Goal: Information Seeking & Learning: Check status

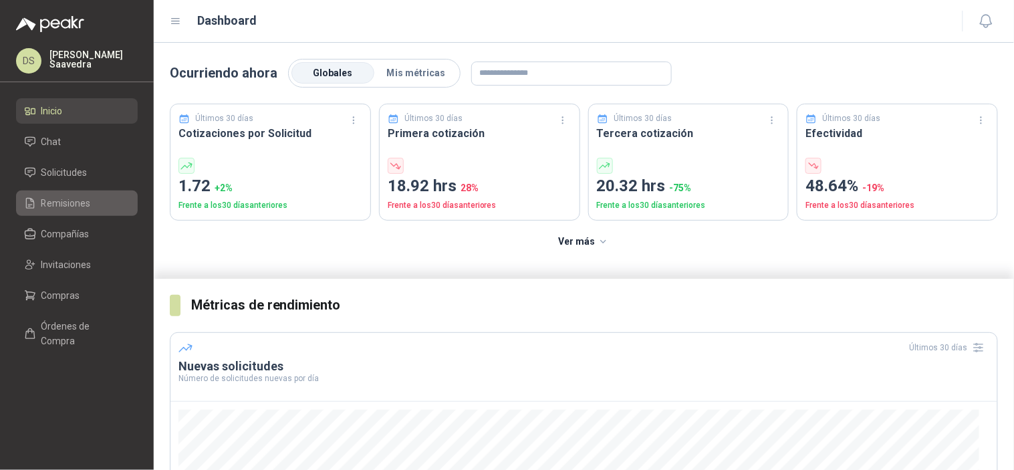
click at [78, 200] on span "Remisiones" at bounding box center [65, 203] width 49 height 15
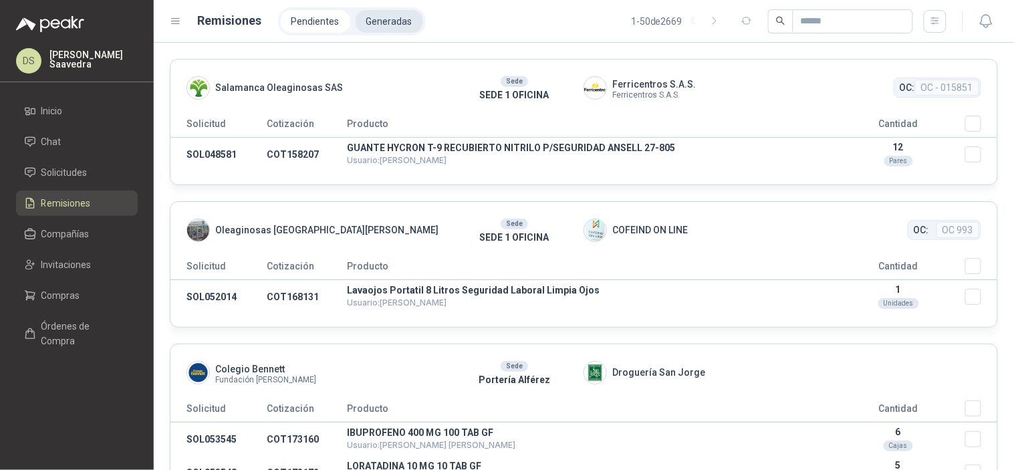
click at [388, 24] on li "Generadas" at bounding box center [390, 21] width 68 height 23
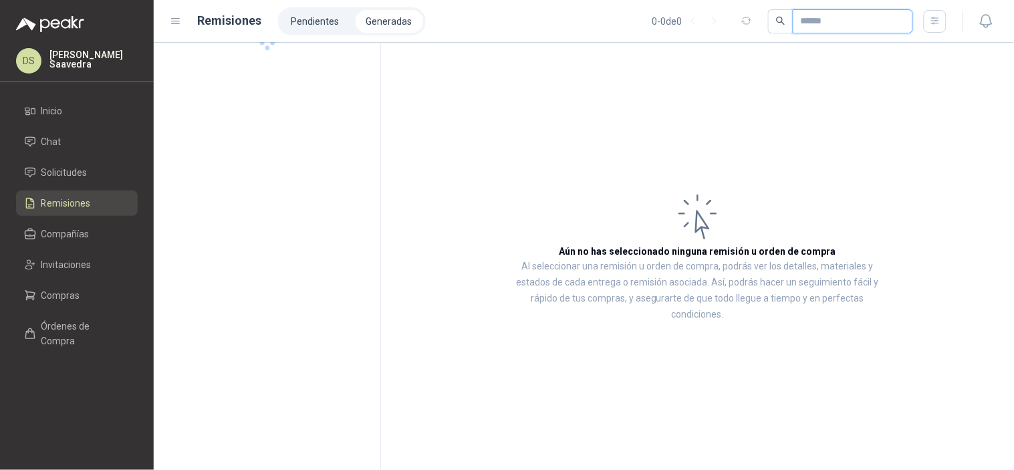
click at [859, 22] on input "text" at bounding box center [848, 21] width 94 height 23
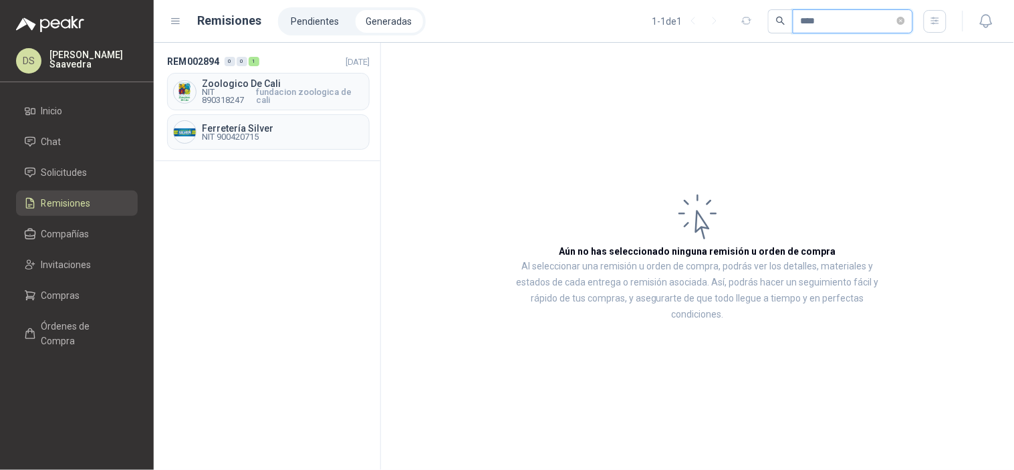
type input "****"
click at [85, 308] on ul "Inicio Chat Solicitudes Remisiones Compañías Invitaciones Compras Órdenes de Co…" at bounding box center [77, 228] width 154 height 261
click at [82, 305] on link "Compras" at bounding box center [77, 295] width 122 height 25
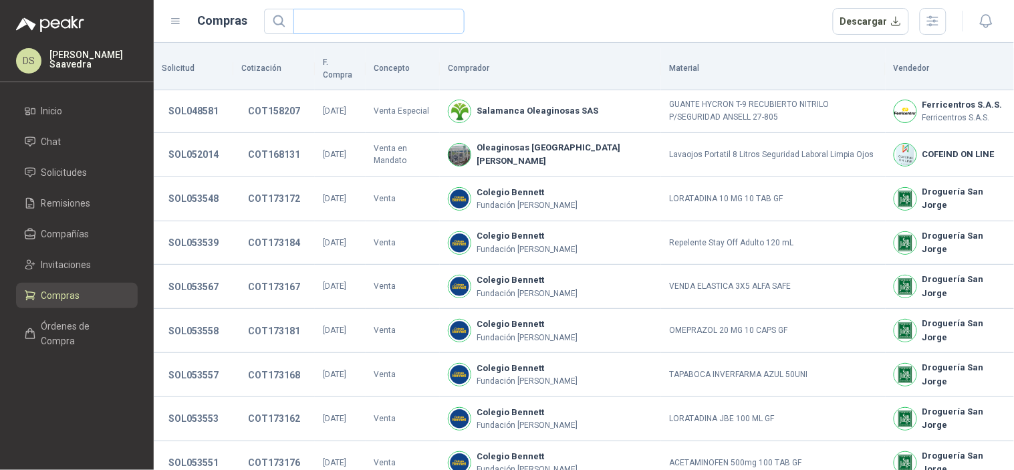
click at [454, 32] on span at bounding box center [452, 21] width 8 height 24
click at [444, 23] on span at bounding box center [378, 21] width 171 height 25
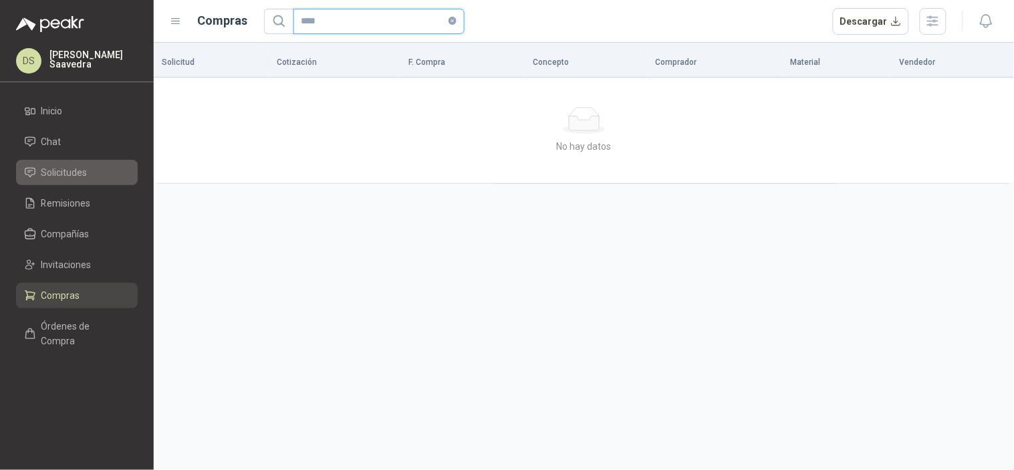
type input "****"
click at [84, 174] on span "Solicitudes" at bounding box center [64, 172] width 46 height 15
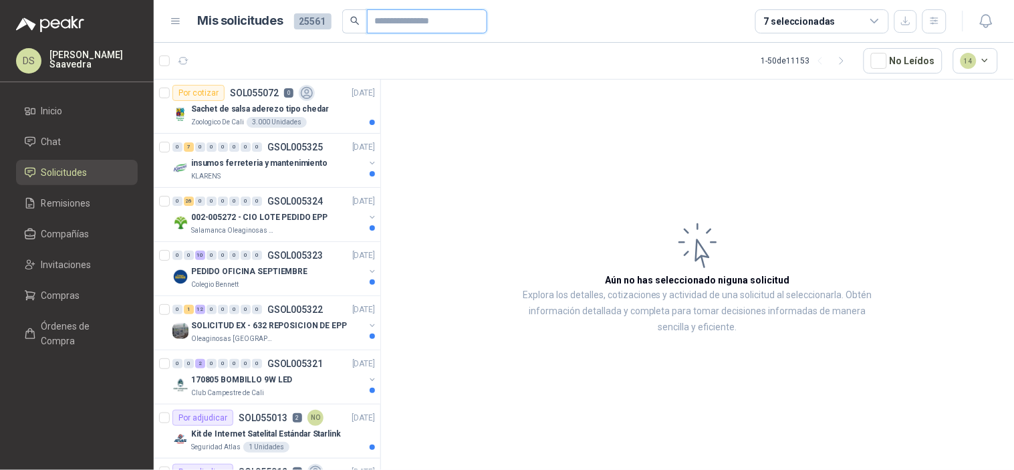
click at [408, 18] on input "text" at bounding box center [422, 21] width 94 height 23
click at [92, 298] on li "Compras" at bounding box center [77, 295] width 106 height 15
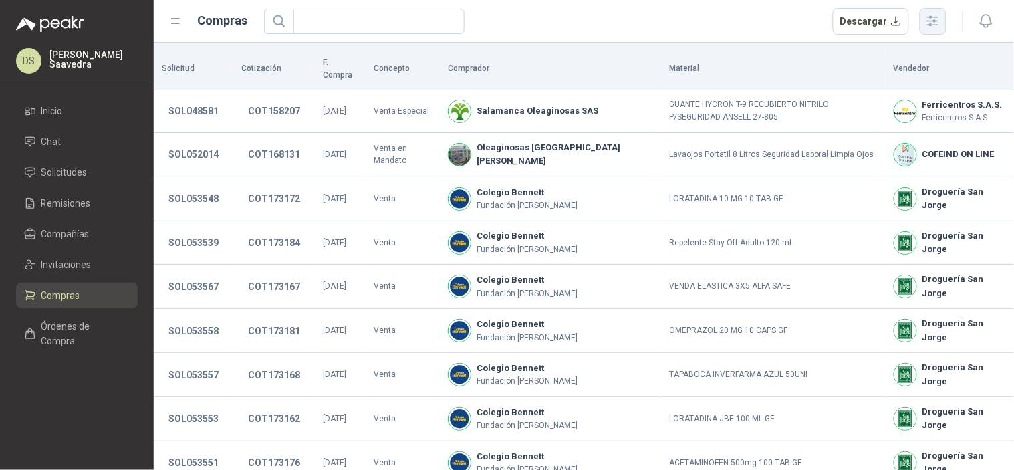
click at [932, 25] on icon "button" at bounding box center [932, 20] width 15 height 15
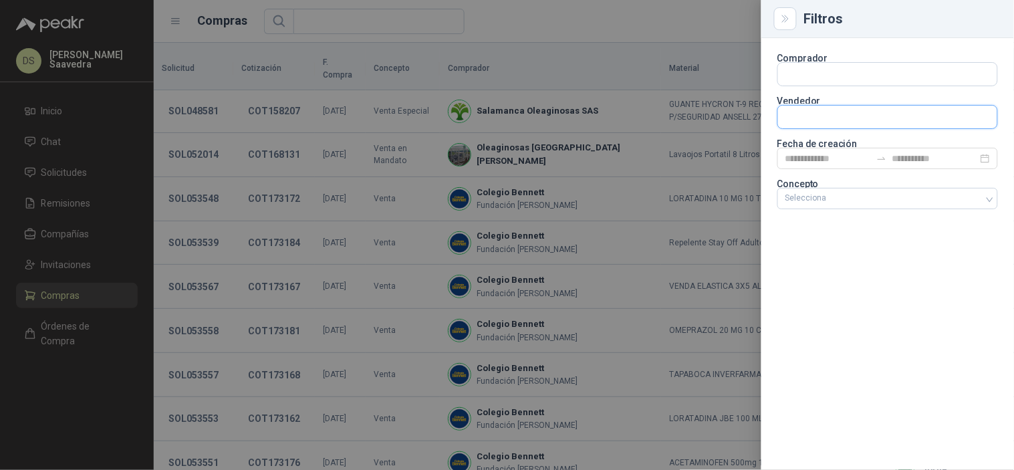
click at [855, 119] on input "text" at bounding box center [887, 117] width 219 height 23
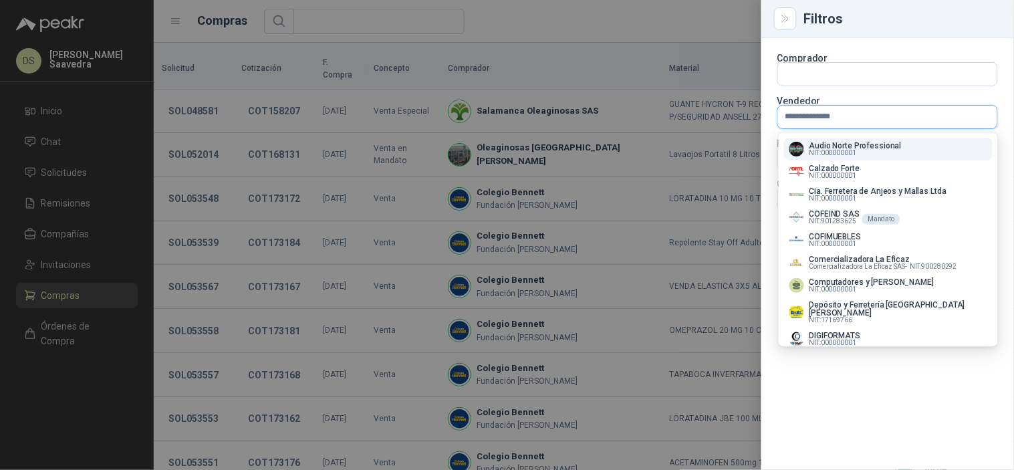
type input "**********"
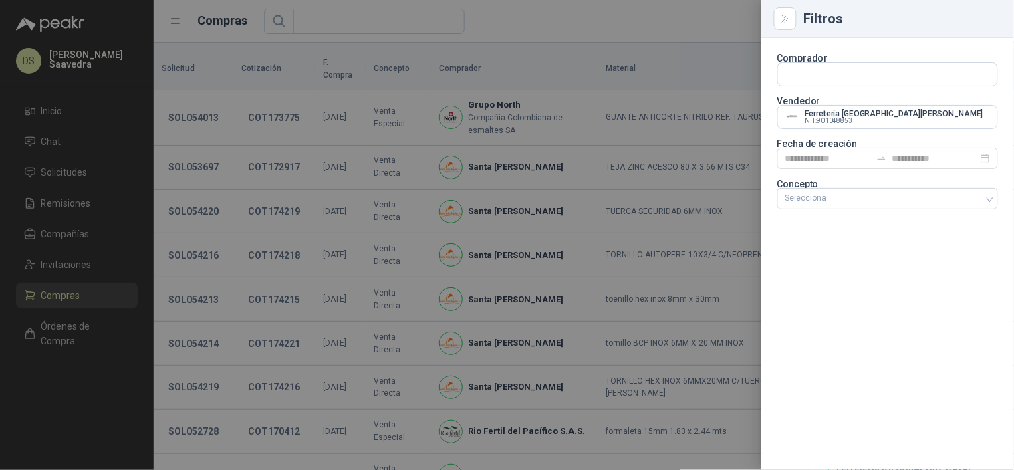
click at [714, 25] on div at bounding box center [507, 235] width 1014 height 470
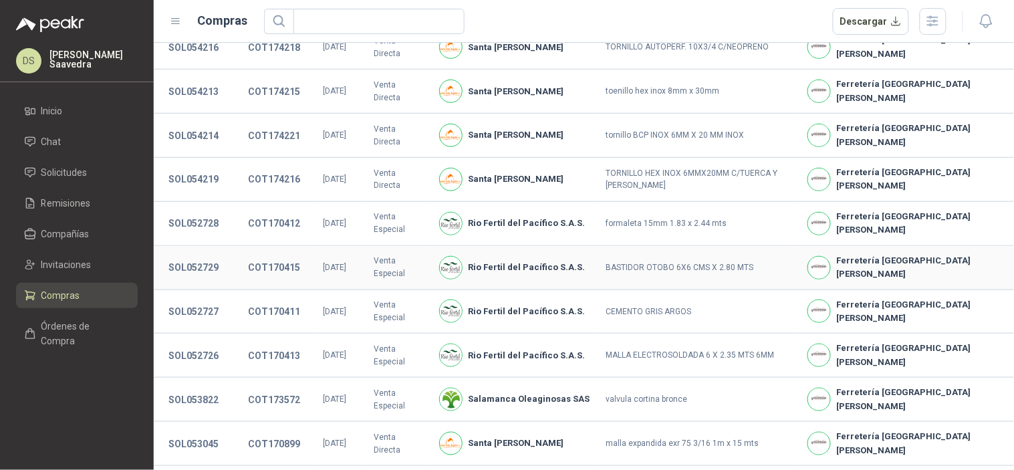
scroll to position [325, 0]
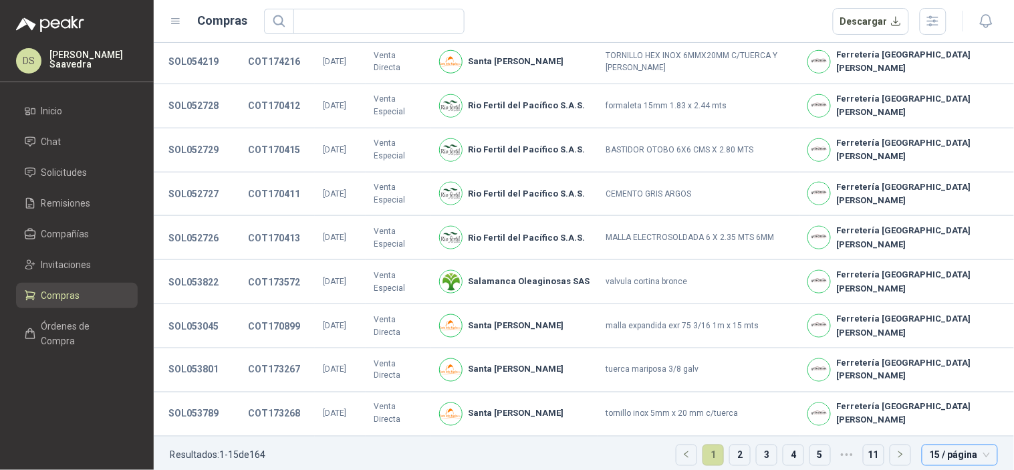
click at [938, 445] on span "15 / página" at bounding box center [960, 455] width 60 height 20
click at [953, 400] on div "50 / página" at bounding box center [959, 407] width 54 height 15
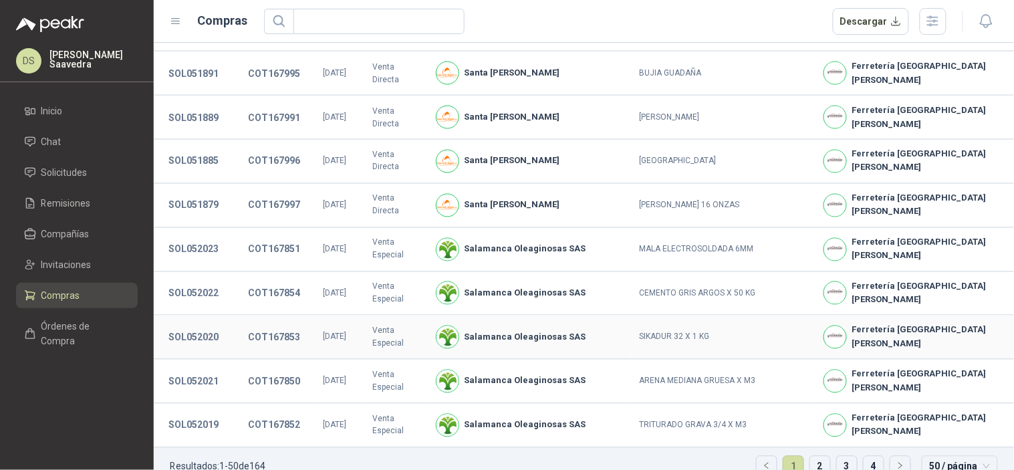
scroll to position [1869, 0]
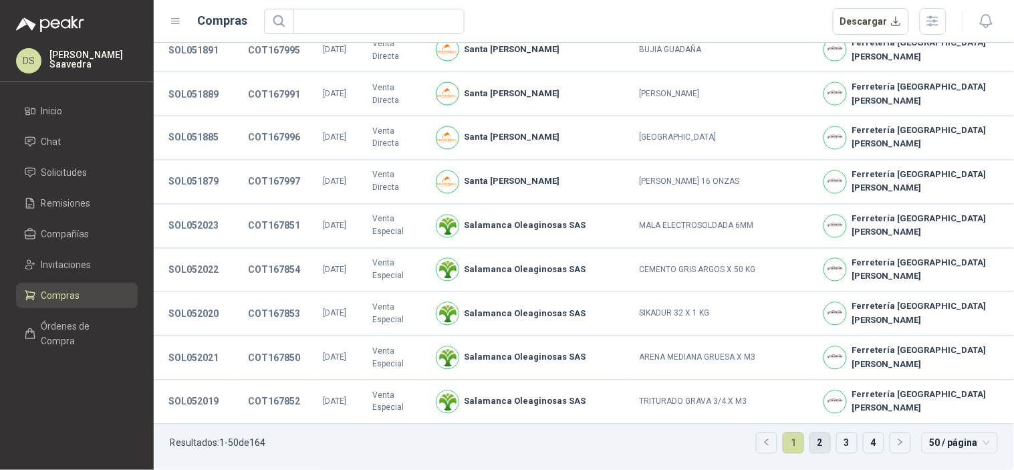
click at [811, 448] on link "2" at bounding box center [820, 443] width 20 height 20
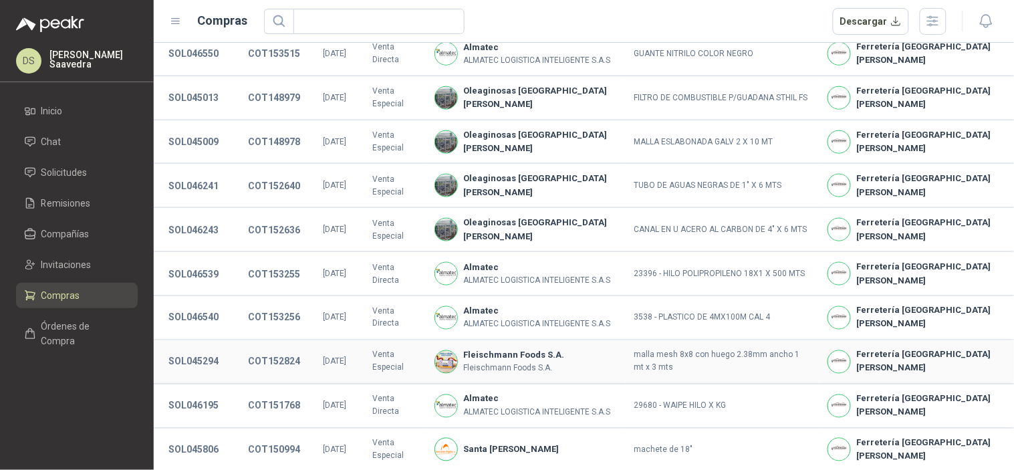
scroll to position [239, 0]
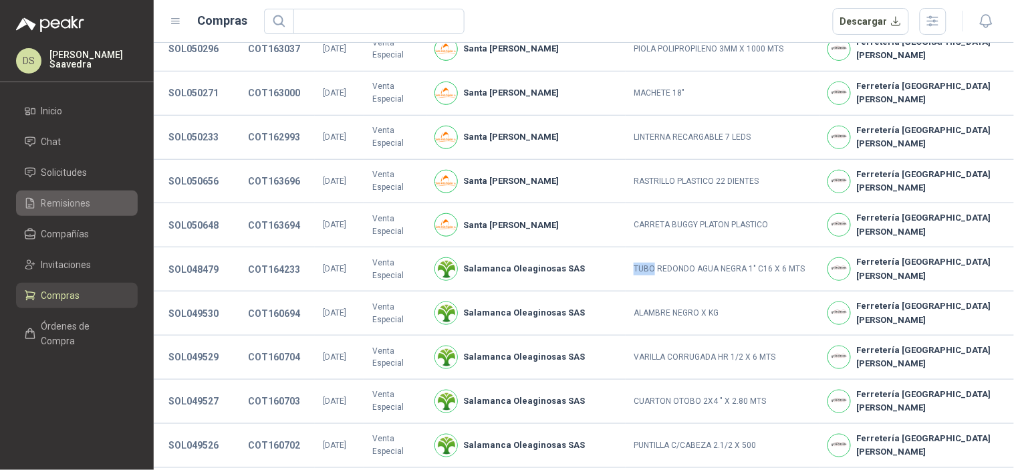
click at [89, 211] on link "Remisiones" at bounding box center [77, 202] width 122 height 25
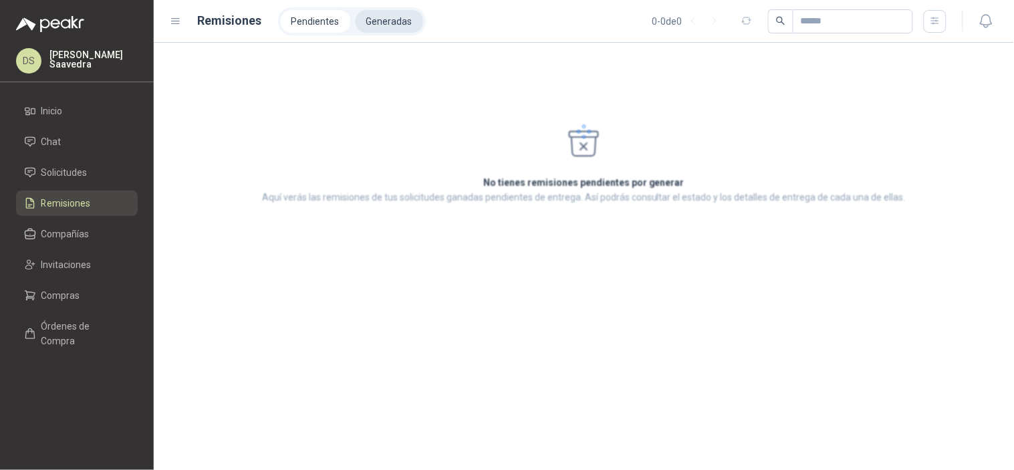
click at [389, 21] on li "Generadas" at bounding box center [390, 21] width 68 height 23
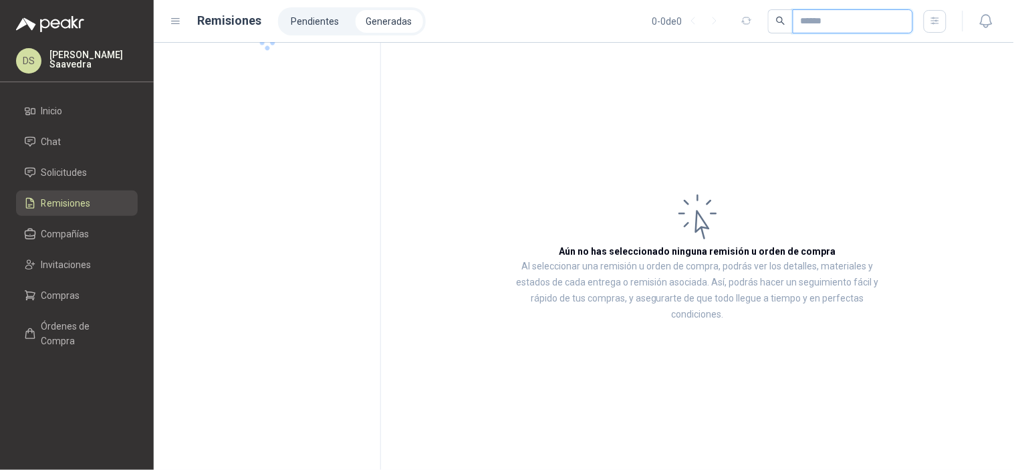
click at [847, 24] on input "text" at bounding box center [848, 21] width 94 height 23
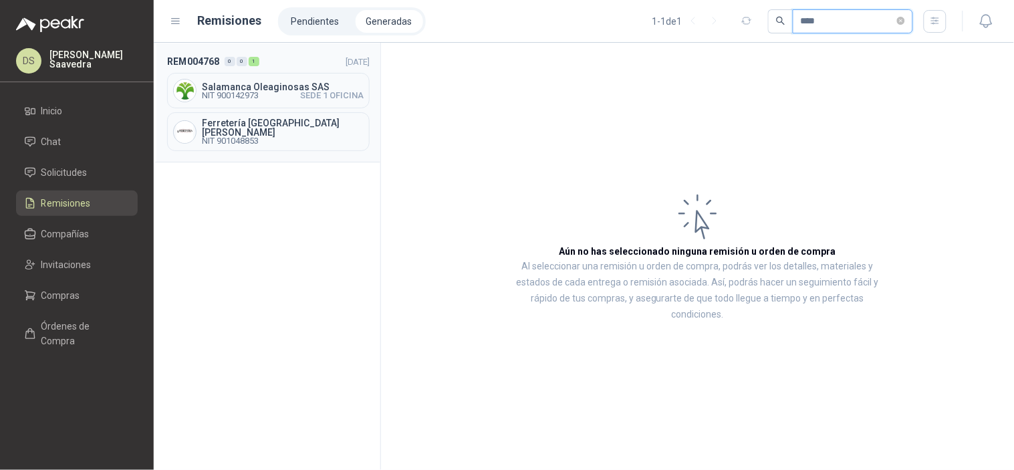
type input "****"
click at [325, 89] on span "Salamanca Oleaginosas SAS" at bounding box center [283, 86] width 162 height 9
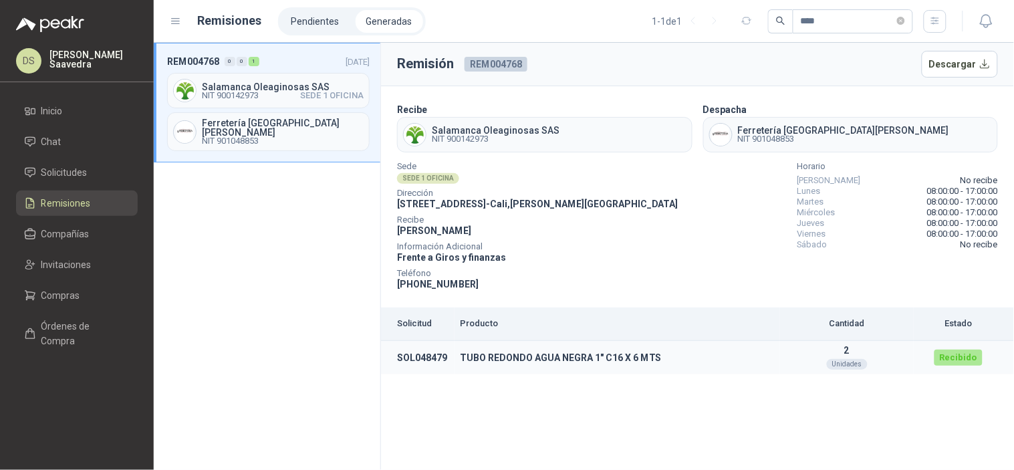
click at [418, 366] on td "SOL048479" at bounding box center [418, 358] width 74 height 34
click at [406, 358] on td "SOL048479" at bounding box center [418, 358] width 74 height 34
click at [428, 358] on td "SOL048479" at bounding box center [418, 358] width 74 height 34
click at [426, 358] on td "SOL048479" at bounding box center [418, 358] width 74 height 34
copy td "SOL048479"
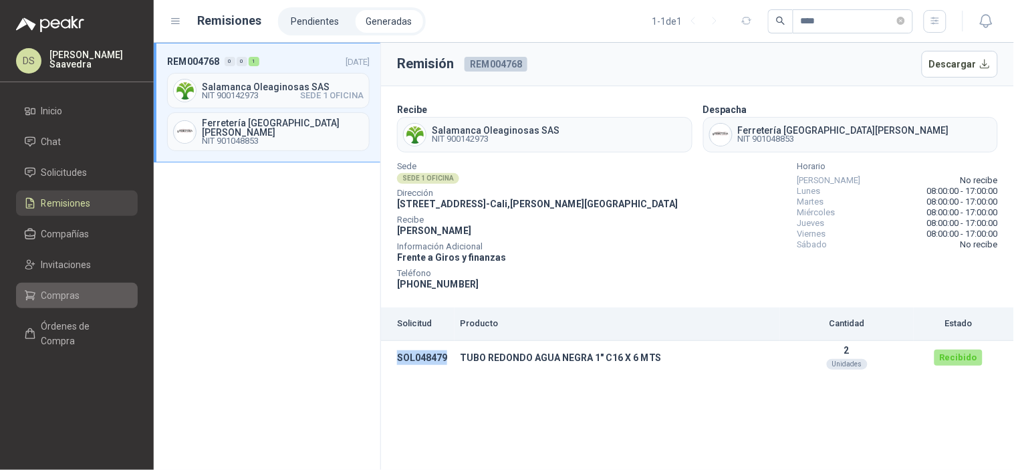
click at [79, 292] on li "Compras" at bounding box center [77, 295] width 106 height 15
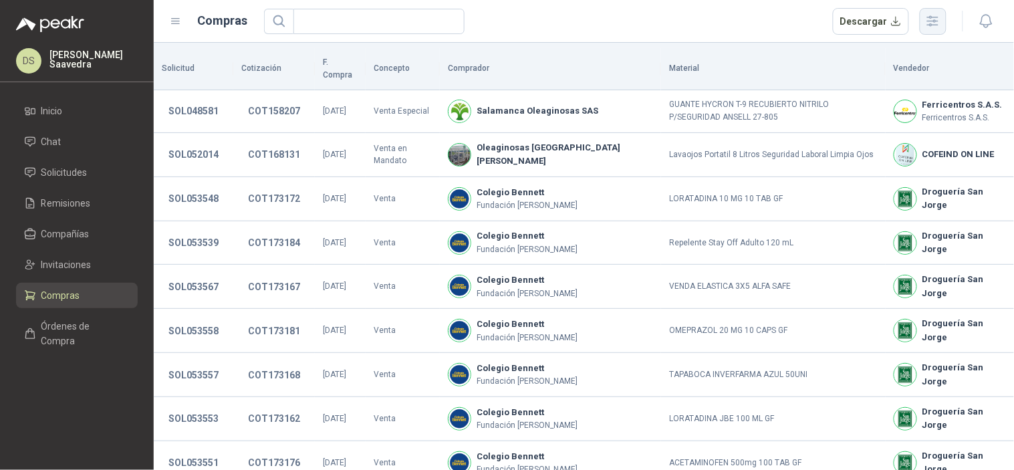
click at [937, 23] on icon "button" at bounding box center [932, 20] width 15 height 15
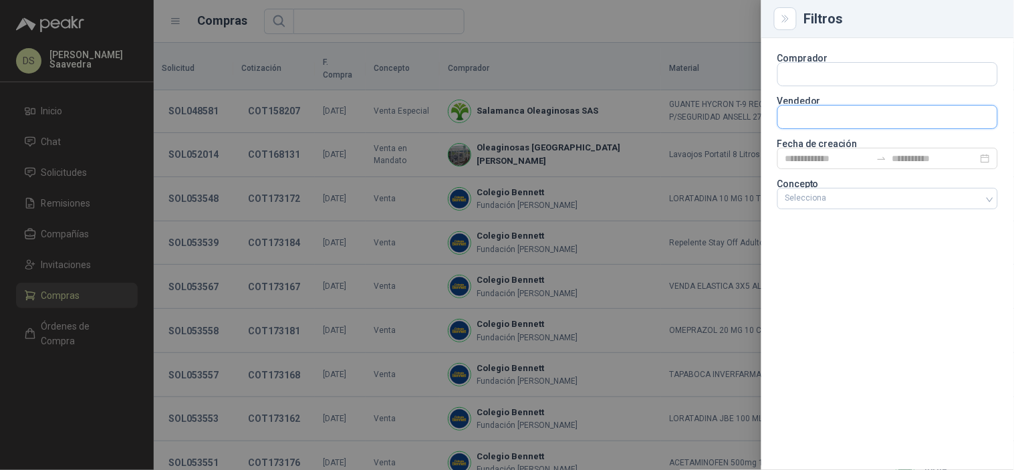
click at [879, 116] on input "text" at bounding box center [887, 117] width 219 height 23
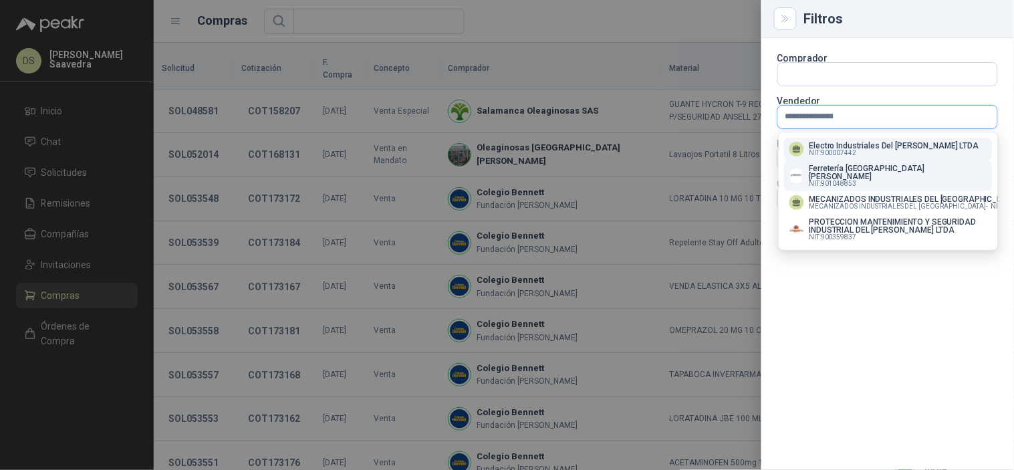
type input "**********"
click at [851, 170] on p "Ferretería [GEOGRAPHIC_DATA][PERSON_NAME]" at bounding box center [898, 172] width 178 height 16
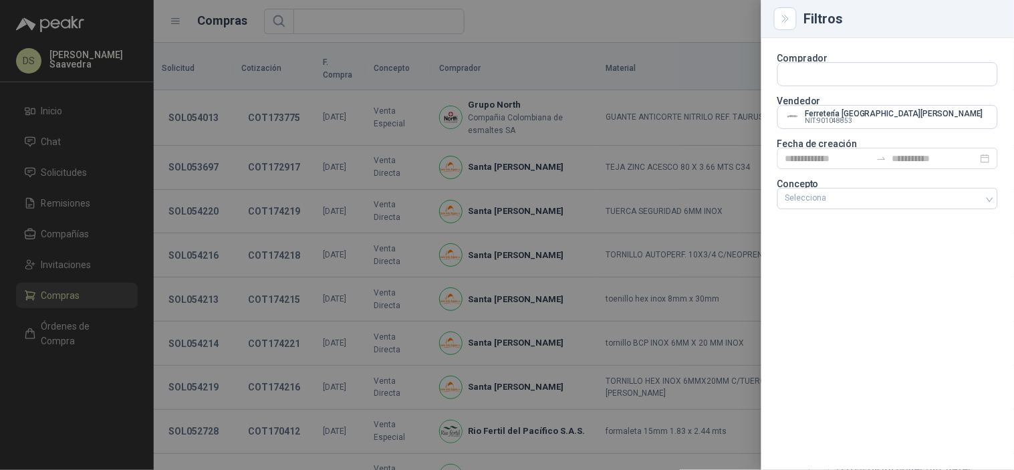
click at [635, 28] on div at bounding box center [507, 235] width 1014 height 470
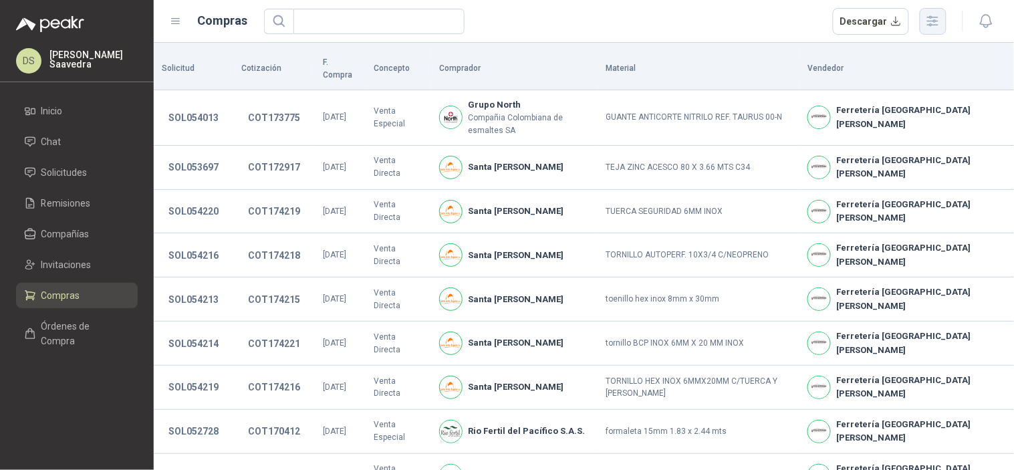
click at [940, 14] on icon "button" at bounding box center [932, 20] width 15 height 15
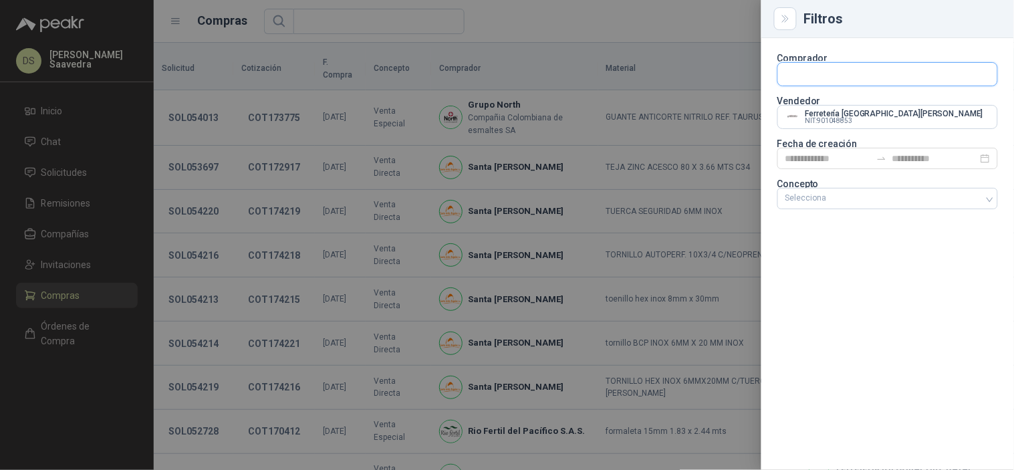
click at [855, 78] on input "text" at bounding box center [887, 74] width 219 height 23
type input "*****"
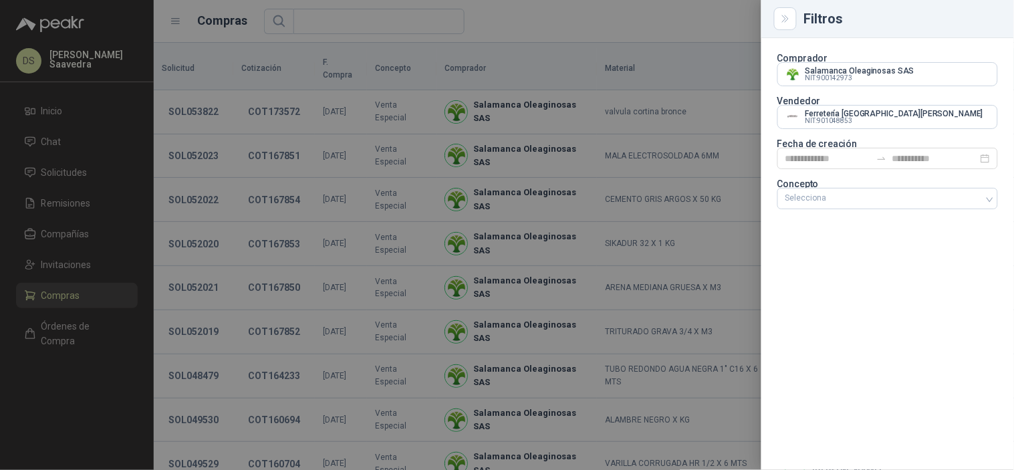
click at [714, 37] on div at bounding box center [507, 235] width 1014 height 470
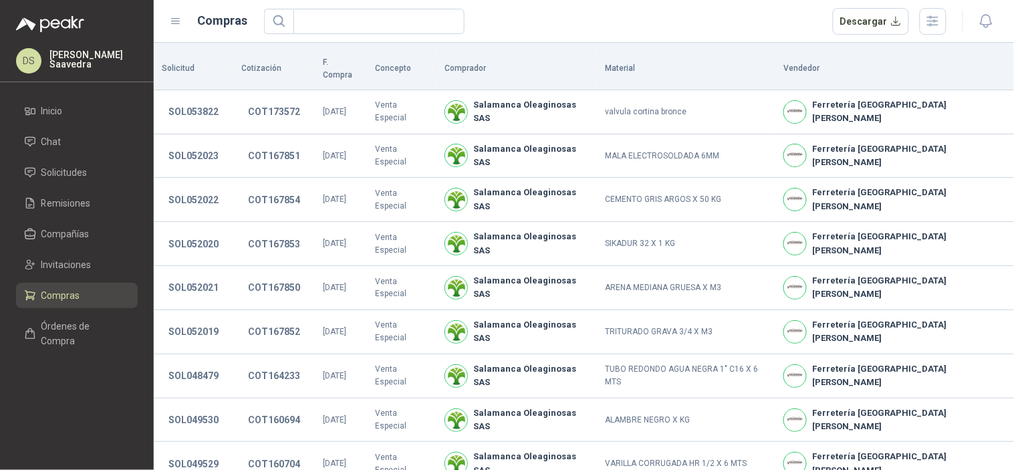
scroll to position [272, 0]
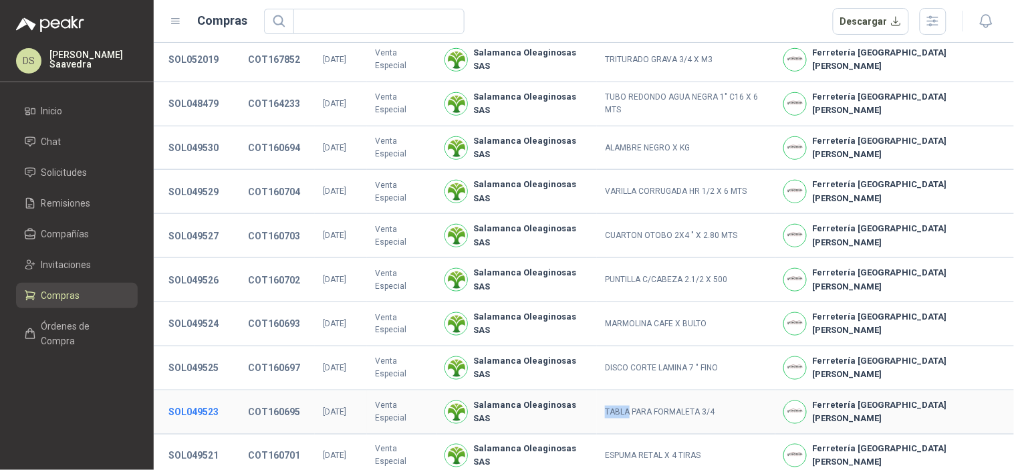
click at [208, 400] on button "SOL049523" at bounding box center [193, 412] width 63 height 24
click at [201, 400] on button "SOL049523" at bounding box center [193, 412] width 63 height 24
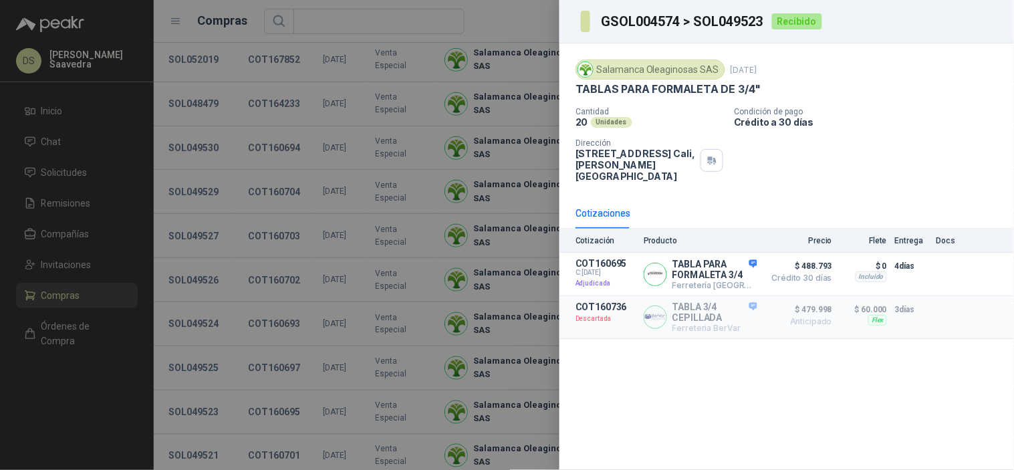
click at [745, 21] on h3 "GSOL004574 > SOL049523" at bounding box center [682, 21] width 163 height 13
copy h3 "SOL049523"
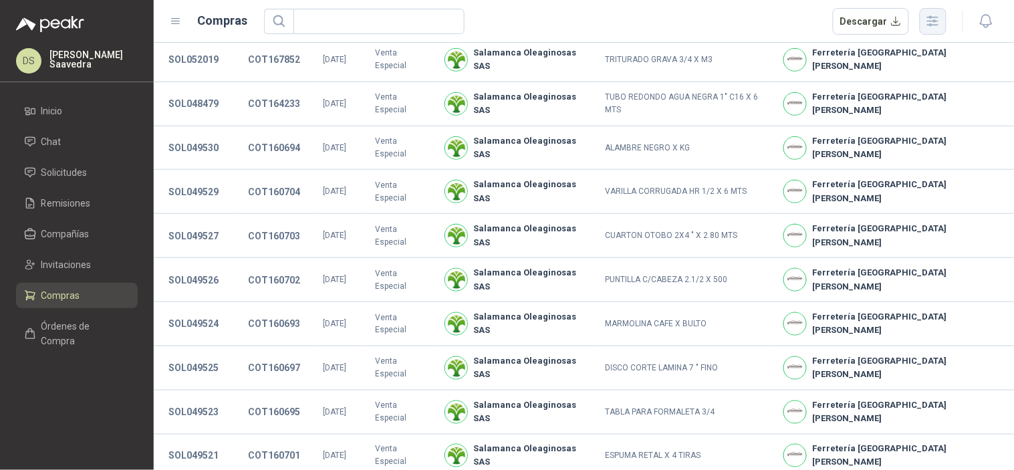
click at [930, 25] on icon "button" at bounding box center [932, 20] width 15 height 15
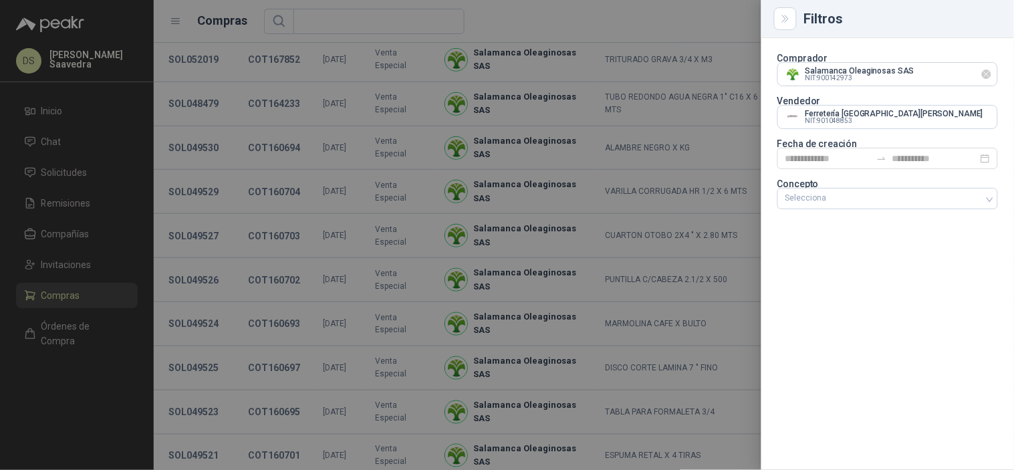
click at [984, 77] on icon "Limpiar" at bounding box center [986, 74] width 5 height 5
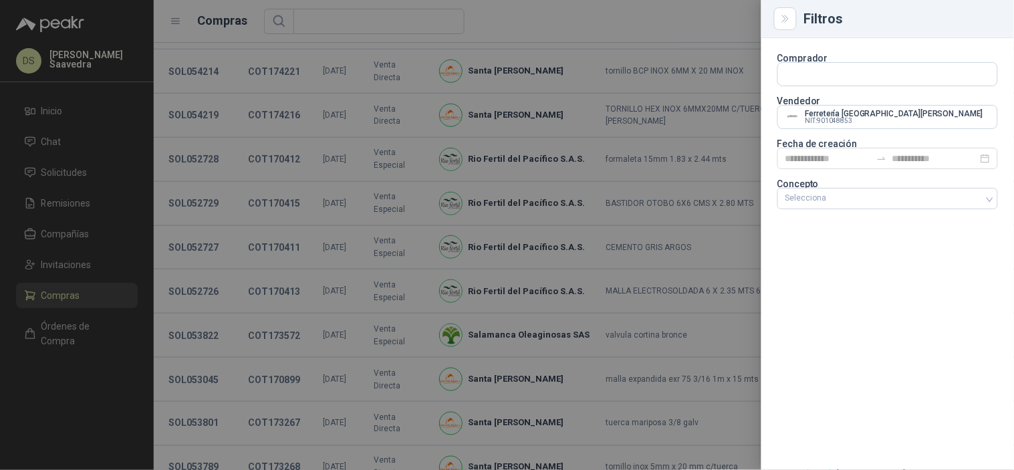
click at [625, 39] on div at bounding box center [507, 235] width 1014 height 470
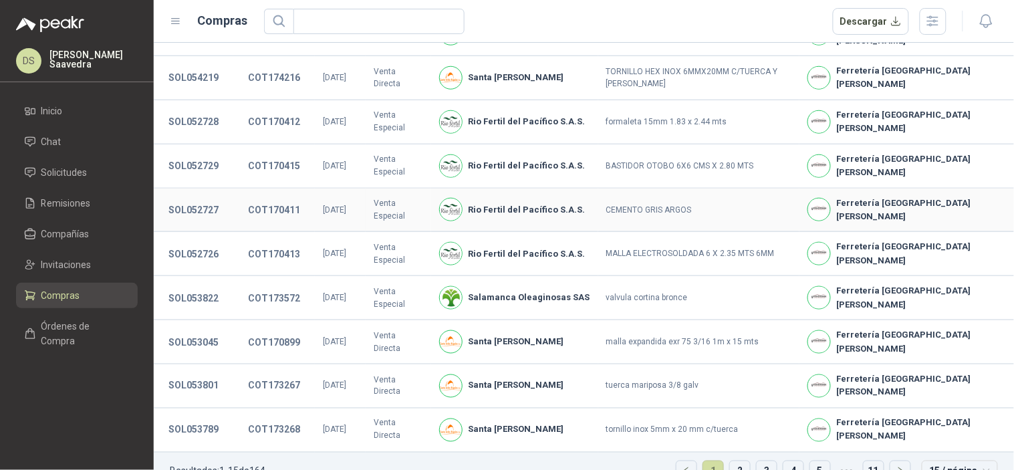
scroll to position [325, 0]
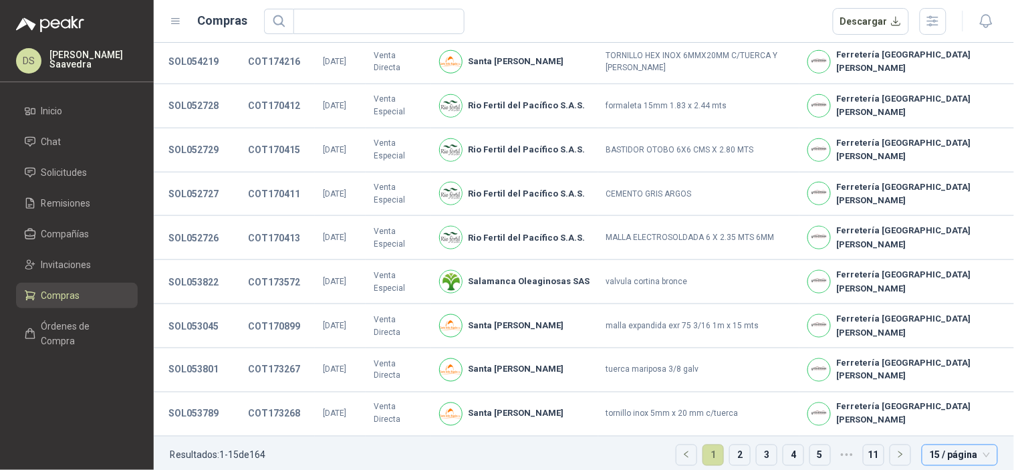
click at [962, 445] on span "15 / página" at bounding box center [960, 455] width 60 height 20
click at [952, 378] on div "30 / página" at bounding box center [959, 385] width 54 height 15
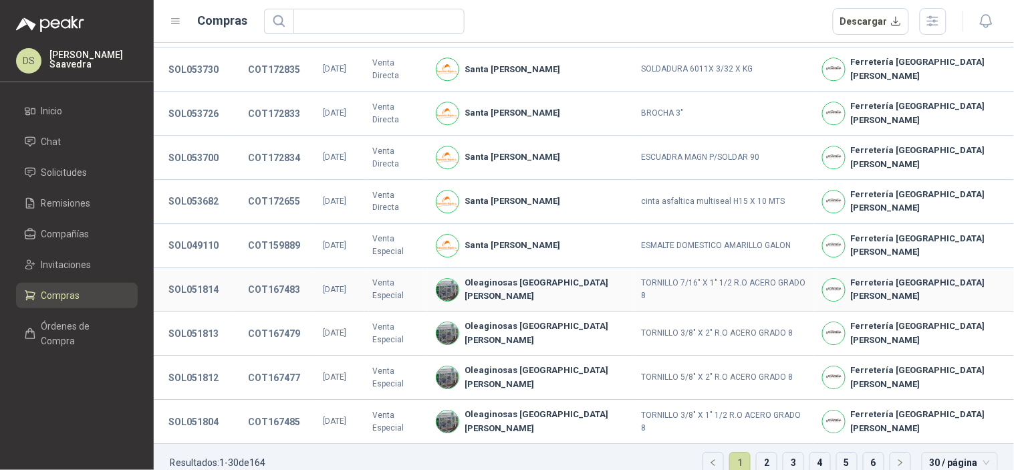
scroll to position [986, 0]
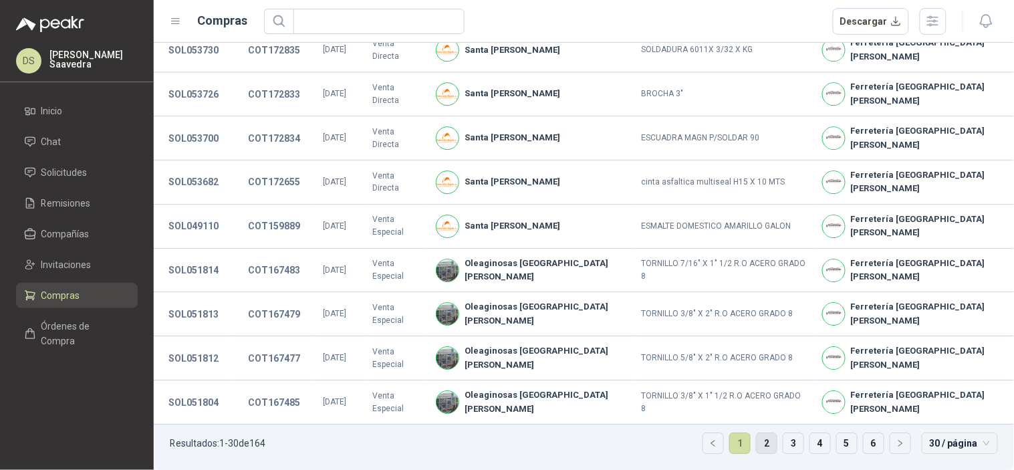
click at [763, 446] on link "2" at bounding box center [767, 443] width 20 height 20
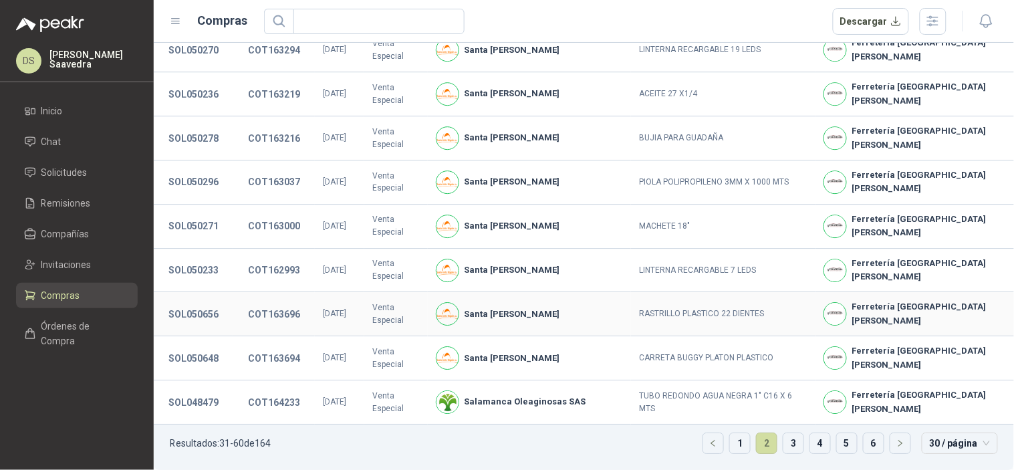
scroll to position [976, 0]
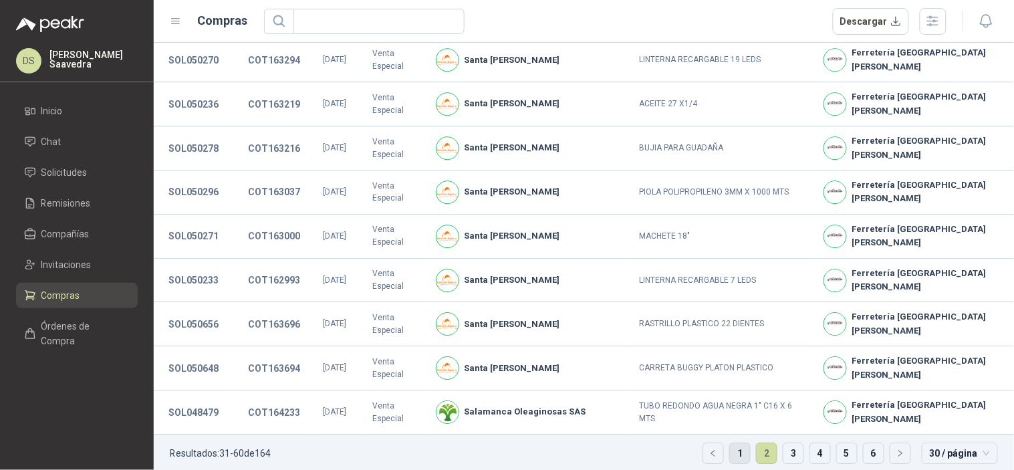
click at [732, 443] on link "1" at bounding box center [740, 453] width 20 height 20
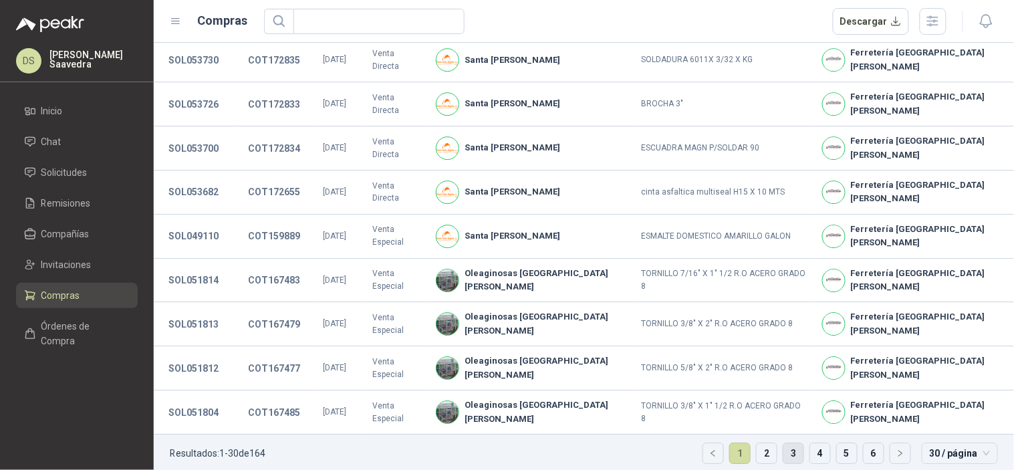
click at [783, 457] on link "3" at bounding box center [793, 453] width 20 height 20
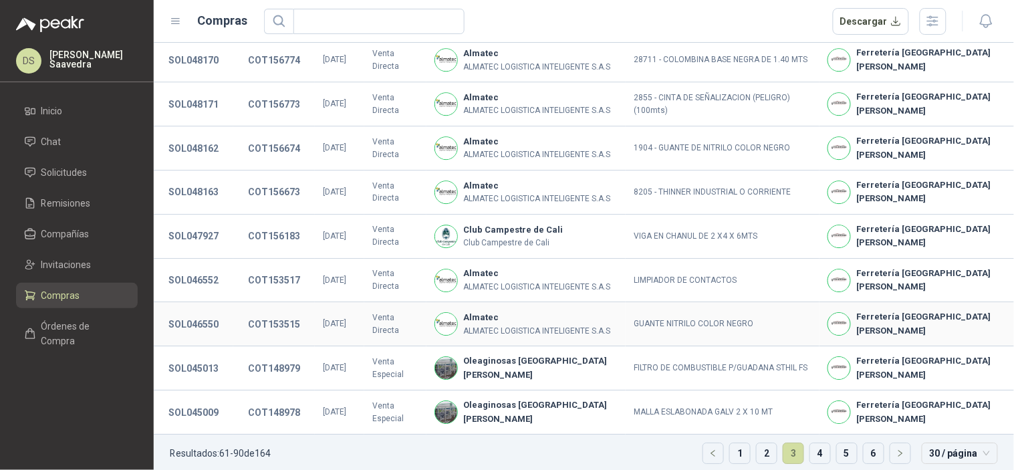
scroll to position [591, 0]
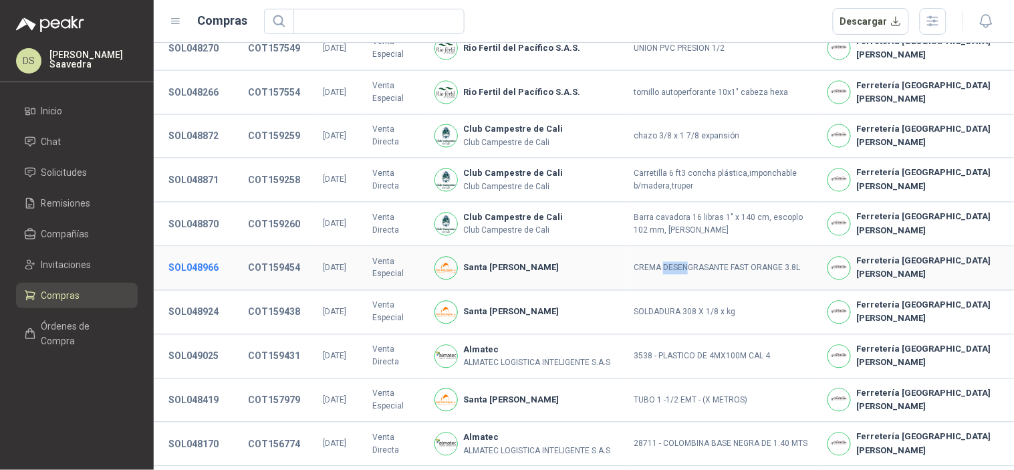
click at [179, 259] on button "SOL048966" at bounding box center [193, 268] width 63 height 24
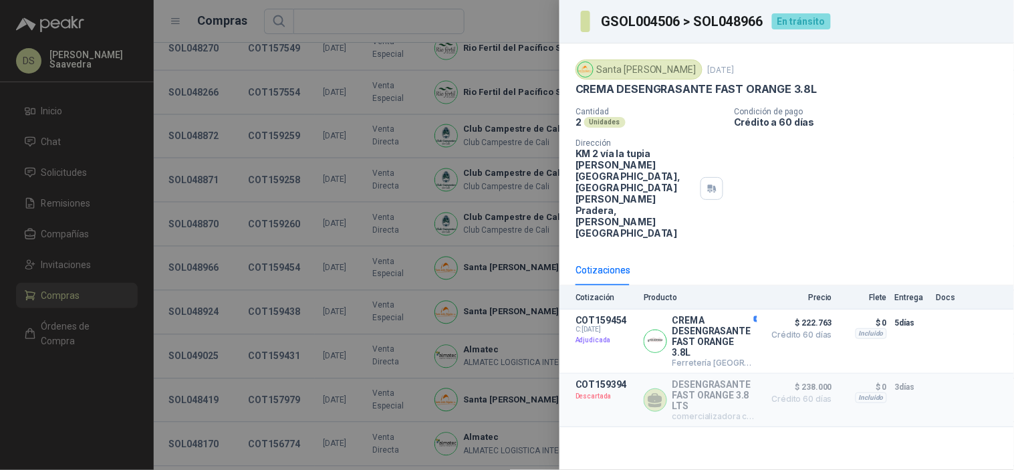
click at [732, 19] on h3 "GSOL004506 > SOL048966" at bounding box center [682, 21] width 163 height 13
copy h3 "SOL048966"
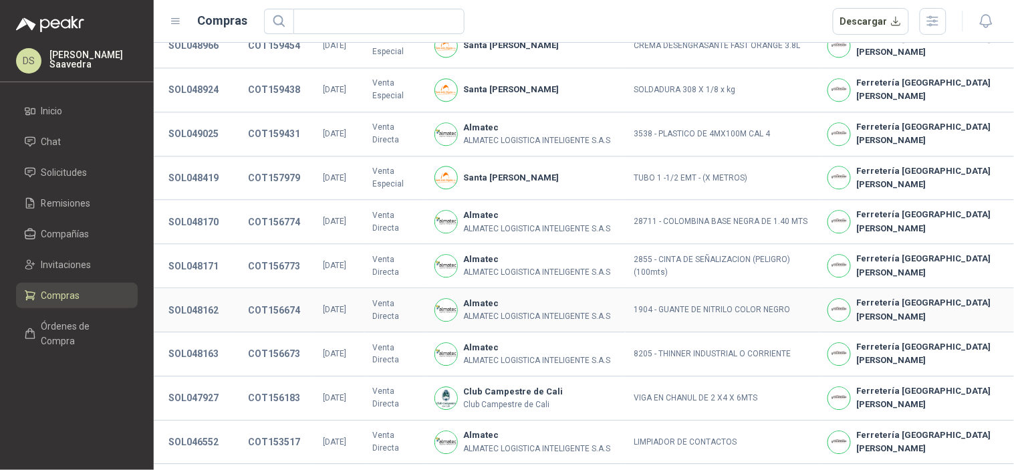
scroll to position [1056, 0]
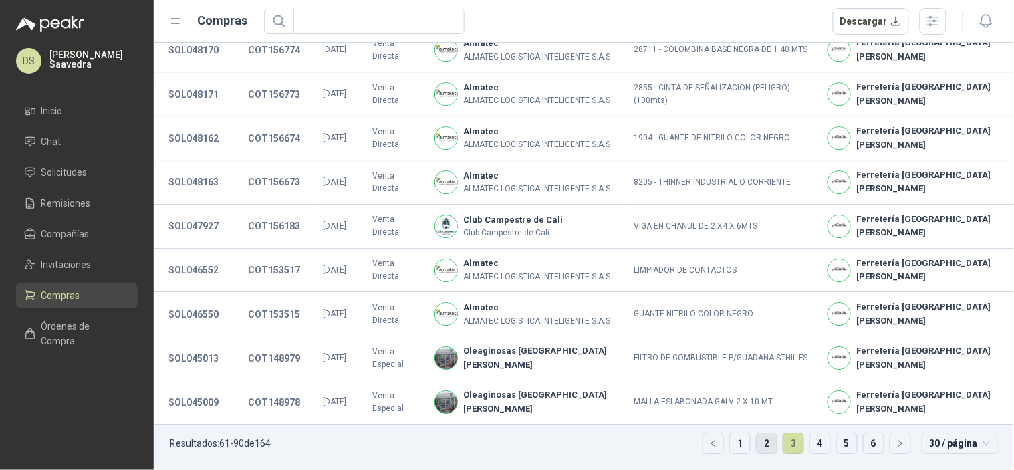
click at [762, 443] on link "2" at bounding box center [767, 443] width 20 height 20
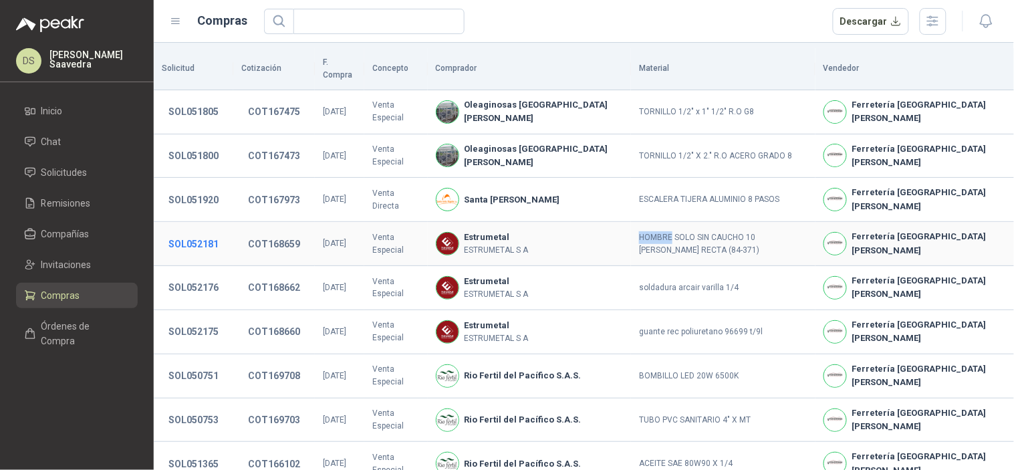
click at [213, 232] on button "SOL052181" at bounding box center [193, 244] width 63 height 24
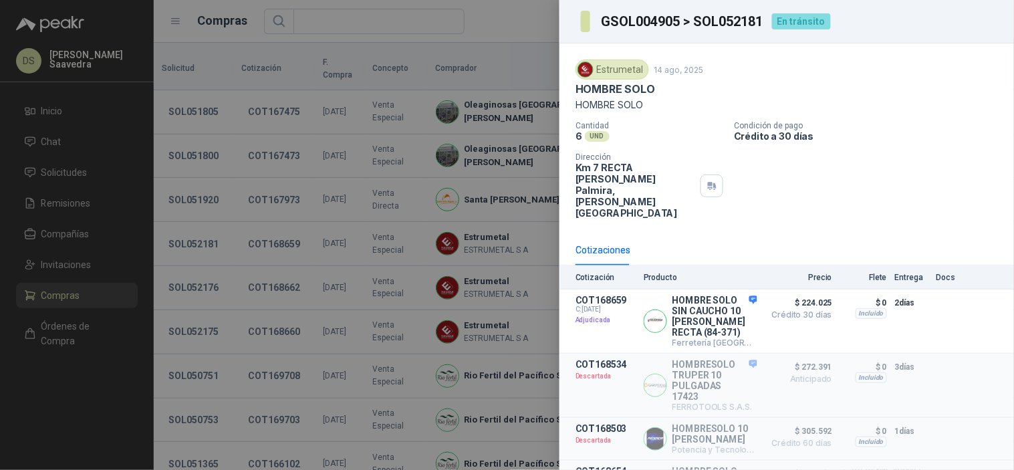
click at [712, 23] on h3 "GSOL004905 > SOL052181" at bounding box center [682, 21] width 163 height 13
copy h3 "SOL052181"
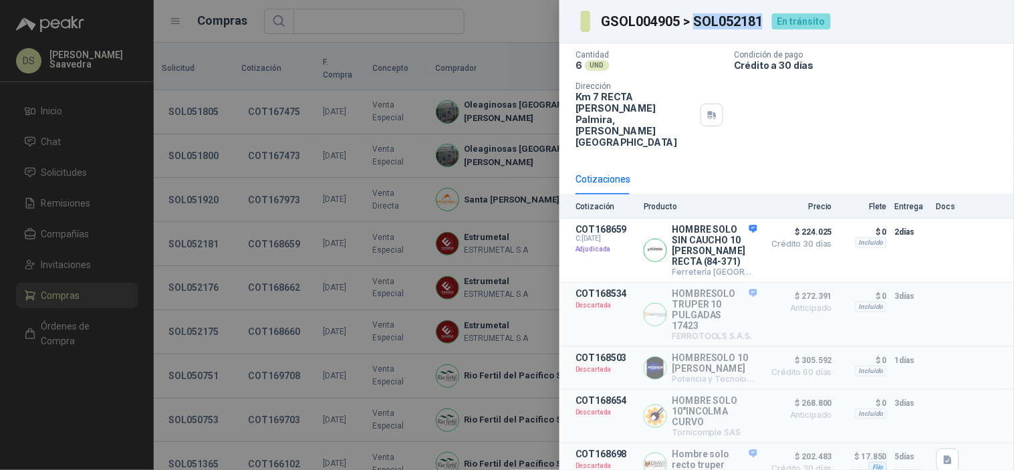
scroll to position [98, 0]
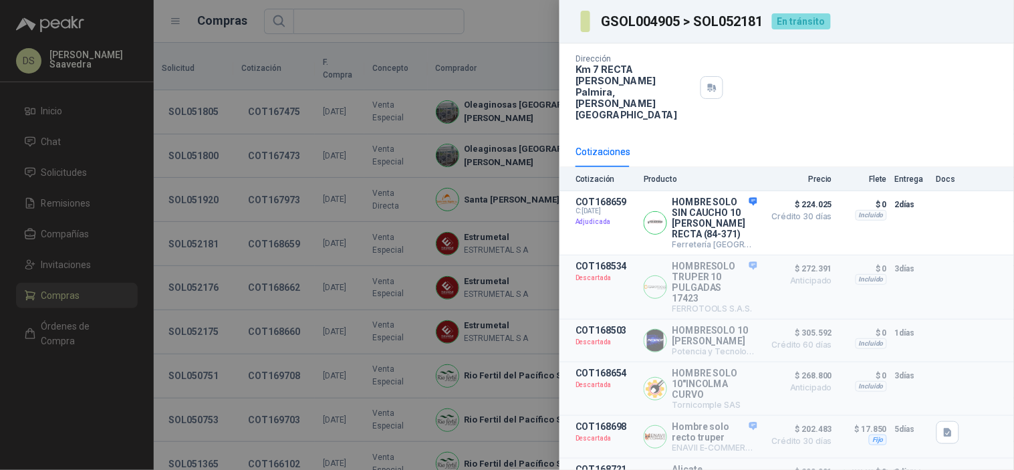
click at [416, 276] on div at bounding box center [507, 235] width 1014 height 470
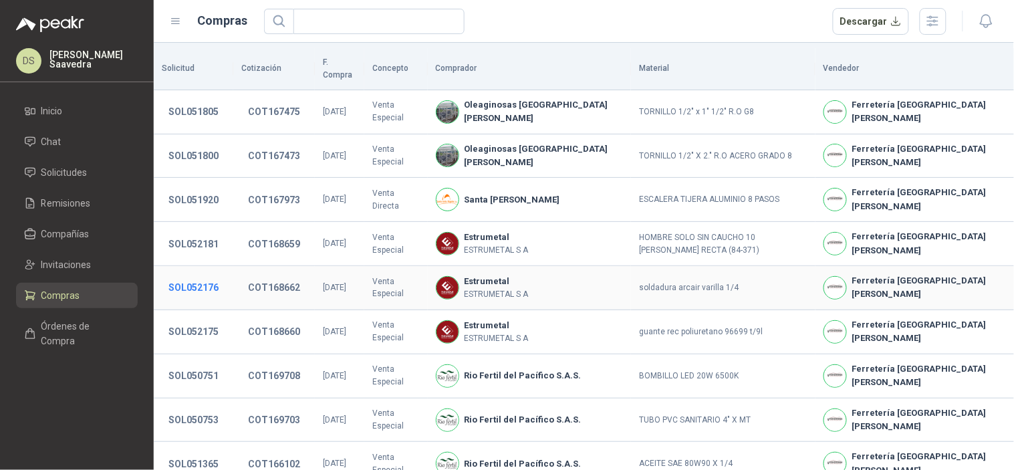
click at [215, 277] on button "SOL052176" at bounding box center [193, 287] width 63 height 24
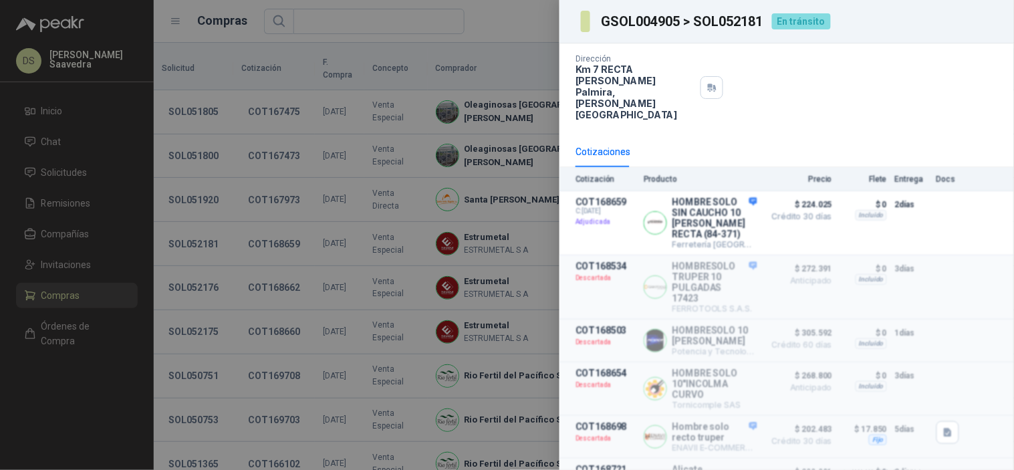
scroll to position [27, 0]
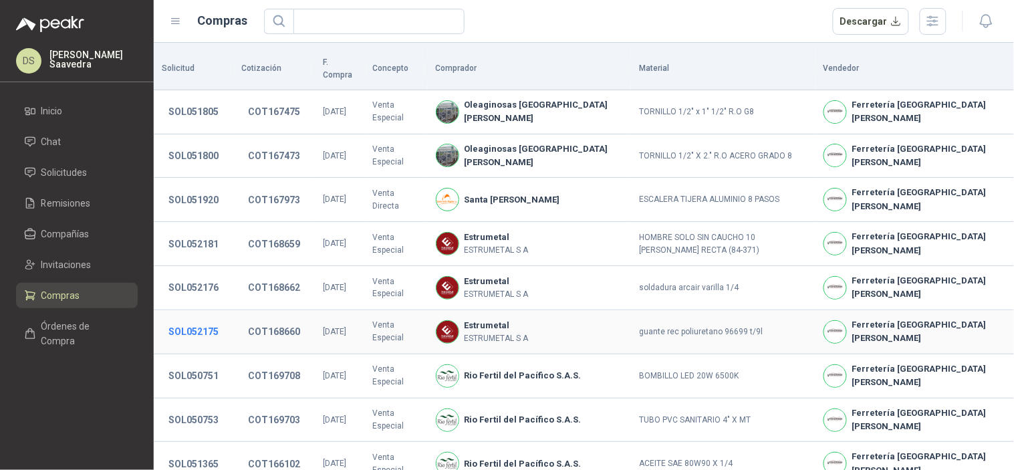
click at [204, 323] on button "SOL052175" at bounding box center [193, 331] width 63 height 24
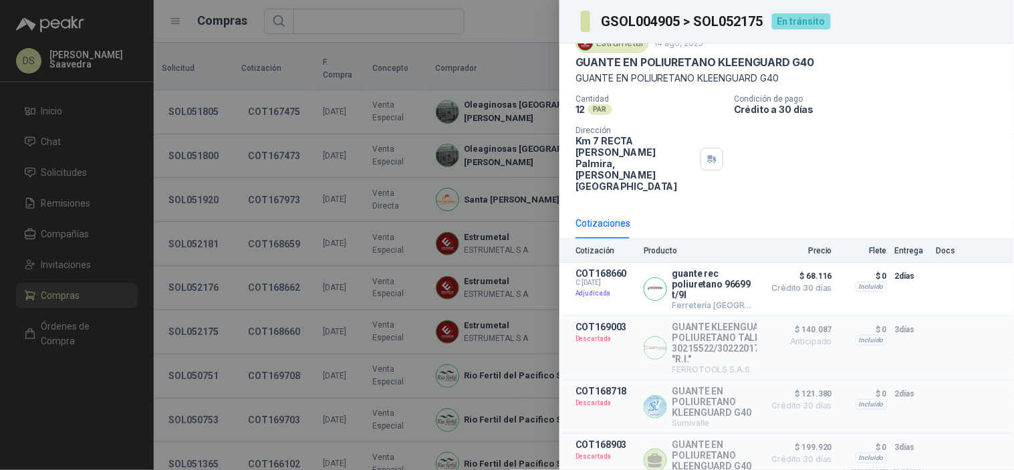
click at [443, 72] on div at bounding box center [507, 235] width 1014 height 470
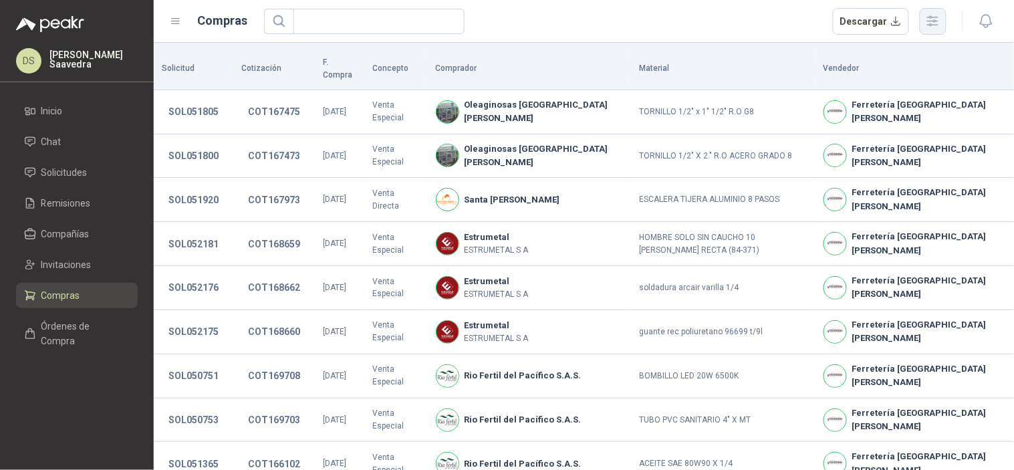
click at [942, 20] on button "button" at bounding box center [933, 21] width 27 height 27
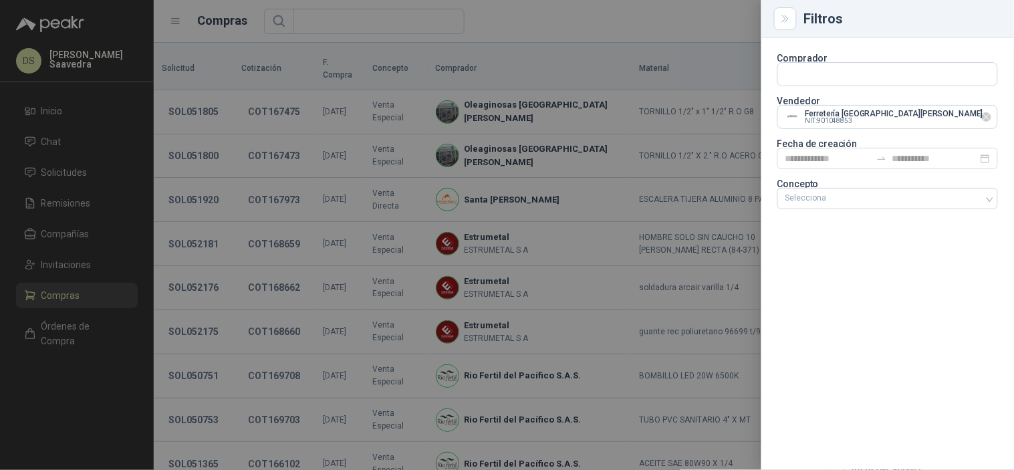
click at [982, 120] on icon "Limpiar" at bounding box center [986, 117] width 11 height 11
click at [930, 118] on input "text" at bounding box center [887, 117] width 219 height 23
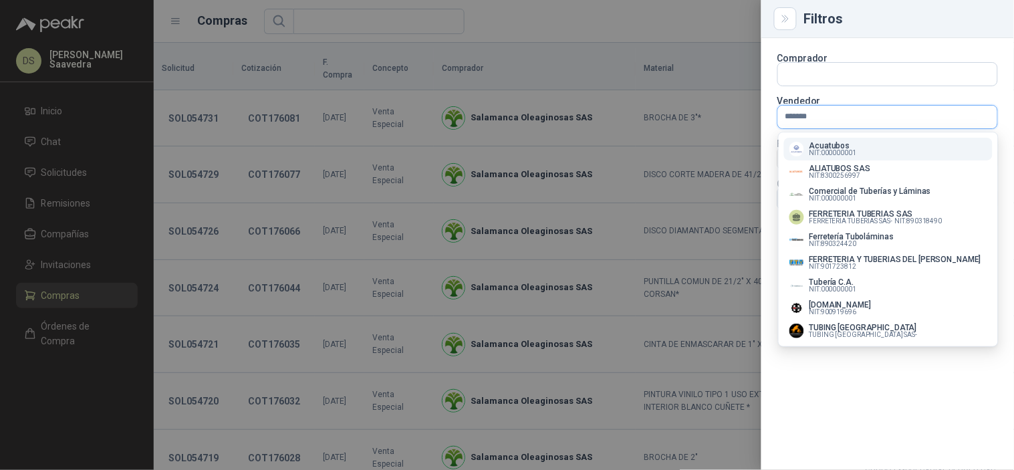
type input "********"
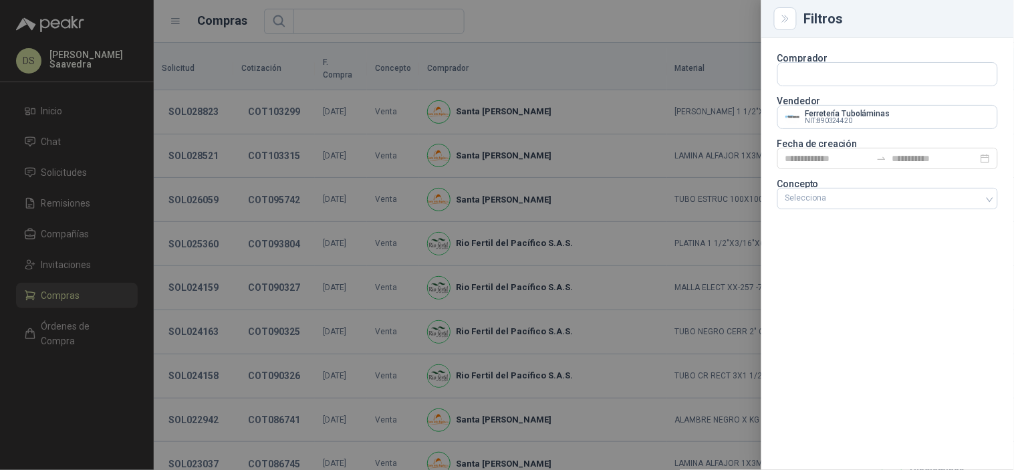
click at [690, 31] on div at bounding box center [507, 235] width 1014 height 470
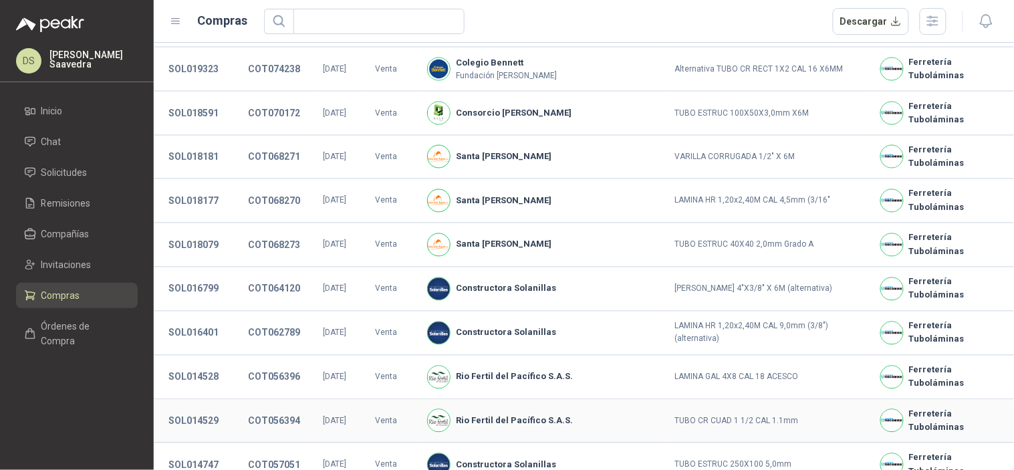
scroll to position [645, 0]
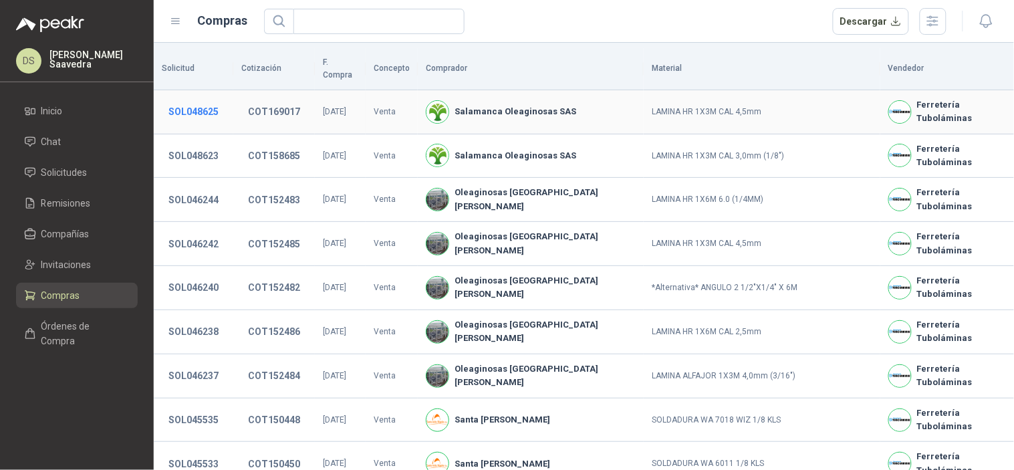
click at [206, 100] on button "SOL048625" at bounding box center [193, 112] width 63 height 24
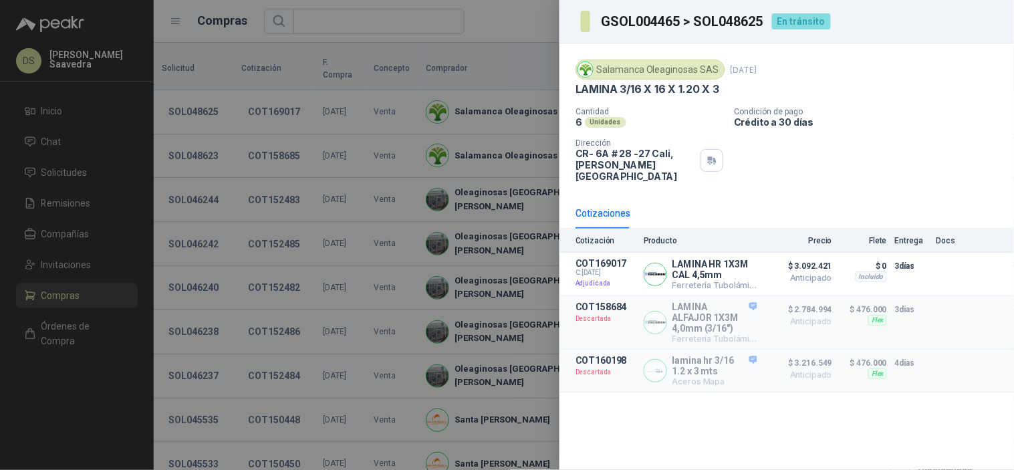
click at [734, 22] on h3 "GSOL004465 > SOL048625" at bounding box center [682, 21] width 163 height 13
copy h3 "SOL048625"
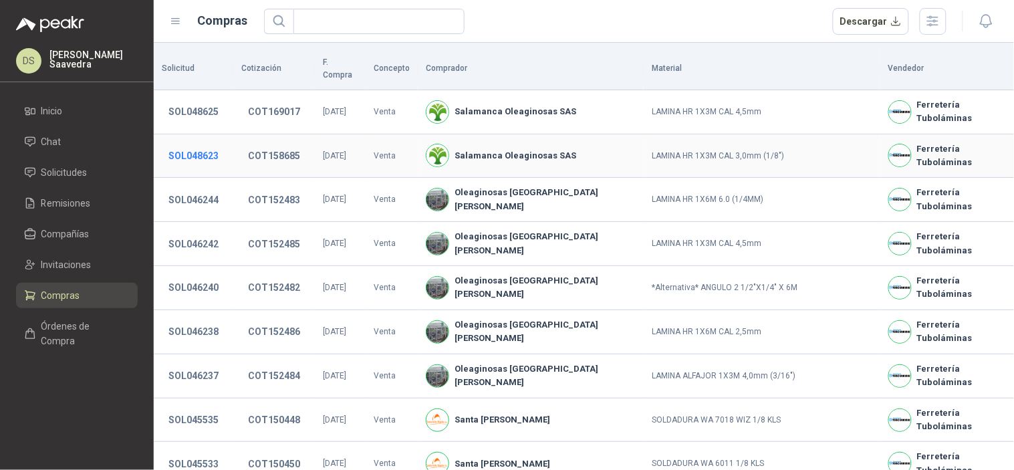
click at [209, 144] on button "SOL048623" at bounding box center [193, 156] width 63 height 24
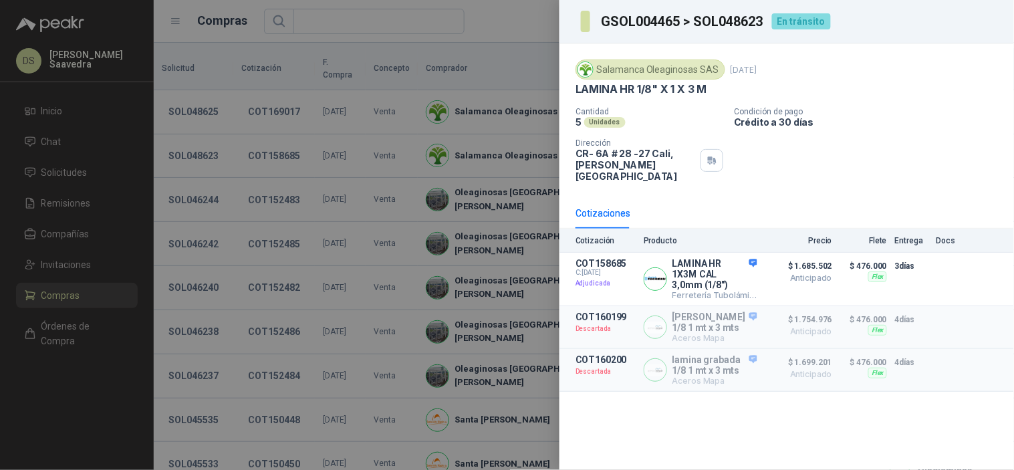
click at [745, 27] on h3 "GSOL004465 > SOL048623" at bounding box center [682, 21] width 163 height 13
copy h3 "SOL048623"
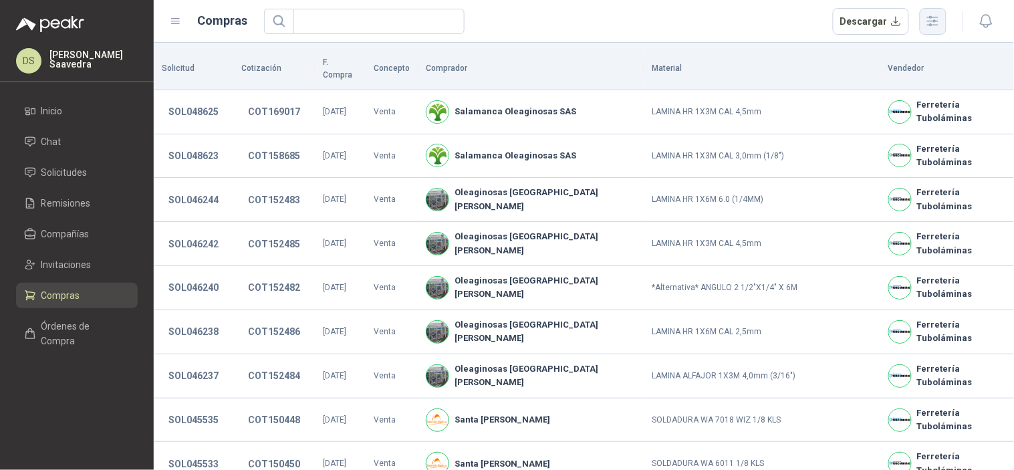
click at [930, 21] on icon "button" at bounding box center [933, 21] width 11 height 10
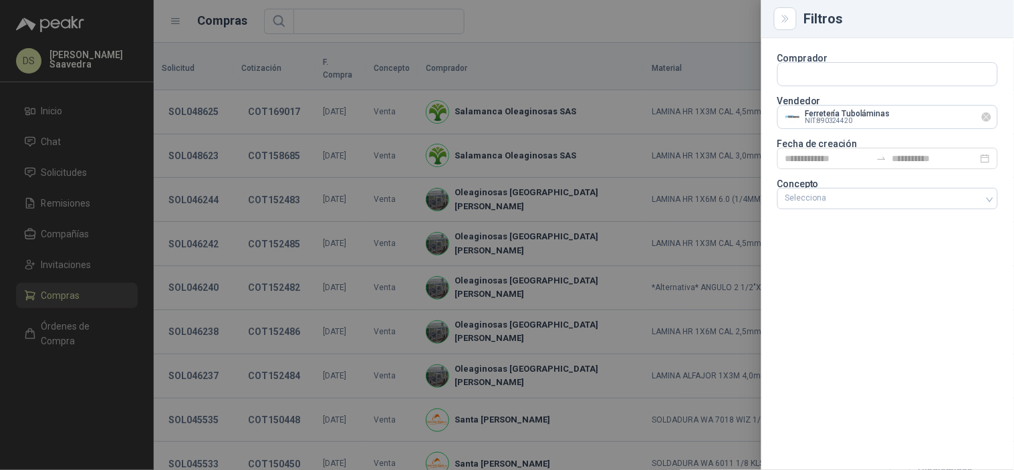
click at [984, 122] on icon "Limpiar" at bounding box center [986, 117] width 11 height 11
click at [906, 122] on input "text" at bounding box center [887, 117] width 219 height 23
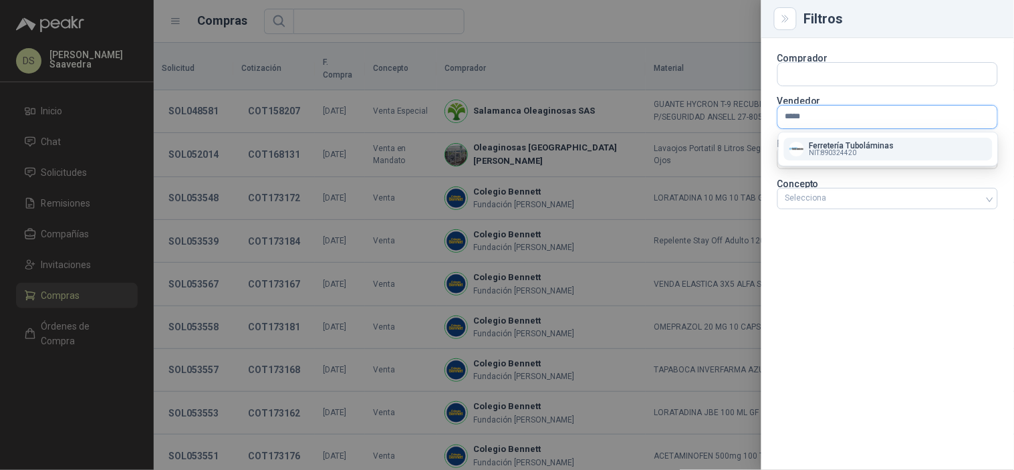
type input "******"
click at [602, 36] on div at bounding box center [507, 235] width 1014 height 470
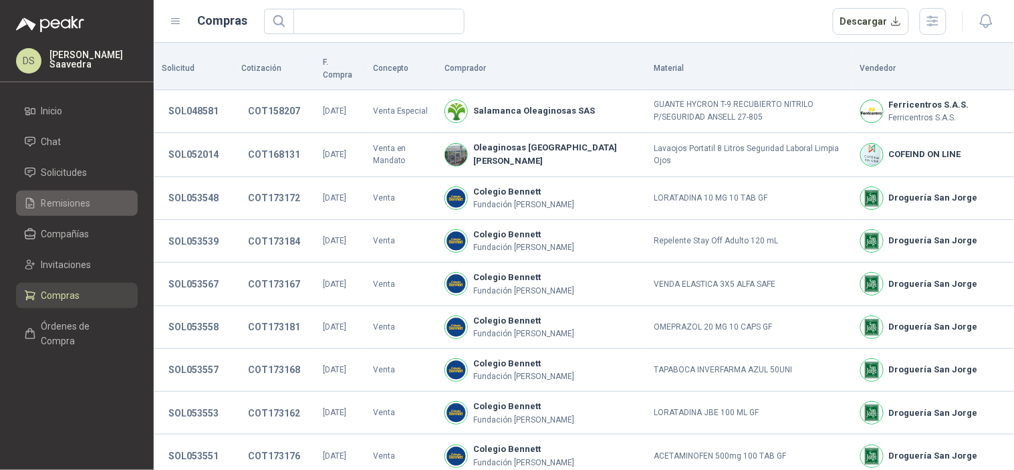
click at [70, 211] on link "Remisiones" at bounding box center [77, 202] width 122 height 25
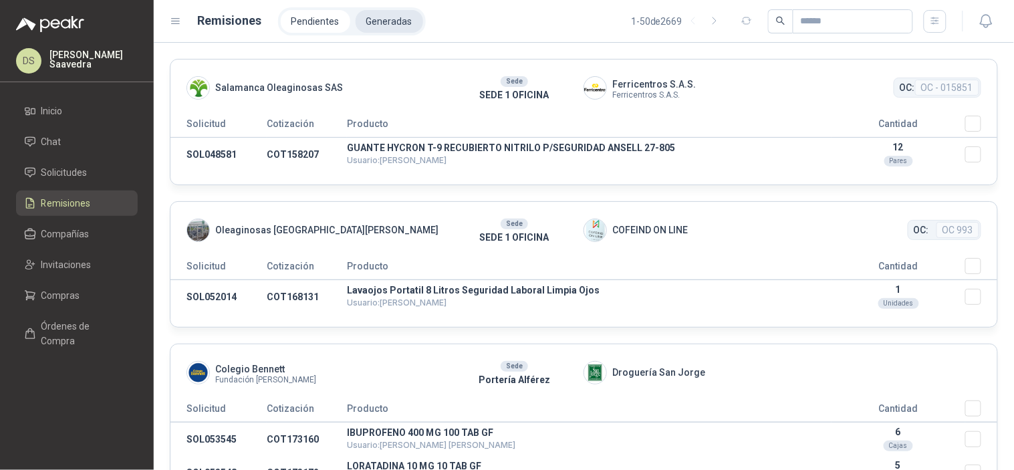
click at [366, 27] on li "Generadas" at bounding box center [390, 21] width 68 height 23
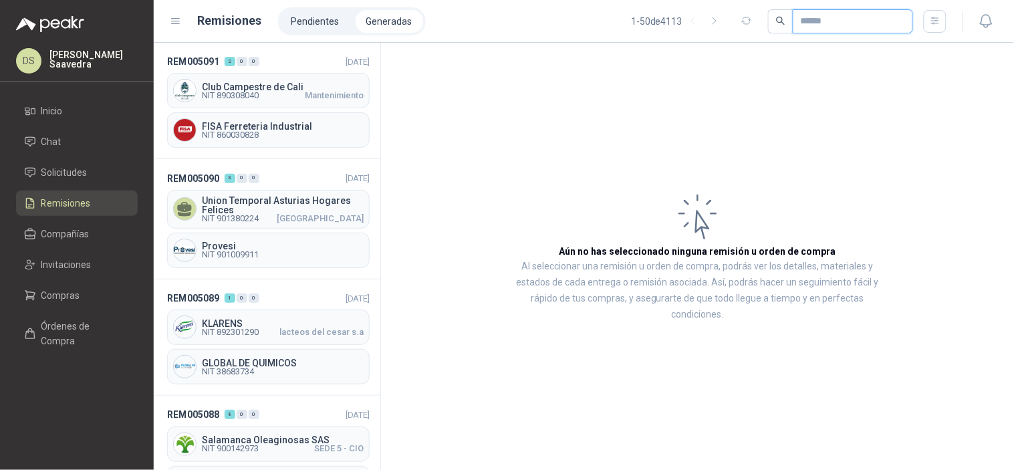
click at [807, 24] on input "text" at bounding box center [848, 21] width 94 height 23
paste input "*******"
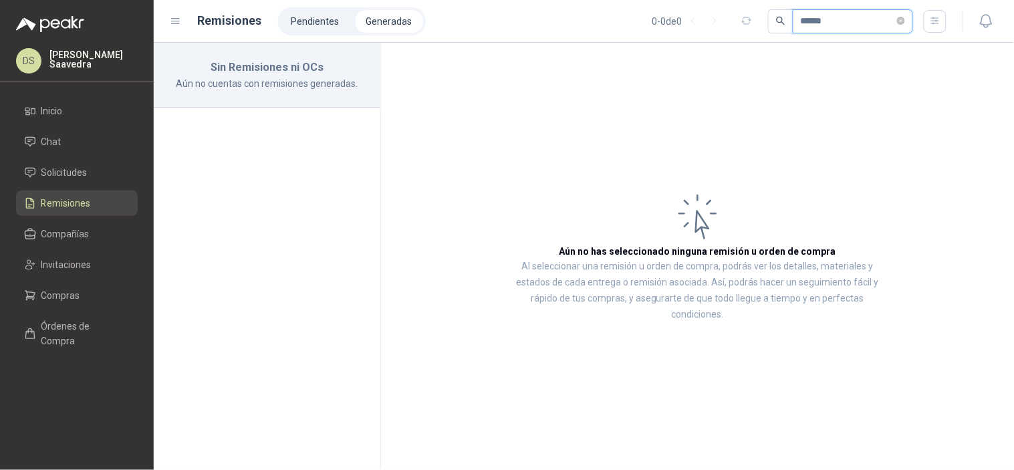
type input "******"
click at [102, 292] on li "Compras" at bounding box center [77, 295] width 106 height 15
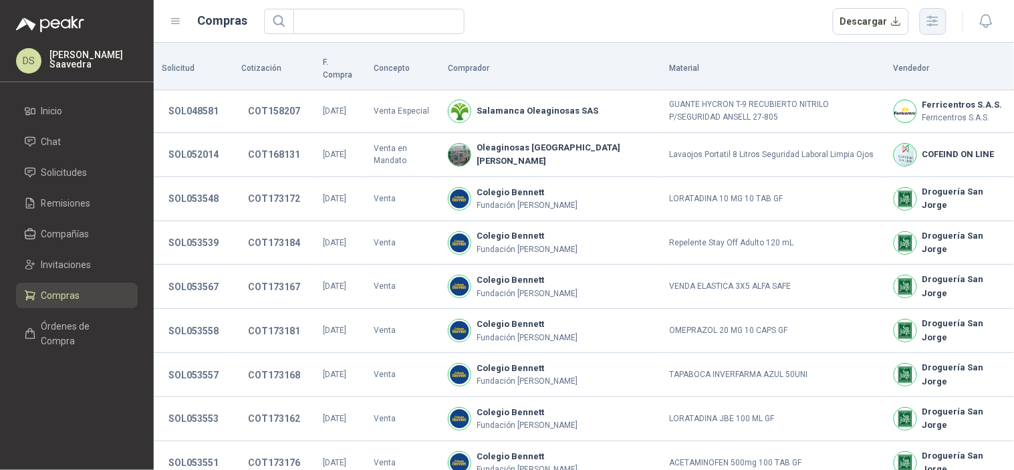
click at [930, 23] on icon "button" at bounding box center [932, 20] width 15 height 15
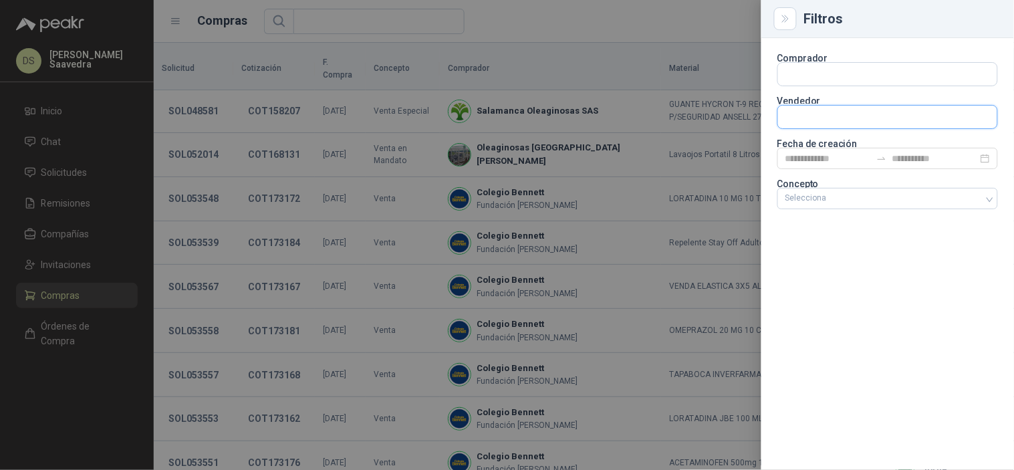
click at [818, 124] on input "text" at bounding box center [887, 117] width 219 height 23
type input "********"
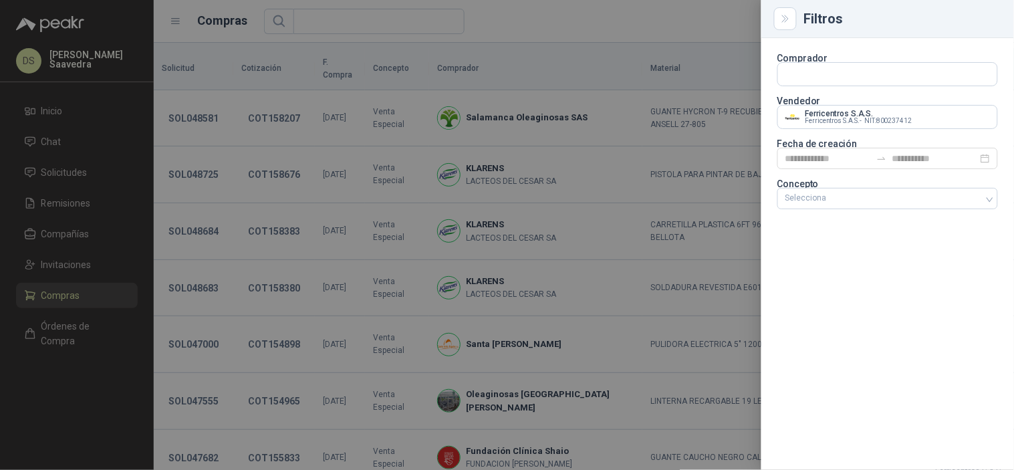
click at [630, 27] on div at bounding box center [507, 235] width 1014 height 470
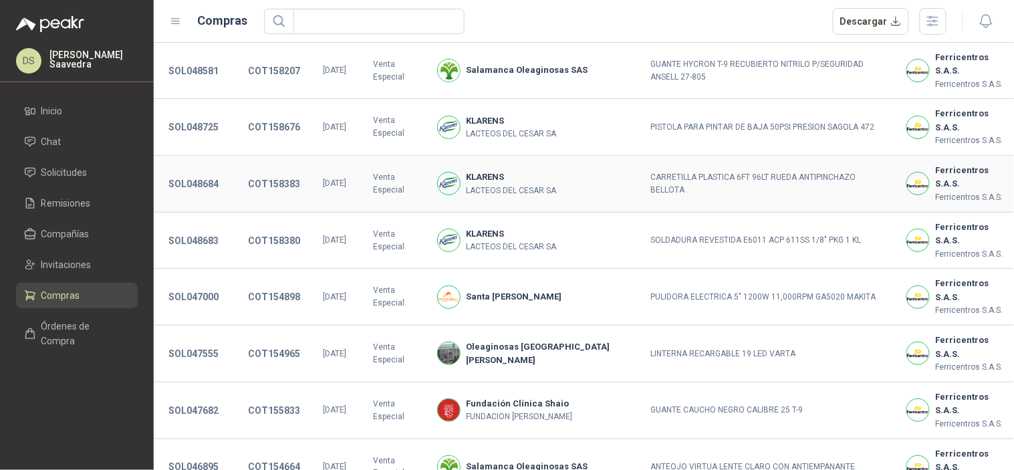
scroll to position [495, 0]
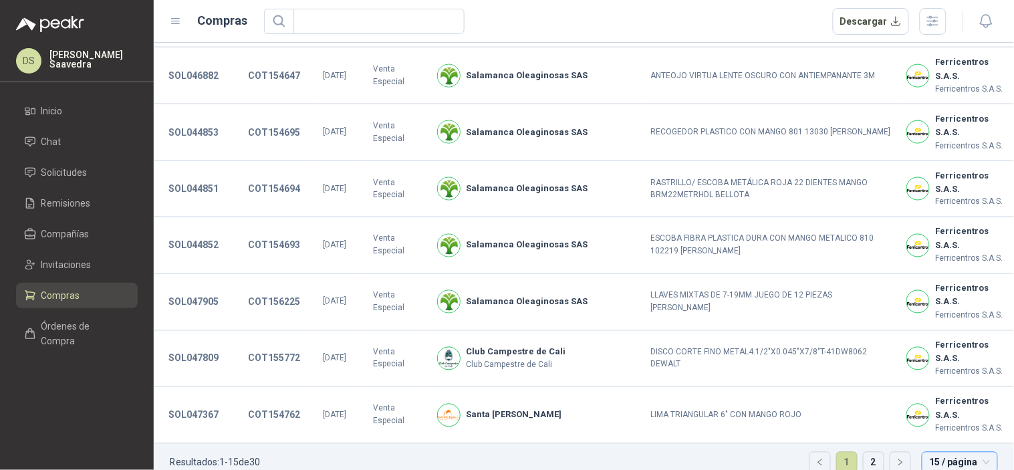
click at [927, 461] on div "15 / página" at bounding box center [960, 462] width 76 height 21
click at [939, 386] on div "30 / página" at bounding box center [959, 393] width 54 height 15
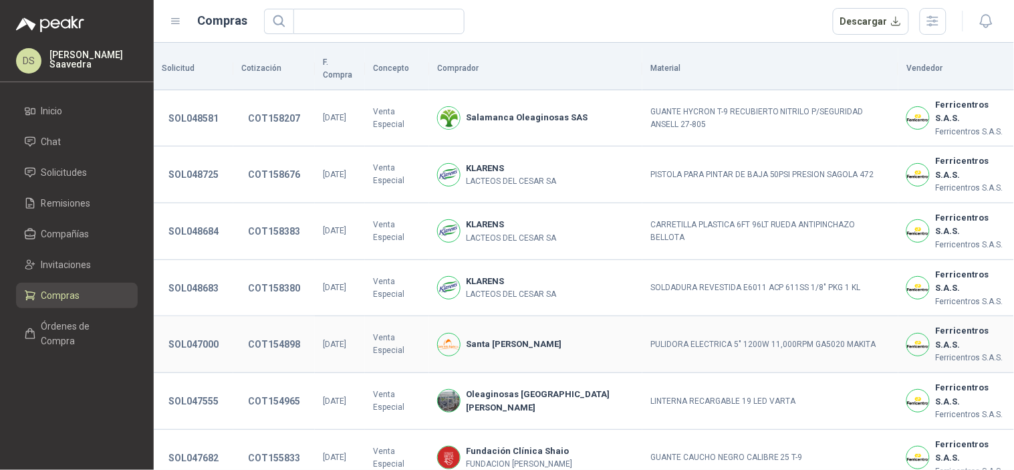
scroll to position [642, 0]
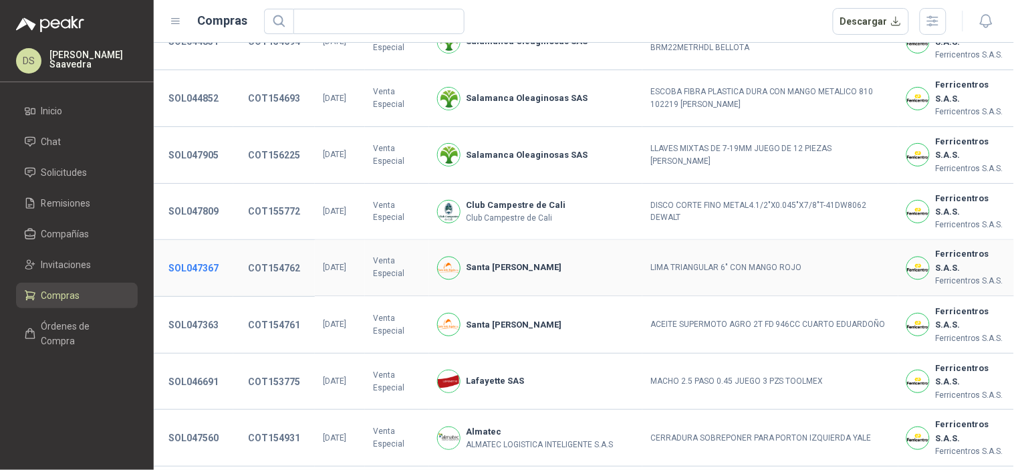
click at [182, 256] on button "SOL047367" at bounding box center [193, 268] width 63 height 24
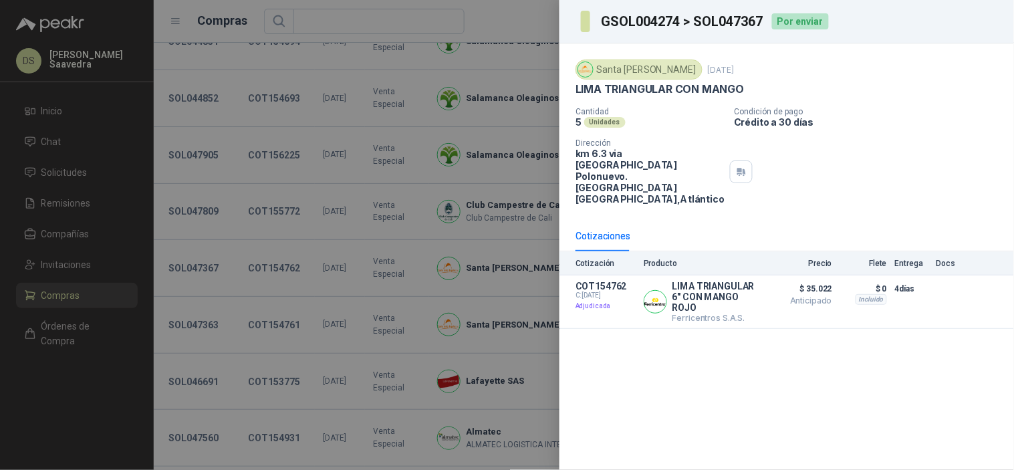
click at [740, 25] on h3 "GSOL004274 > SOL047367" at bounding box center [682, 21] width 163 height 13
click at [743, 24] on h3 "GSOL004274 > SOL047367" at bounding box center [682, 21] width 163 height 13
click at [723, 18] on h3 "GSOL004274 > SOL047367" at bounding box center [682, 21] width 163 height 13
copy h3 "SOL047367"
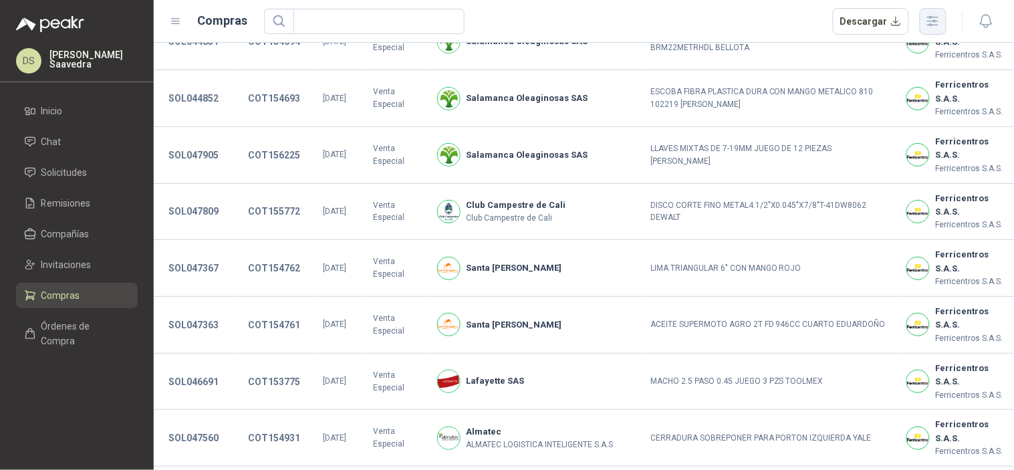
click at [940, 23] on icon "button" at bounding box center [932, 20] width 15 height 15
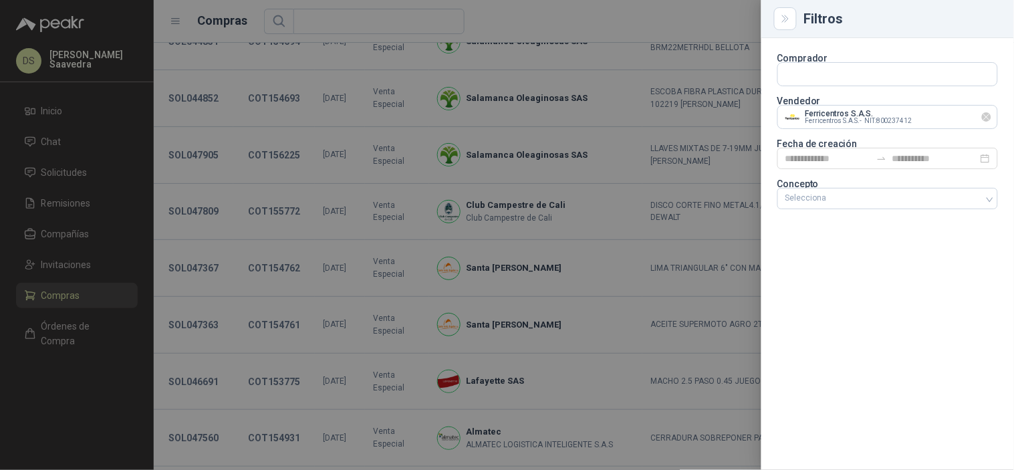
click at [985, 112] on icon "Limpiar" at bounding box center [986, 117] width 11 height 11
click at [944, 116] on input "text" at bounding box center [887, 117] width 219 height 23
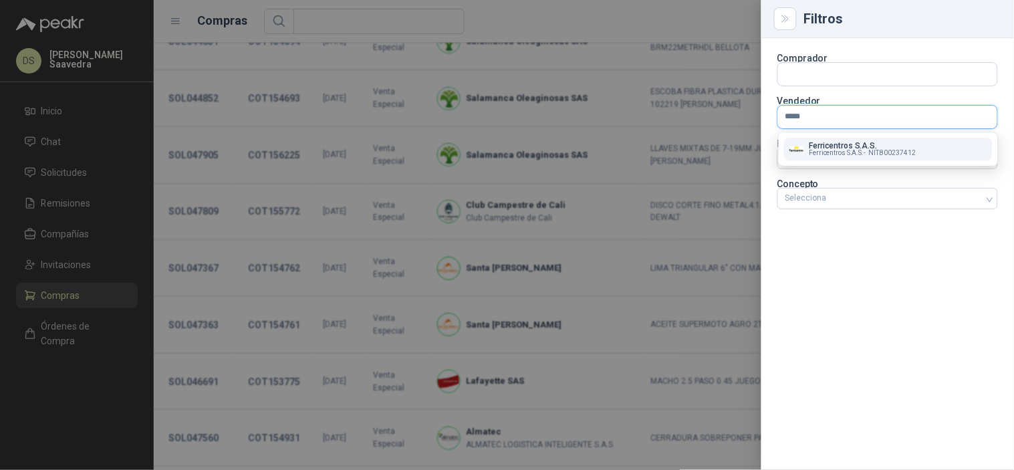
type input "******"
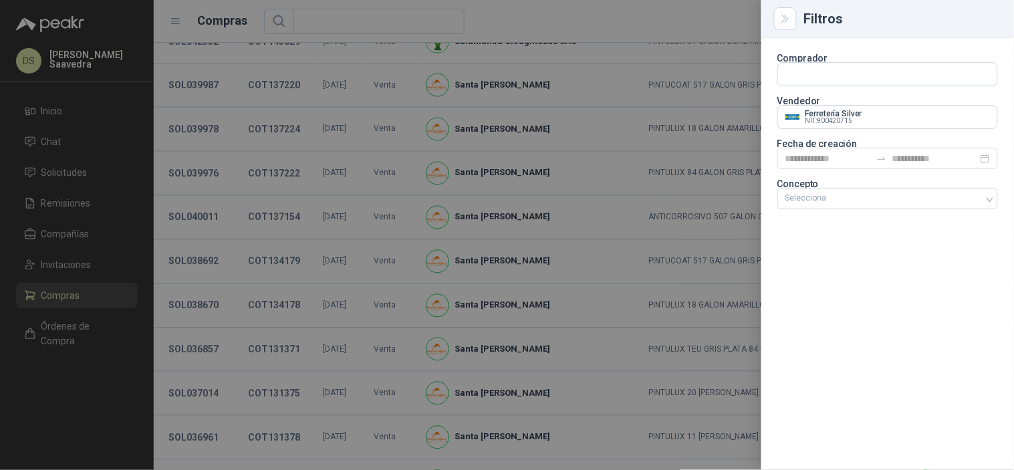
click at [591, 22] on div at bounding box center [507, 235] width 1014 height 470
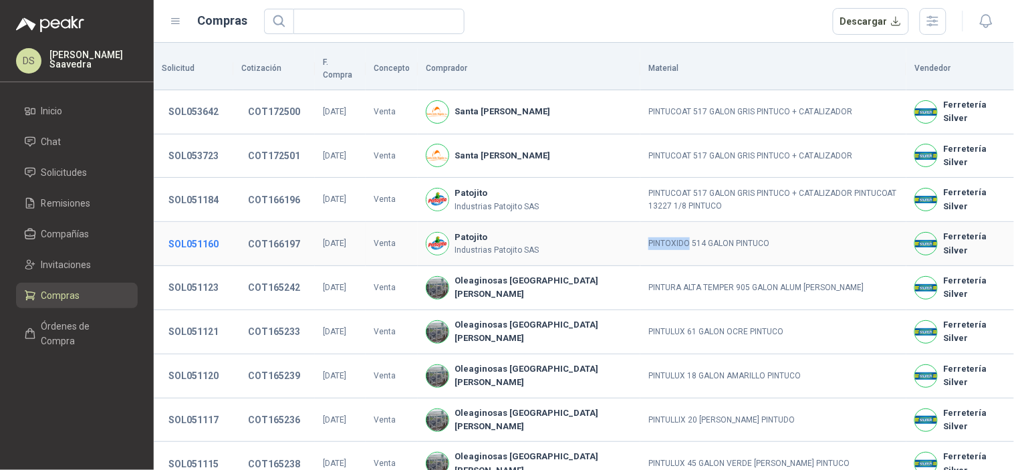
click at [194, 232] on button "SOL051160" at bounding box center [193, 244] width 63 height 24
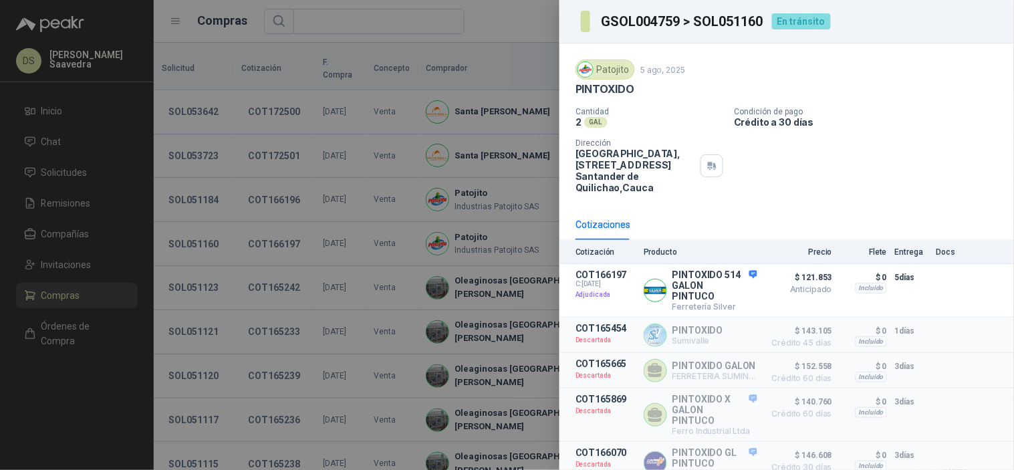
click at [738, 23] on h3 "GSOL004759 > SOL051160" at bounding box center [682, 21] width 163 height 13
copy h3 "SOL051160"
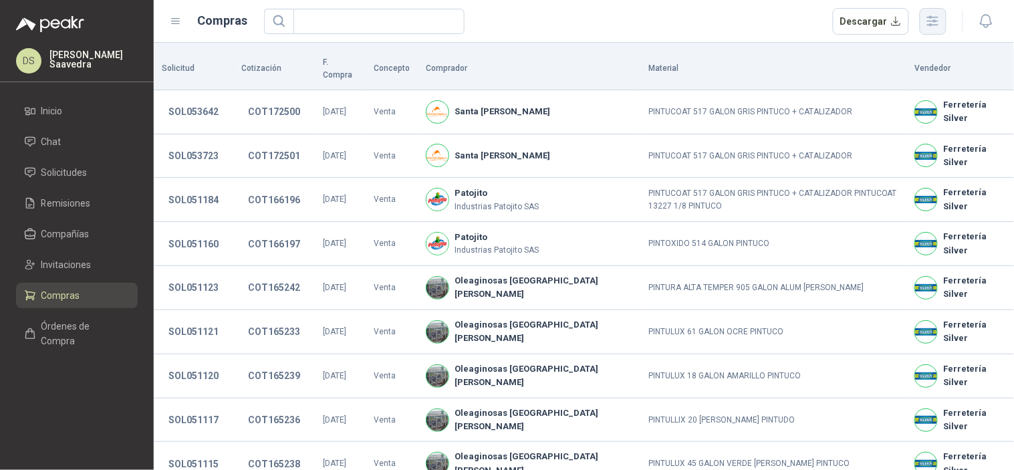
click at [933, 17] on icon "button" at bounding box center [932, 20] width 15 height 15
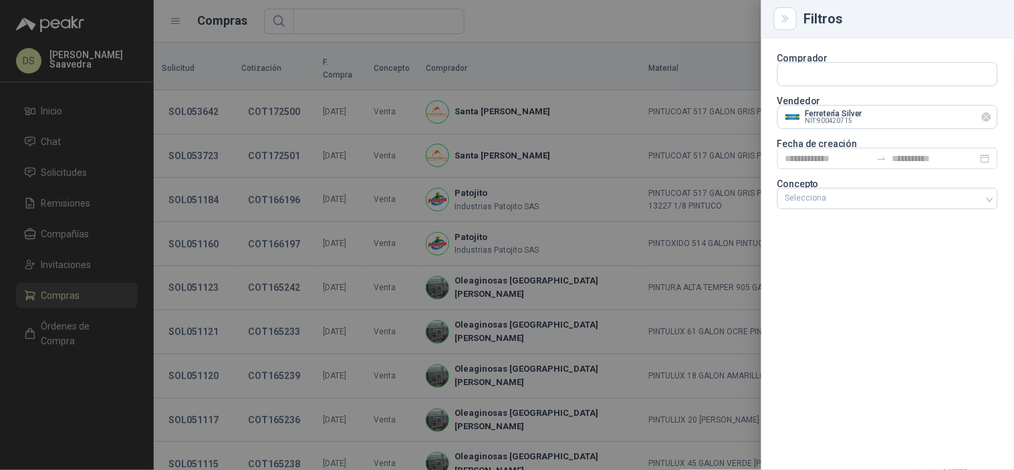
click at [991, 116] on icon "Limpiar" at bounding box center [986, 117] width 11 height 11
click at [964, 116] on input "text" at bounding box center [887, 117] width 219 height 23
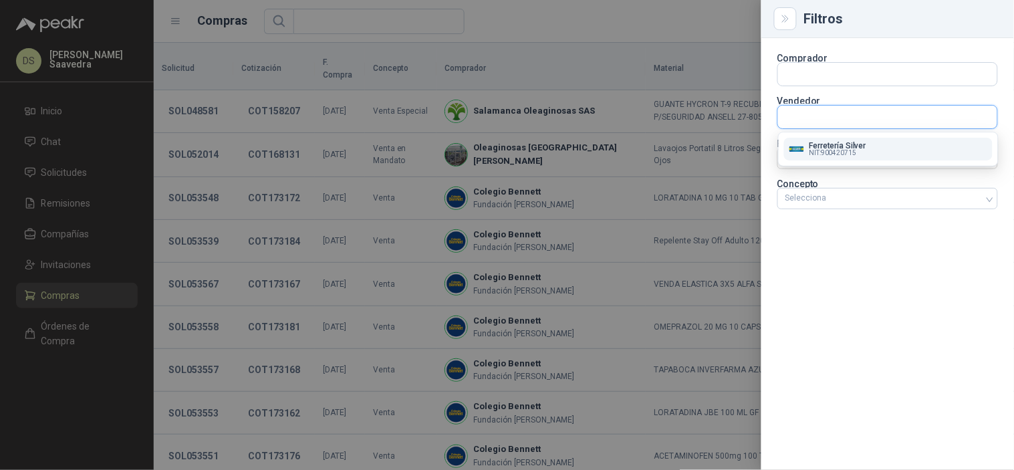
type input "*"
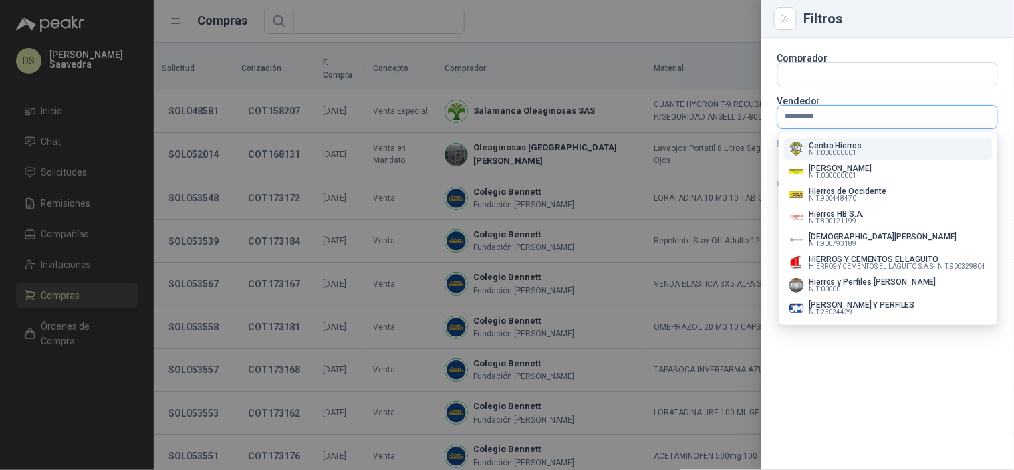
type input "**********"
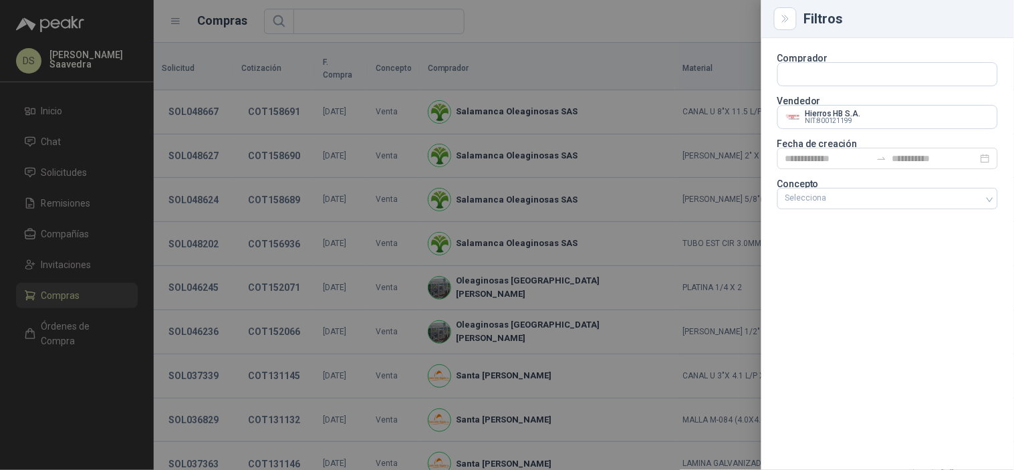
click at [637, 35] on div at bounding box center [507, 235] width 1014 height 470
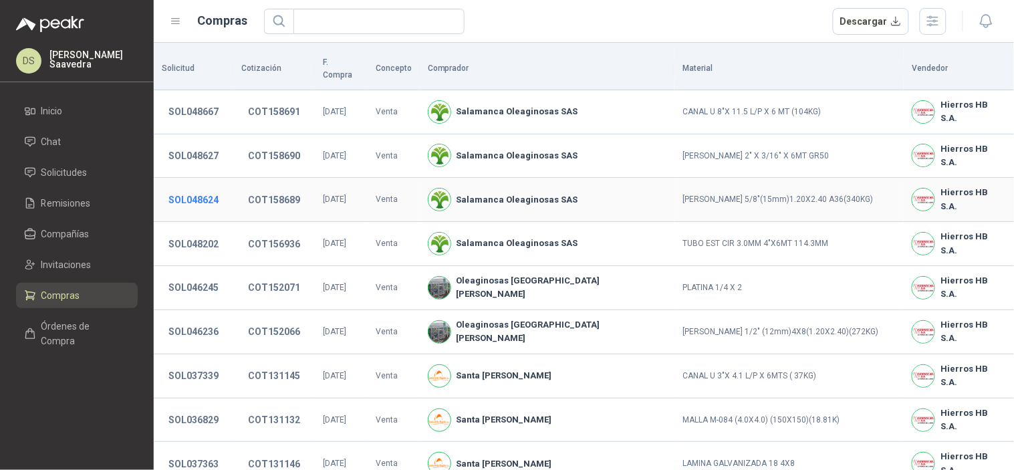
click at [194, 188] on button "SOL048624" at bounding box center [193, 200] width 63 height 24
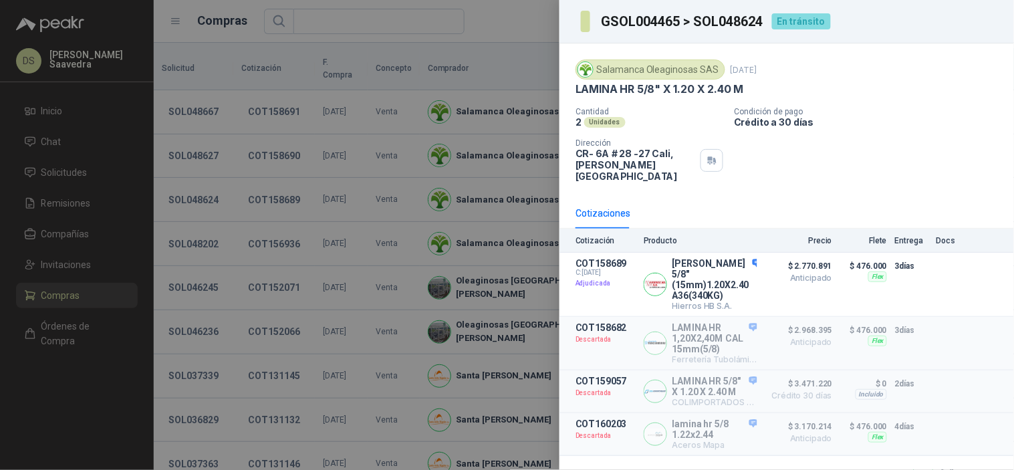
click at [747, 16] on h3 "GSOL004465 > SOL048624" at bounding box center [682, 21] width 163 height 13
copy h3 "SOL048624"
drag, startPoint x: 416, startPoint y: 118, endPoint x: 345, endPoint y: 156, distance: 80.7
click at [416, 118] on div at bounding box center [507, 235] width 1014 height 470
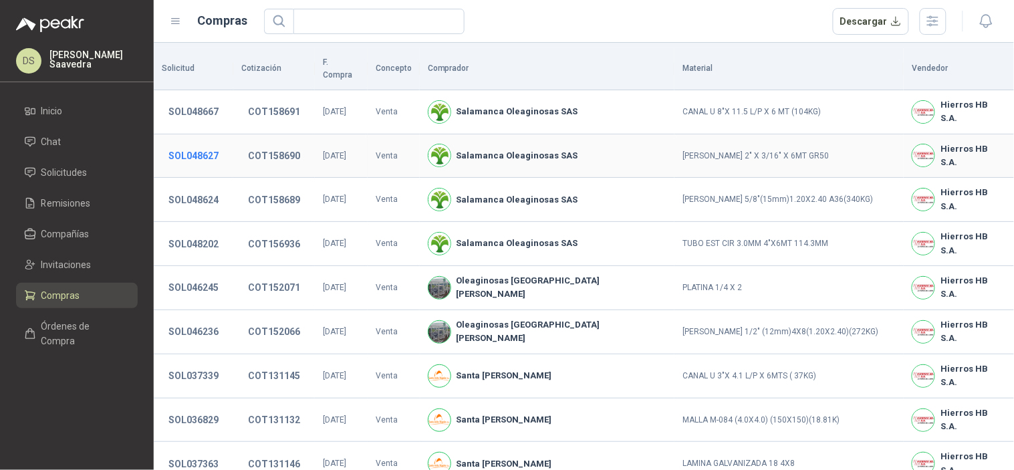
click at [186, 144] on button "SOL048627" at bounding box center [193, 156] width 63 height 24
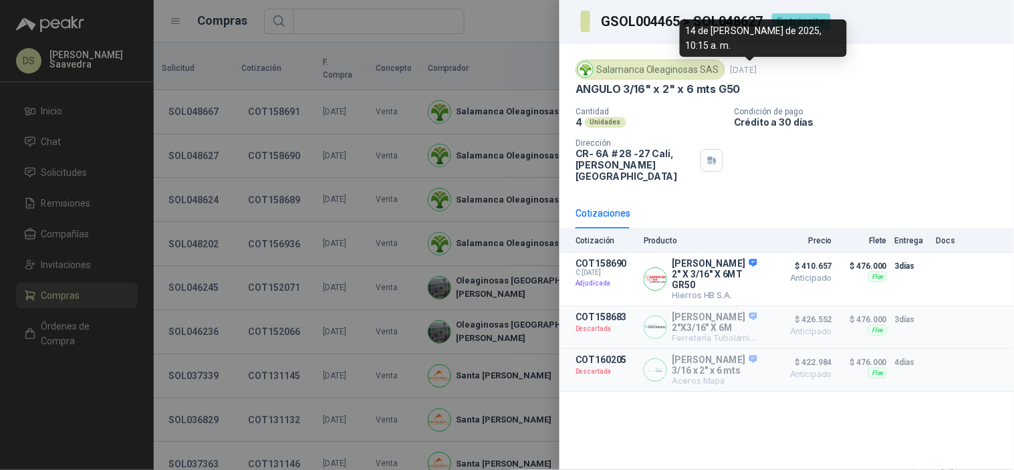
click at [736, 24] on h3 "GSOL004465 > SOL048627" at bounding box center [682, 21] width 163 height 13
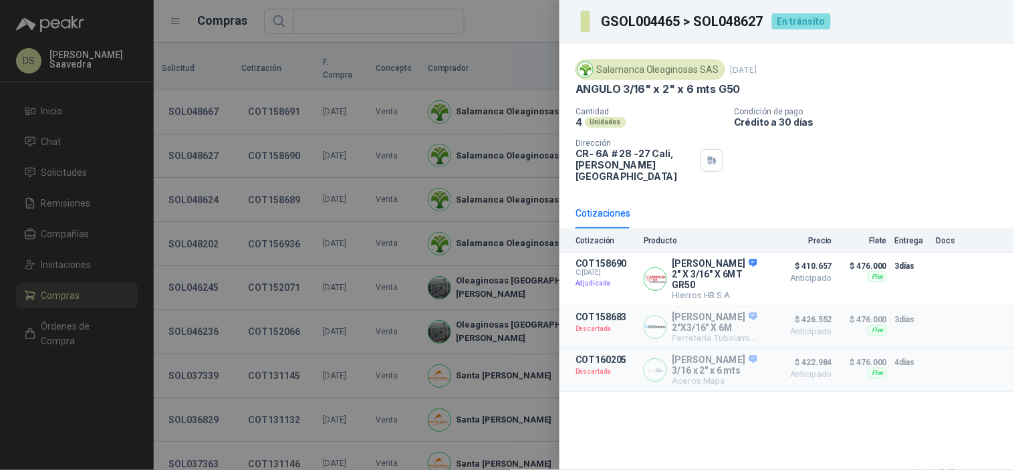
click at [736, 19] on h3 "GSOL004465 > SOL048627" at bounding box center [682, 21] width 163 height 13
copy h3 "SOL048627"
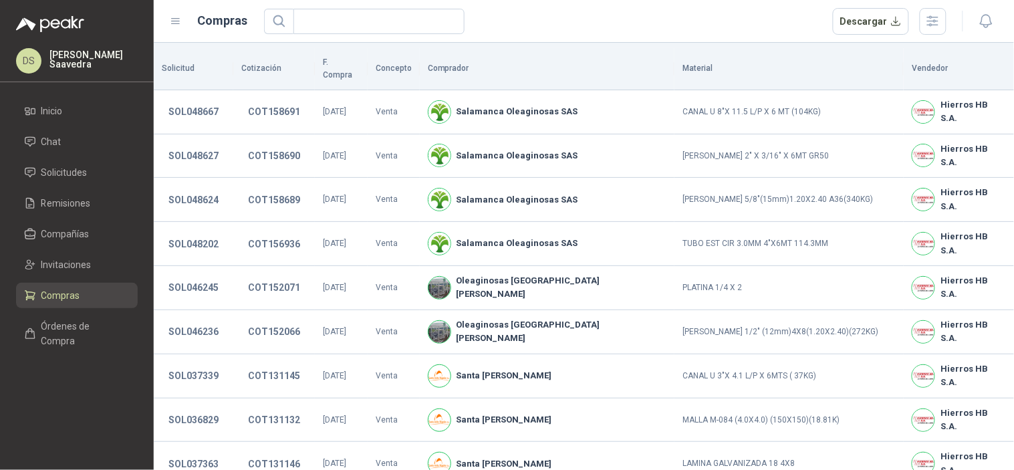
click at [950, 17] on div at bounding box center [971, 21] width 51 height 21
click at [940, 20] on button "button" at bounding box center [933, 21] width 27 height 27
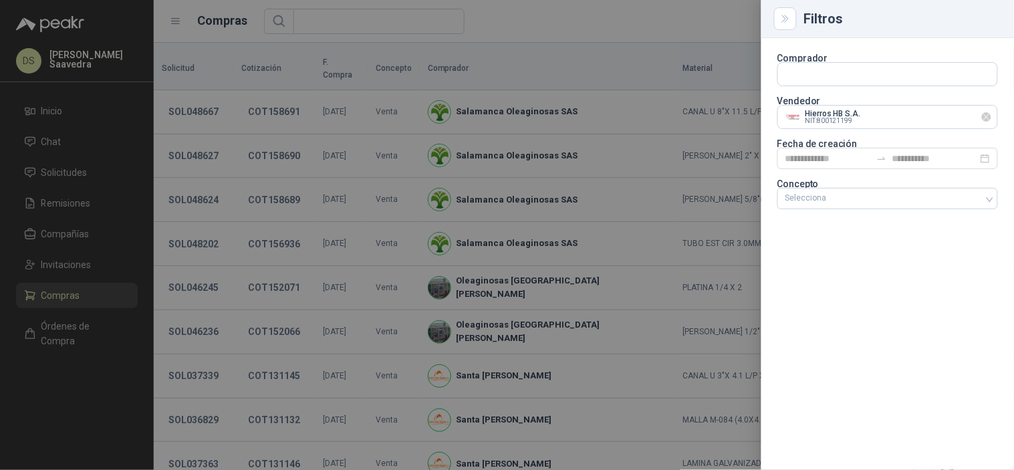
click at [990, 118] on icon "Limpiar" at bounding box center [986, 117] width 11 height 11
click at [958, 118] on input "text" at bounding box center [887, 117] width 219 height 23
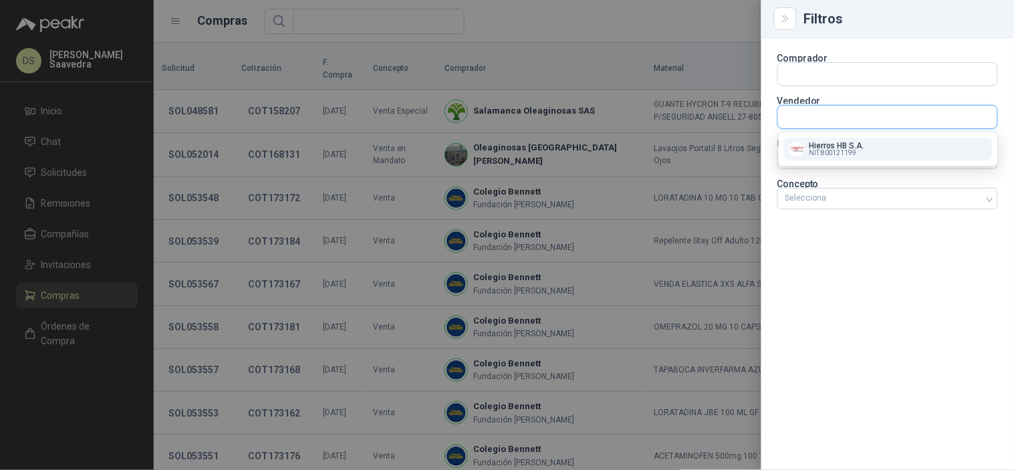
type input "*"
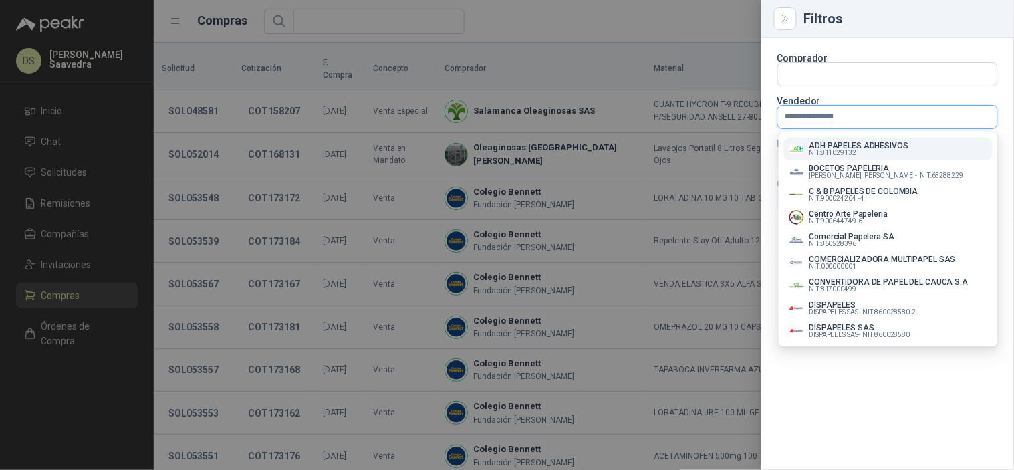
type input "**********"
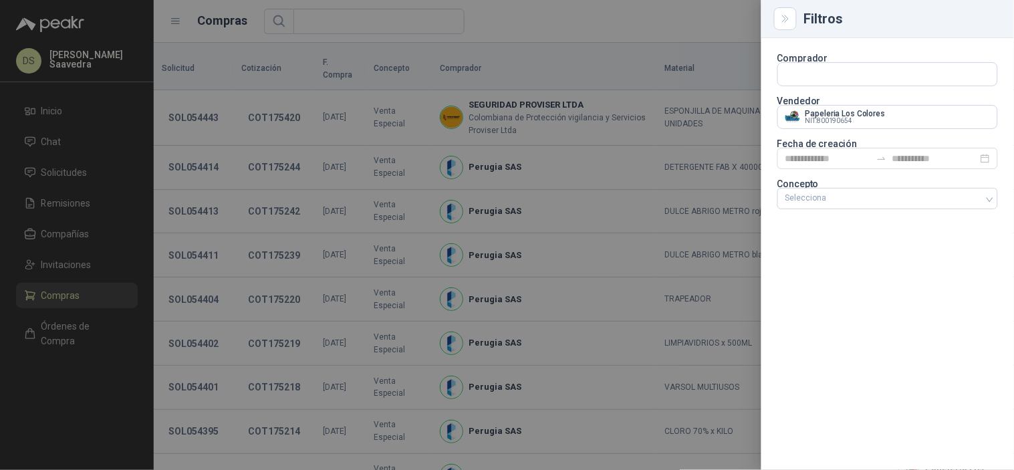
click at [672, 23] on div at bounding box center [507, 235] width 1014 height 470
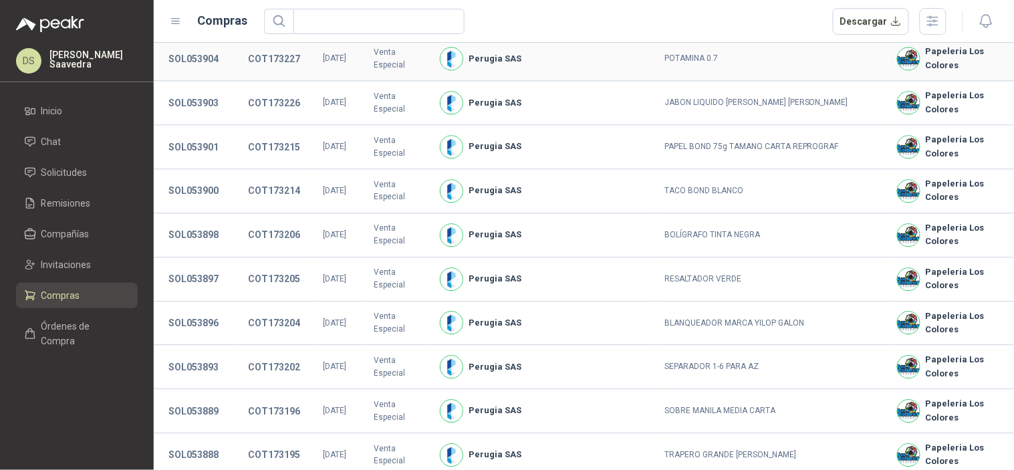
scroll to position [986, 0]
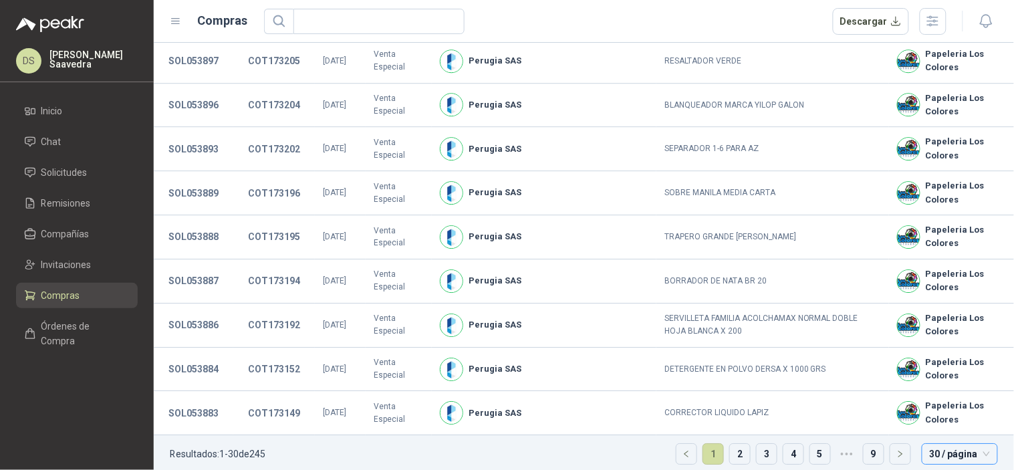
click at [954, 444] on span "30 / página" at bounding box center [960, 454] width 60 height 20
click at [953, 395] on div "50 / página" at bounding box center [959, 405] width 70 height 21
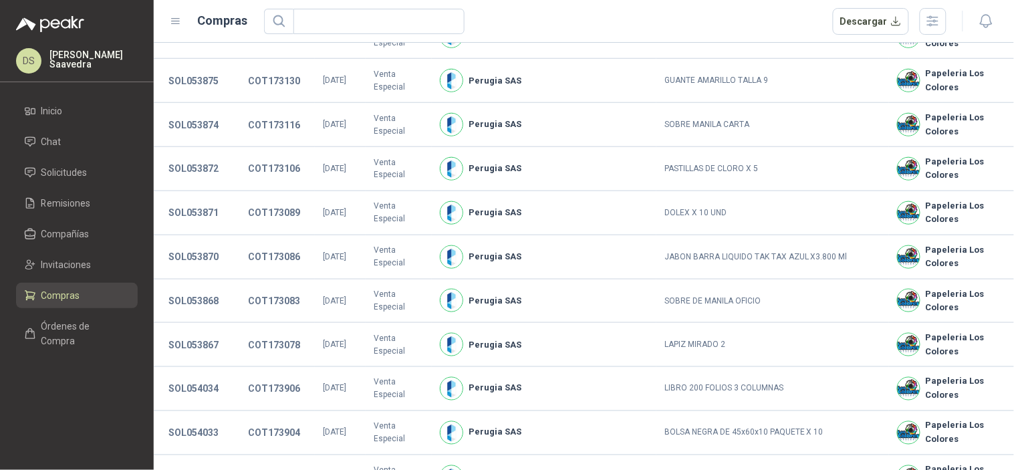
scroll to position [1869, 0]
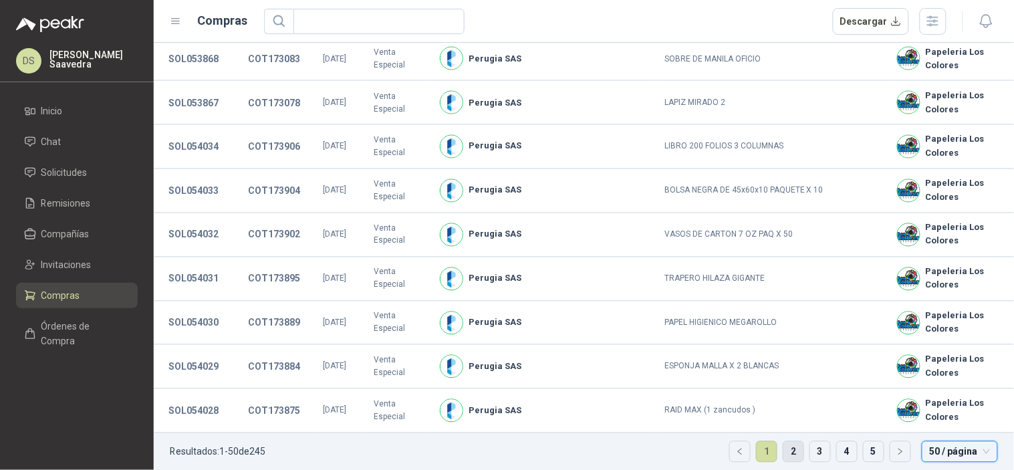
click at [789, 442] on link "2" at bounding box center [793, 452] width 20 height 20
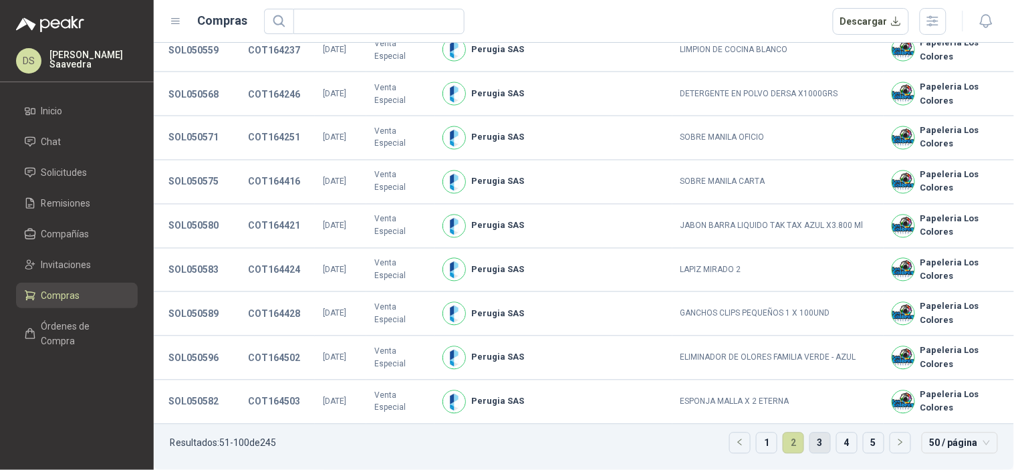
scroll to position [1726, 0]
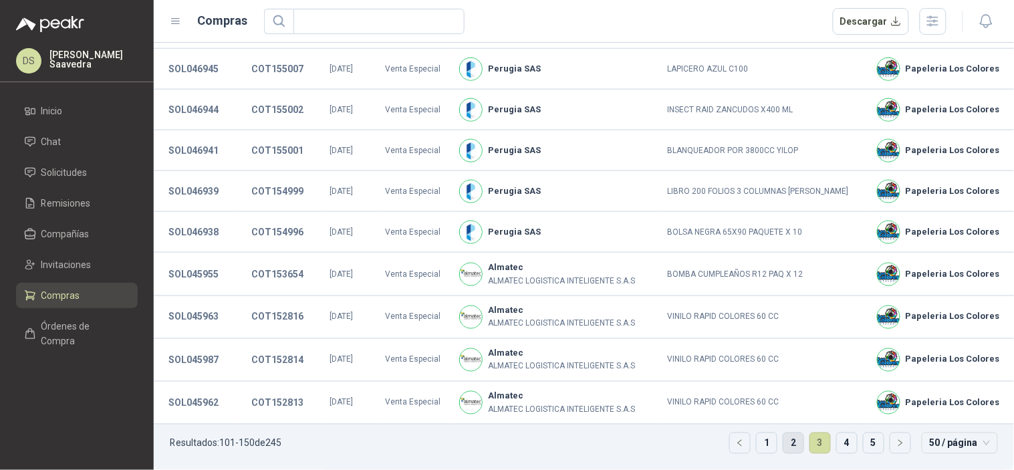
click at [787, 444] on link "2" at bounding box center [793, 443] width 20 height 20
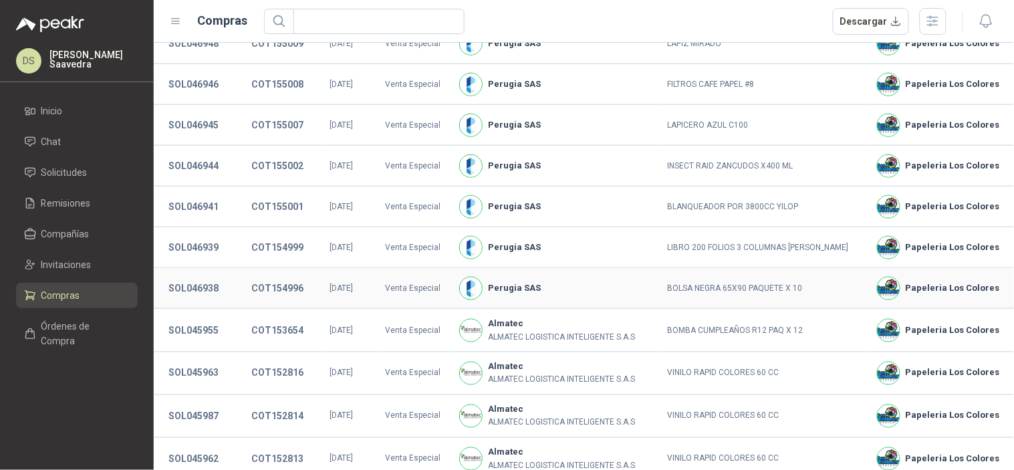
scroll to position [1727, 0]
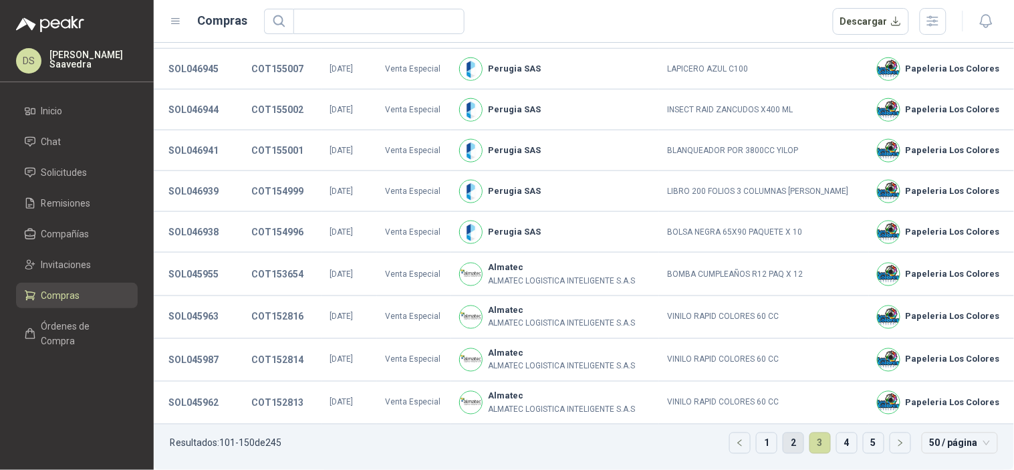
click at [789, 438] on link "2" at bounding box center [793, 443] width 20 height 20
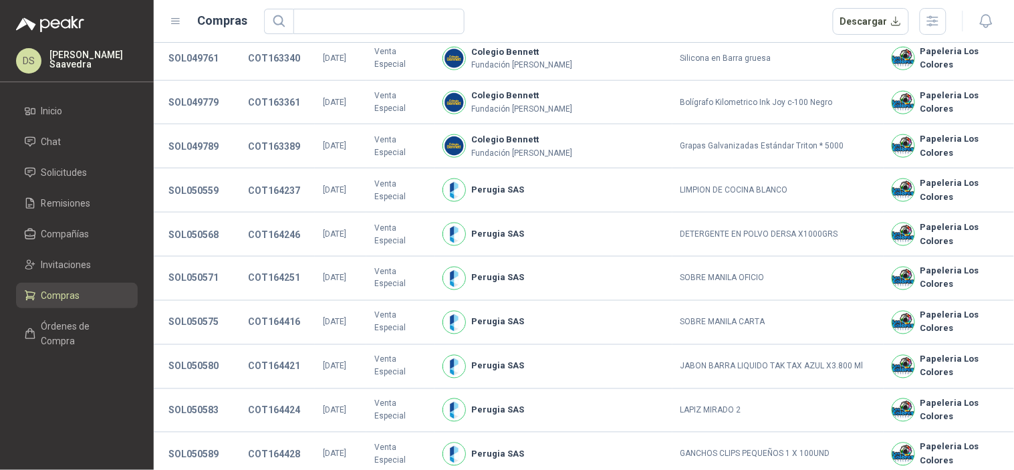
scroll to position [1414, 0]
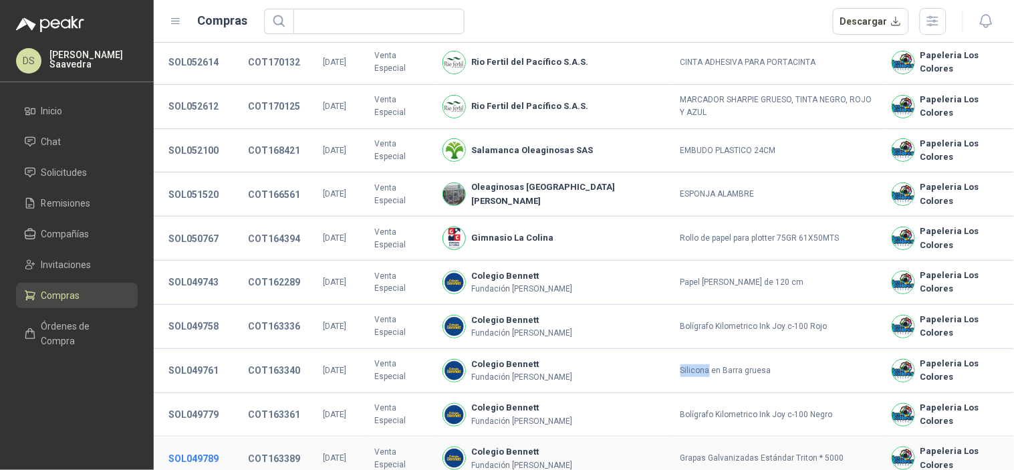
click at [195, 446] on button "SOL049789" at bounding box center [193, 458] width 63 height 24
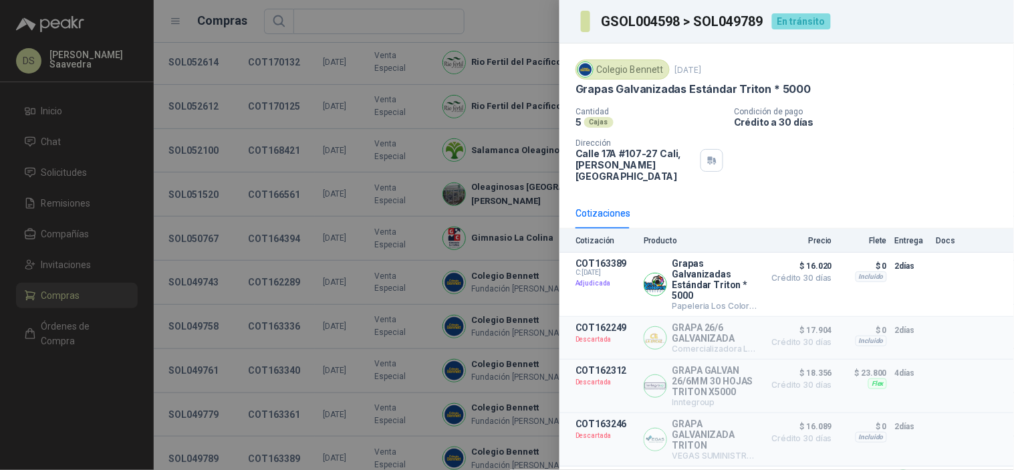
click at [724, 25] on h3 "GSOL004598 > SOL049789" at bounding box center [682, 21] width 163 height 13
click at [616, 15] on h3 "GSOL004598 > SOL049789" at bounding box center [682, 21] width 163 height 13
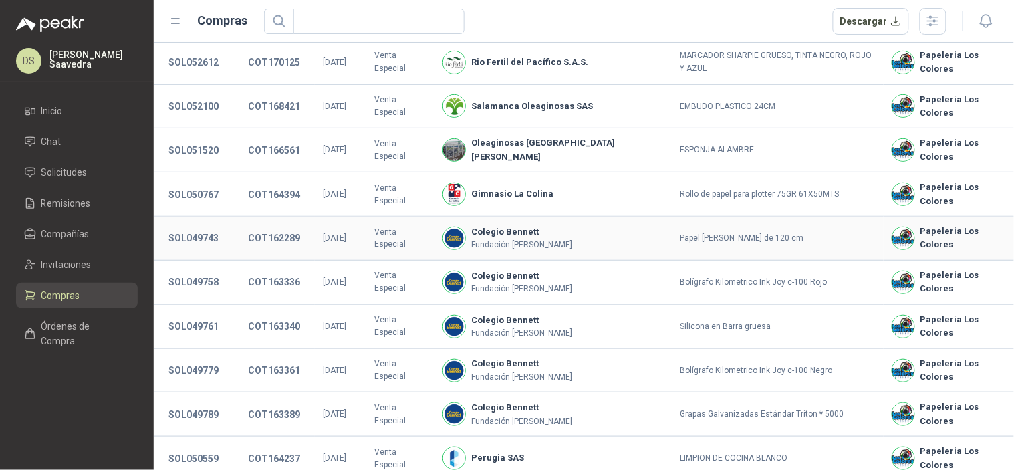
scroll to position [1428, 0]
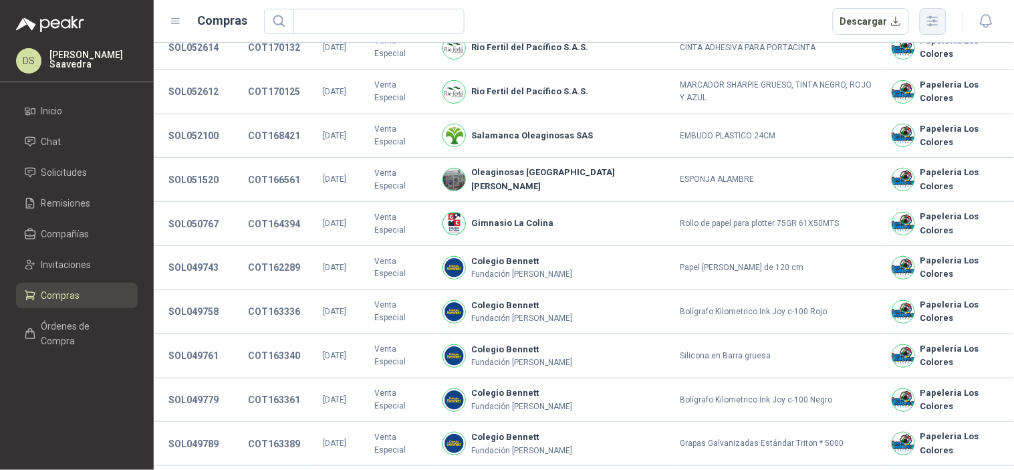
click at [944, 25] on button "button" at bounding box center [933, 21] width 27 height 27
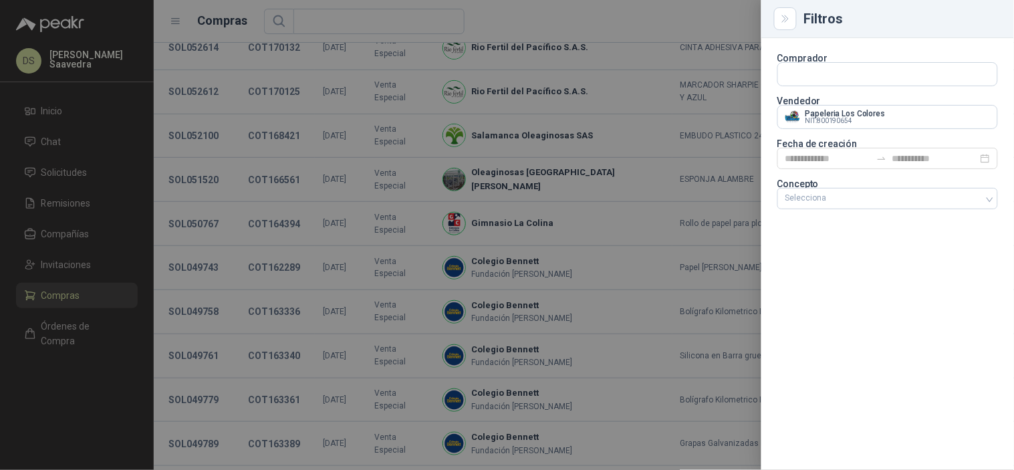
click at [900, 87] on section "Comprador Vendedor Papeleria Los Colores NIT : 800190654 Fecha de creación Conc…" at bounding box center [887, 133] width 221 height 158
click at [899, 82] on input "text" at bounding box center [887, 74] width 219 height 23
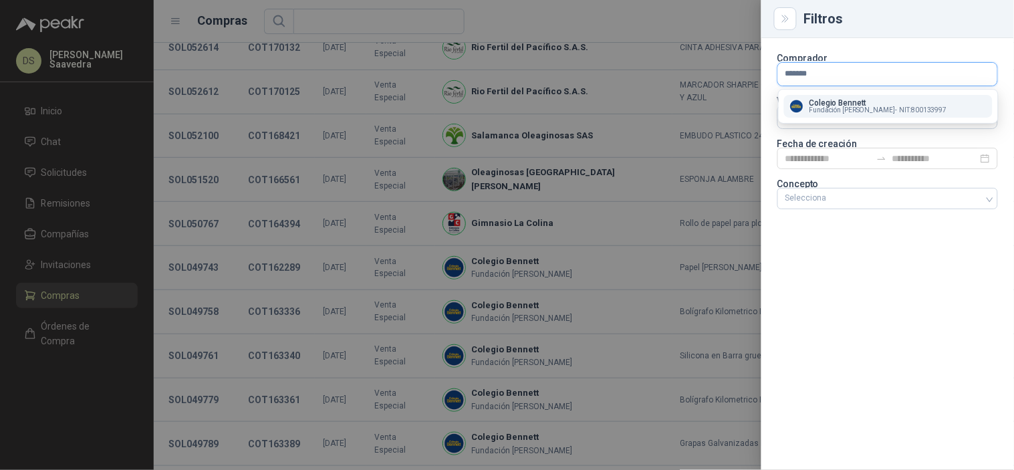
type input "*******"
click at [879, 103] on p "Colegio Bennett" at bounding box center [878, 103] width 138 height 8
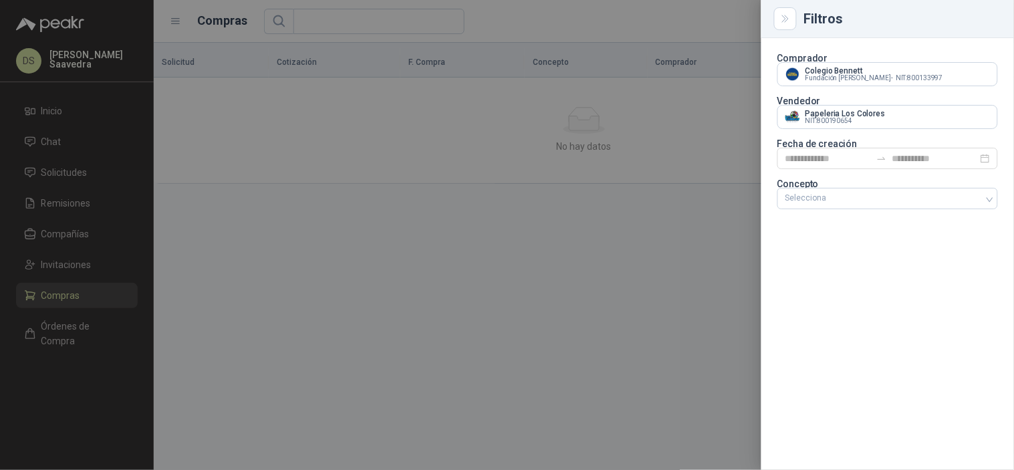
click at [676, 176] on div at bounding box center [507, 235] width 1014 height 470
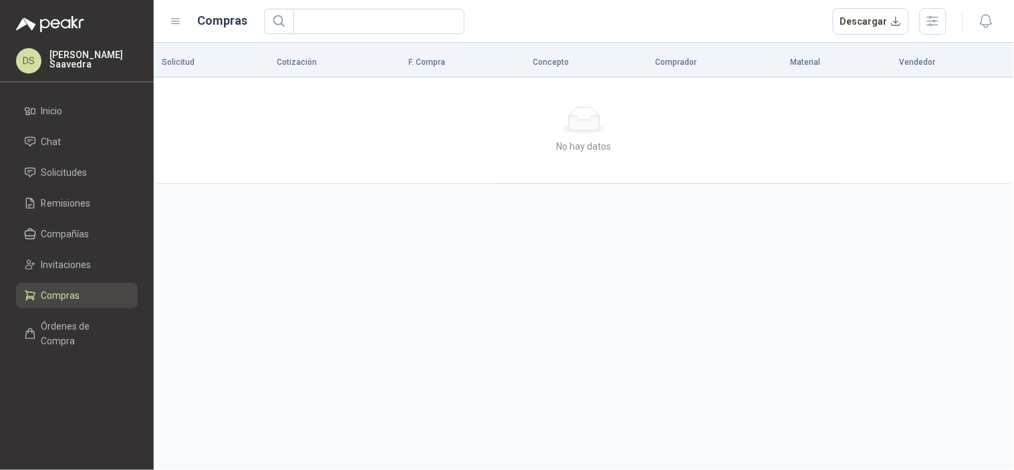
click at [919, 30] on div "Descargar" at bounding box center [890, 21] width 114 height 27
click at [925, 25] on icon "button" at bounding box center [932, 20] width 15 height 15
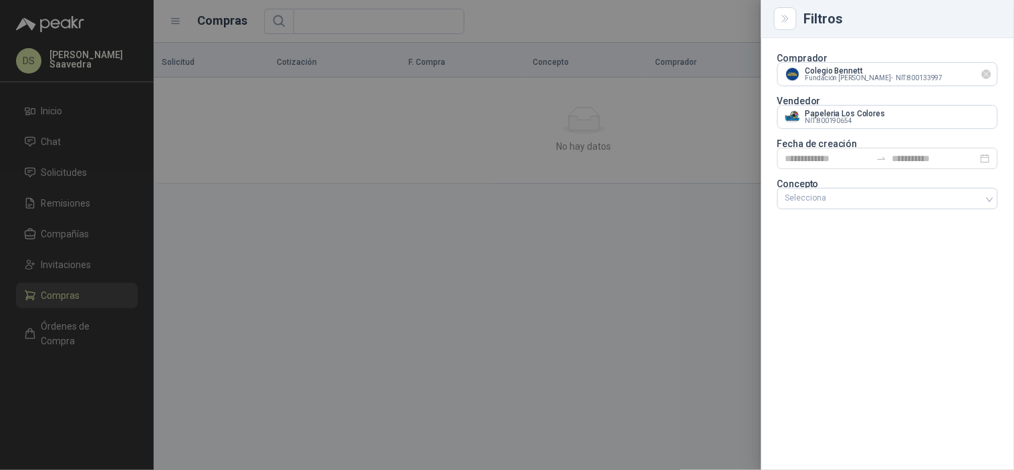
click at [986, 74] on icon "Limpiar" at bounding box center [986, 74] width 11 height 11
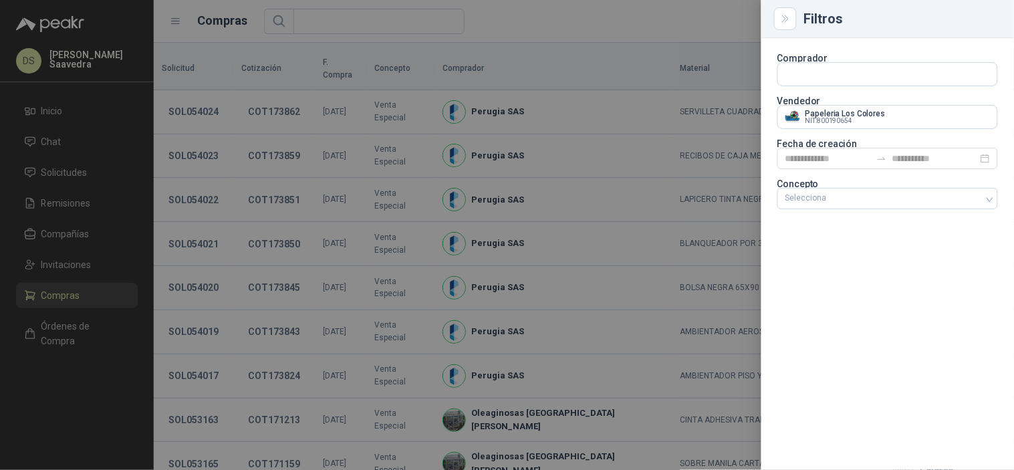
click at [656, 174] on div at bounding box center [507, 235] width 1014 height 470
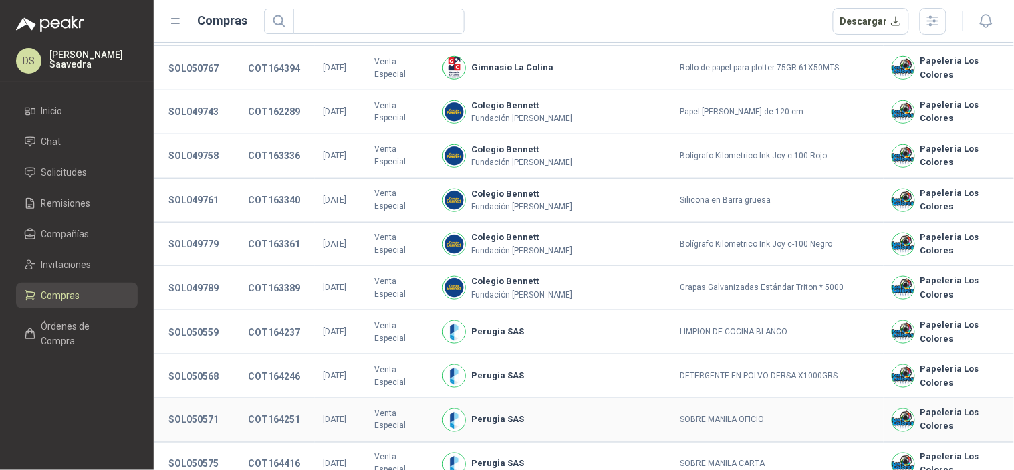
scroll to position [1485, 0]
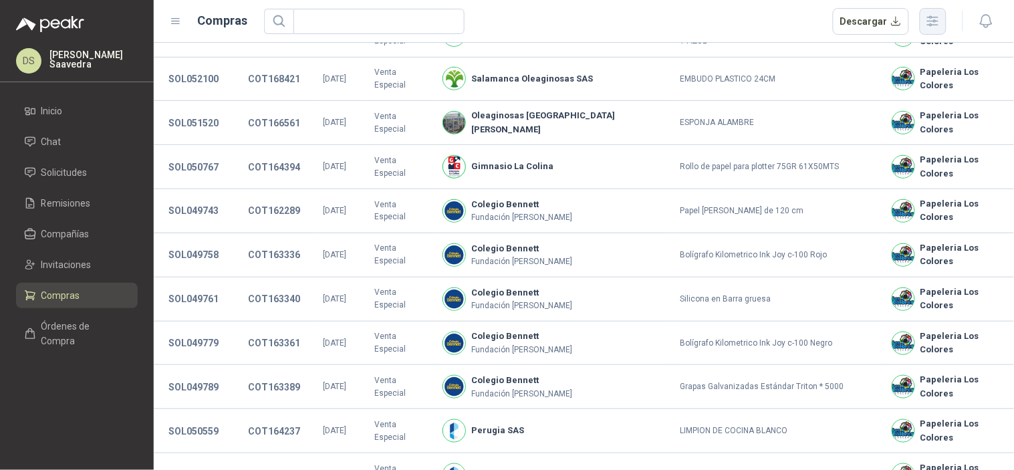
click at [926, 24] on icon "button" at bounding box center [932, 20] width 15 height 15
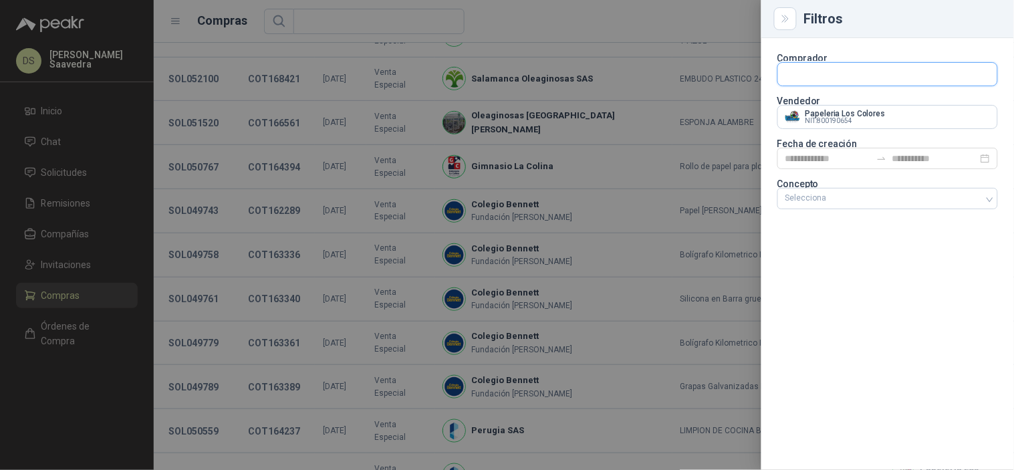
click at [825, 71] on input "text" at bounding box center [887, 74] width 219 height 23
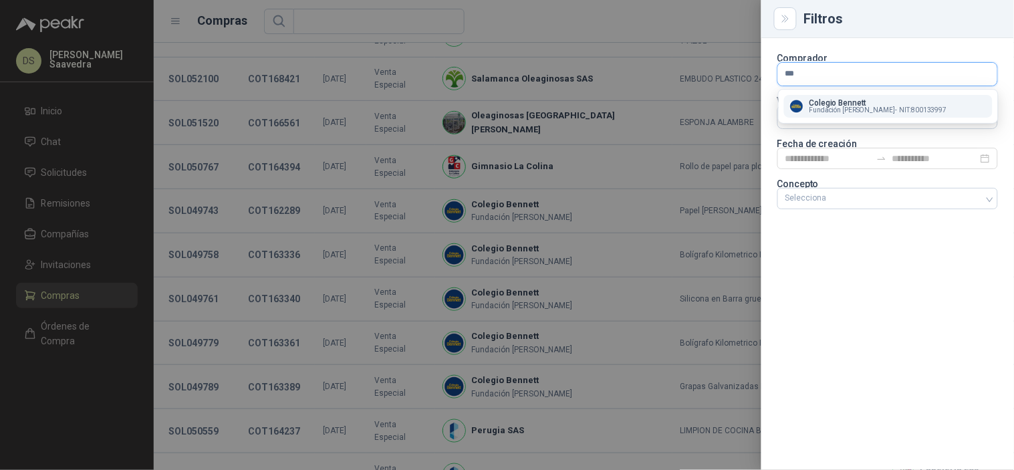
type input "****"
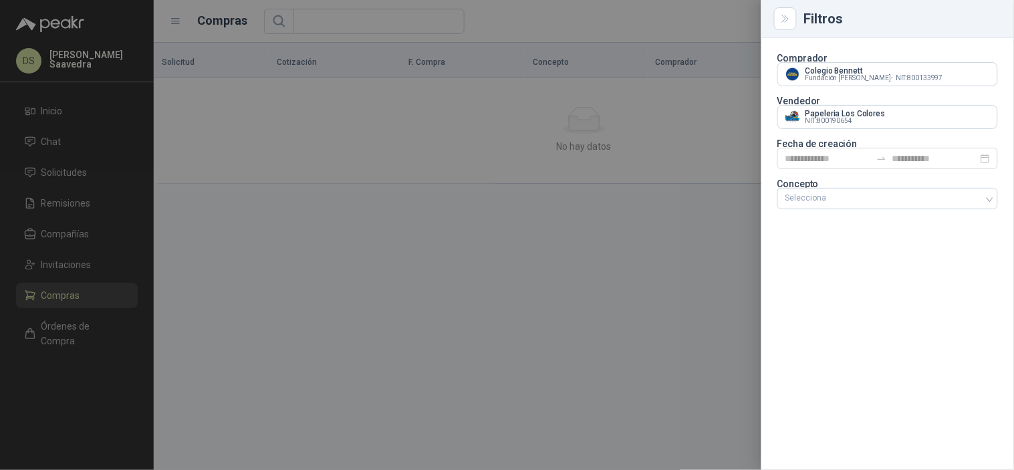
click at [67, 252] on div at bounding box center [507, 235] width 1014 height 470
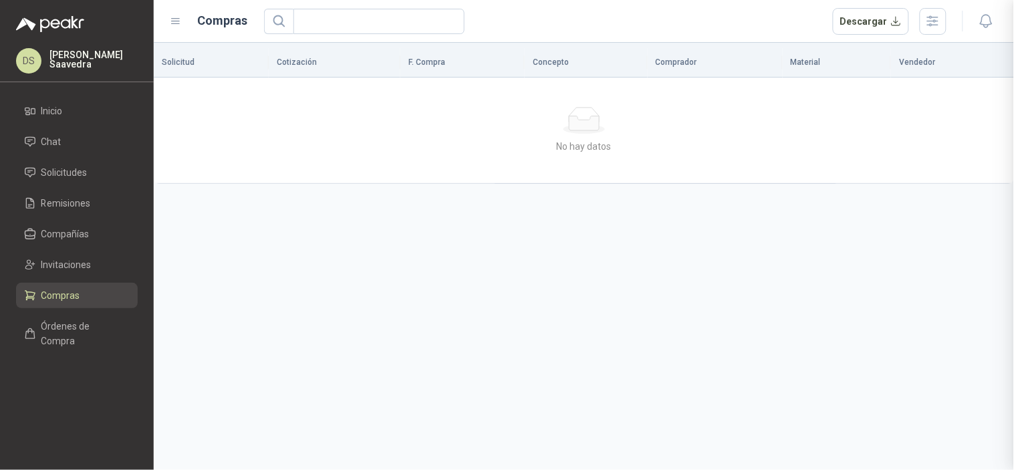
click at [61, 263] on div at bounding box center [507, 235] width 1014 height 470
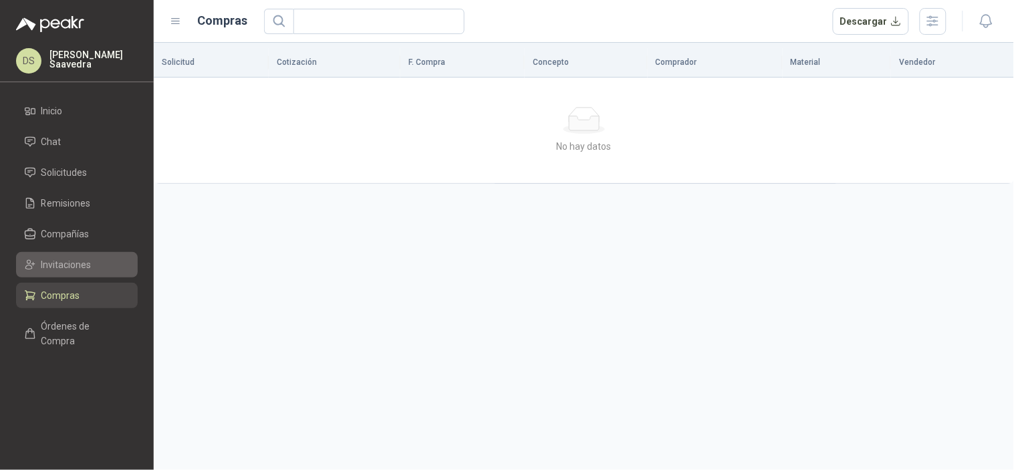
click at [59, 268] on span "Invitaciones" at bounding box center [66, 264] width 50 height 15
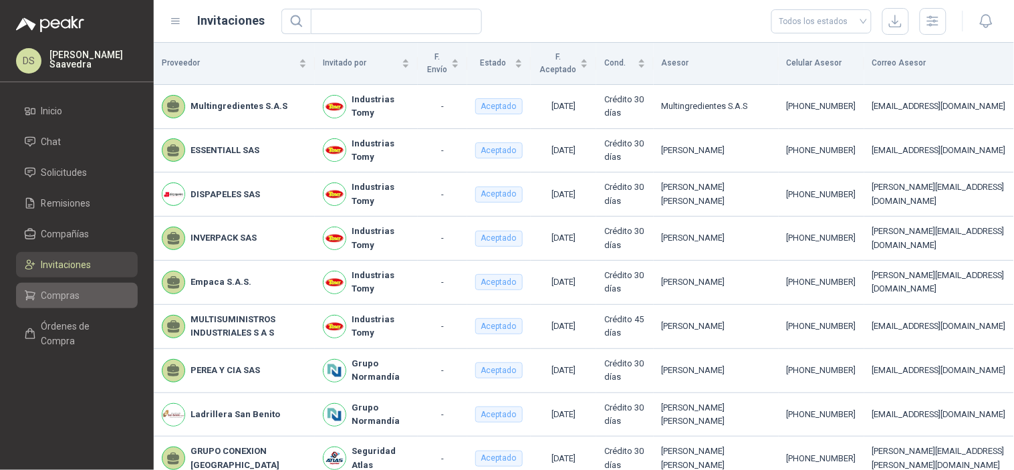
click at [62, 299] on span "Compras" at bounding box center [60, 295] width 39 height 15
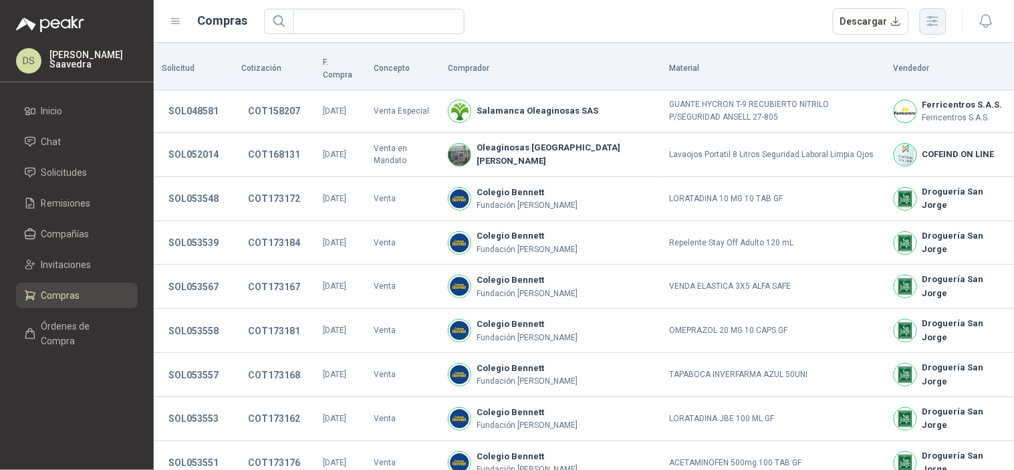
click at [928, 18] on icon "button" at bounding box center [932, 20] width 15 height 15
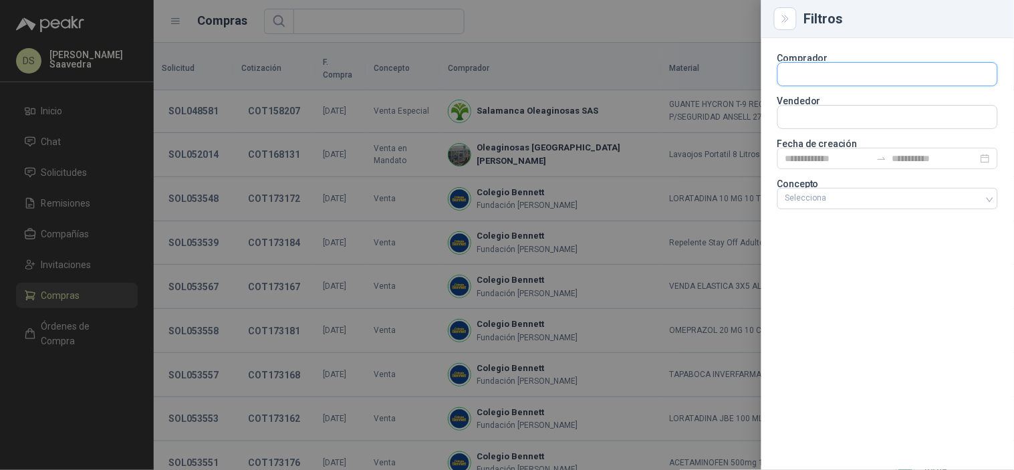
click at [849, 78] on input "text" at bounding box center [887, 74] width 219 height 23
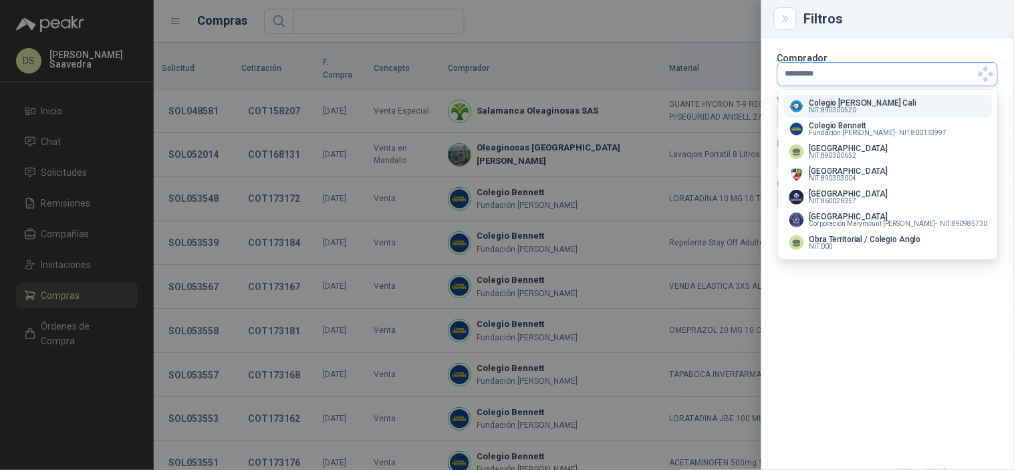
type input "**********"
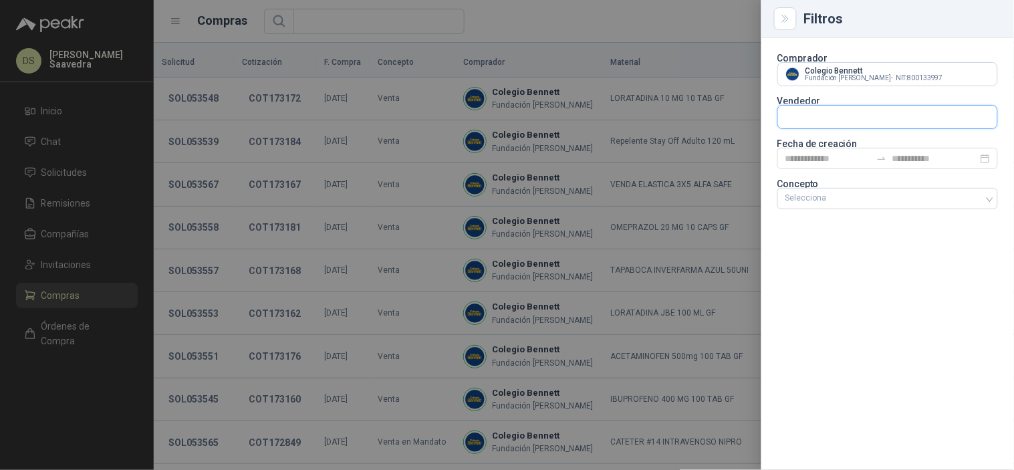
click at [855, 106] on input "text" at bounding box center [887, 117] width 219 height 23
type input "**********"
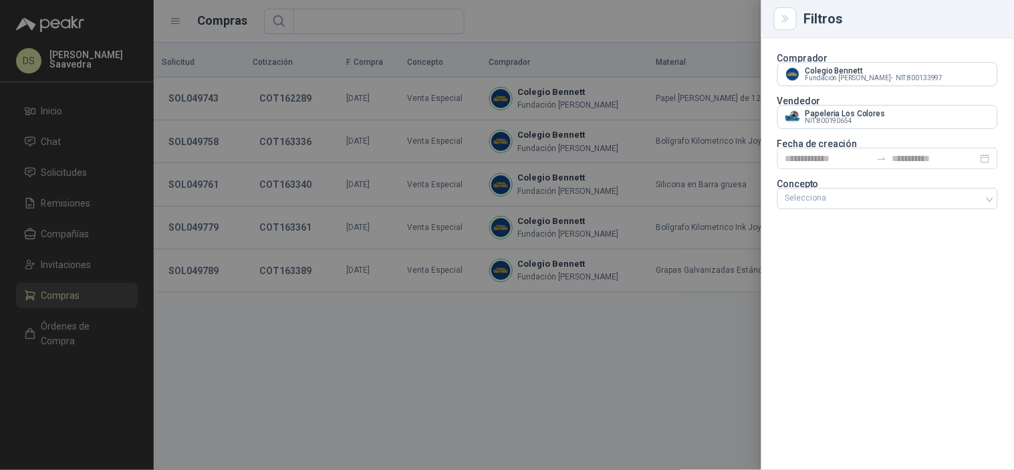
click at [698, 17] on div at bounding box center [507, 235] width 1014 height 470
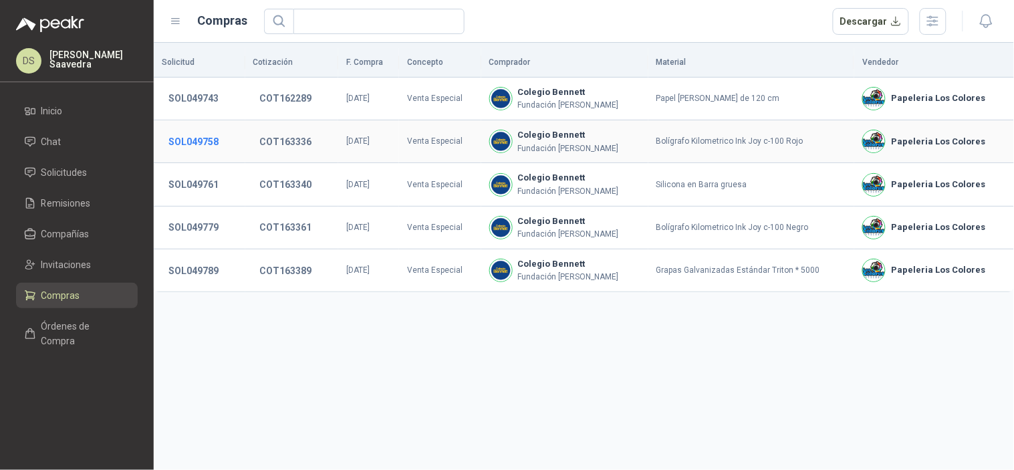
click at [199, 139] on button "SOL049758" at bounding box center [193, 142] width 63 height 24
click at [209, 231] on button "SOL049779" at bounding box center [193, 227] width 63 height 24
click at [938, 25] on icon "button" at bounding box center [933, 21] width 11 height 10
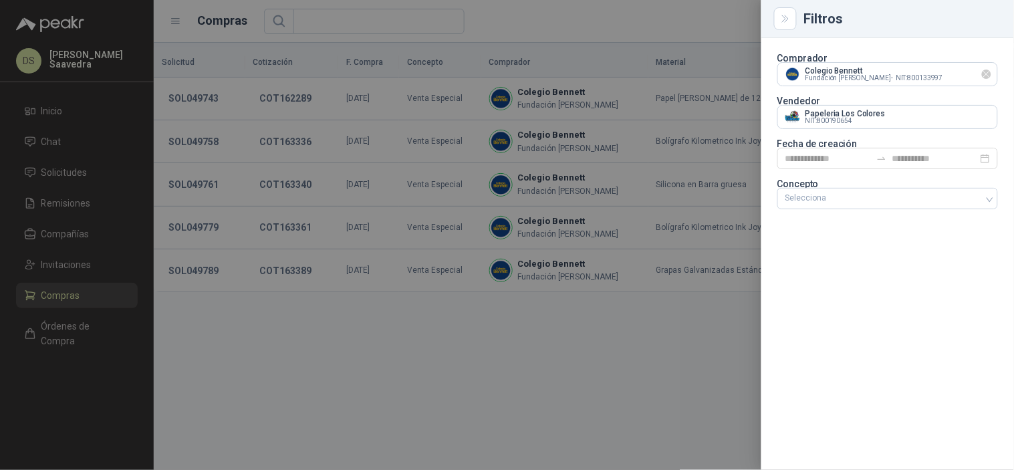
click at [990, 72] on icon "Limpiar" at bounding box center [986, 74] width 11 height 11
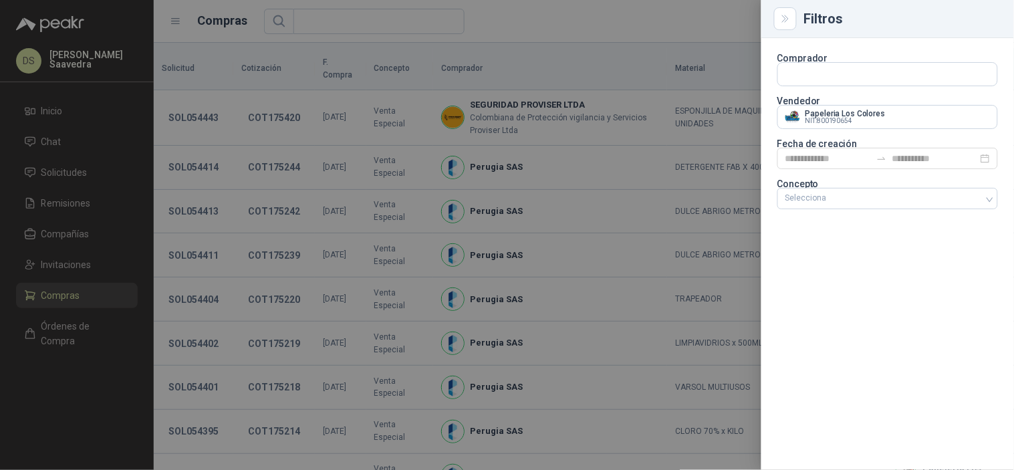
click at [549, 31] on div at bounding box center [507, 235] width 1014 height 470
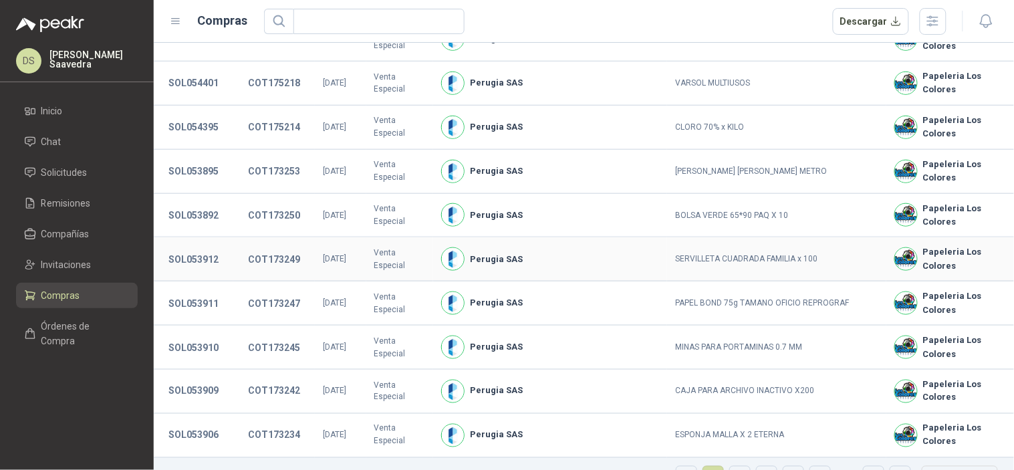
scroll to position [325, 0]
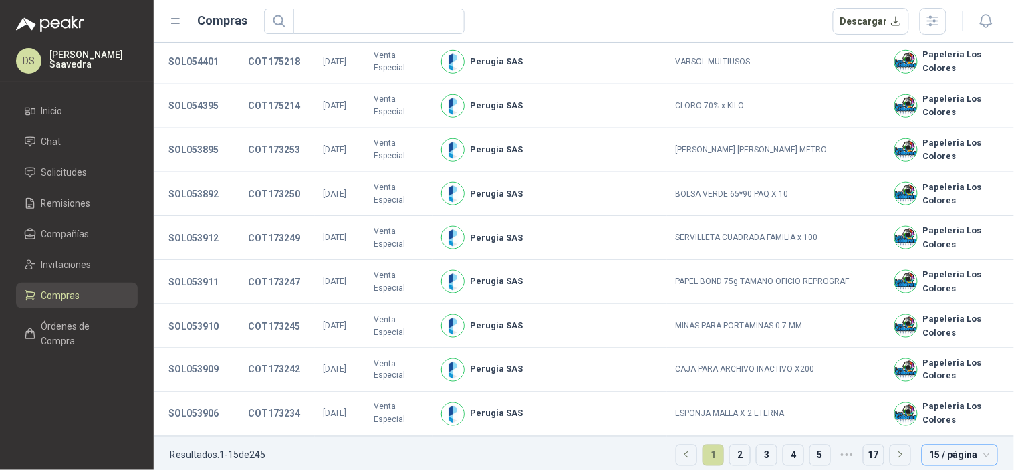
click at [958, 448] on span "15 / página" at bounding box center [960, 455] width 60 height 20
click at [948, 401] on div "50 / página" at bounding box center [959, 407] width 54 height 15
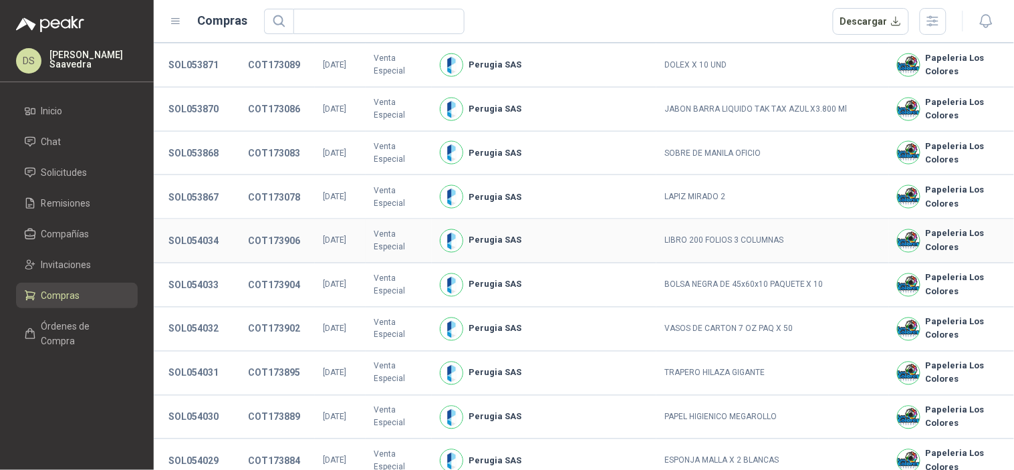
scroll to position [1869, 0]
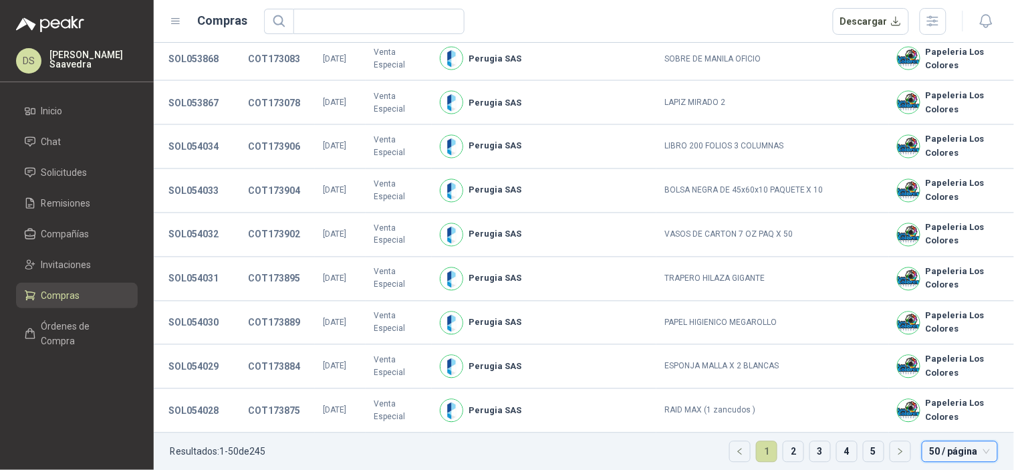
click at [797, 448] on ul "Resultados: 1 - 50 de 245 1 2 3 4 5 50 / página 50 / página 15 / página 30 / pá…" at bounding box center [584, 455] width 860 height 45
click at [787, 448] on link "2" at bounding box center [793, 452] width 20 height 20
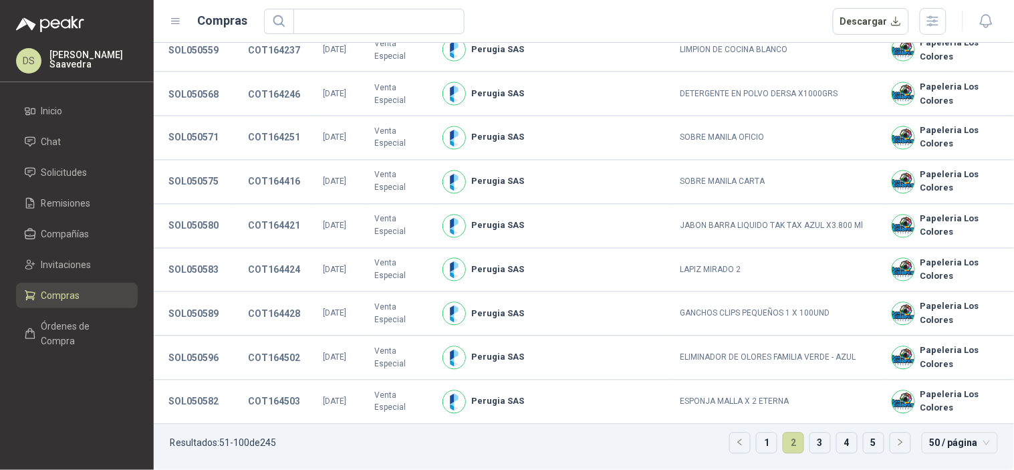
scroll to position [1726, 0]
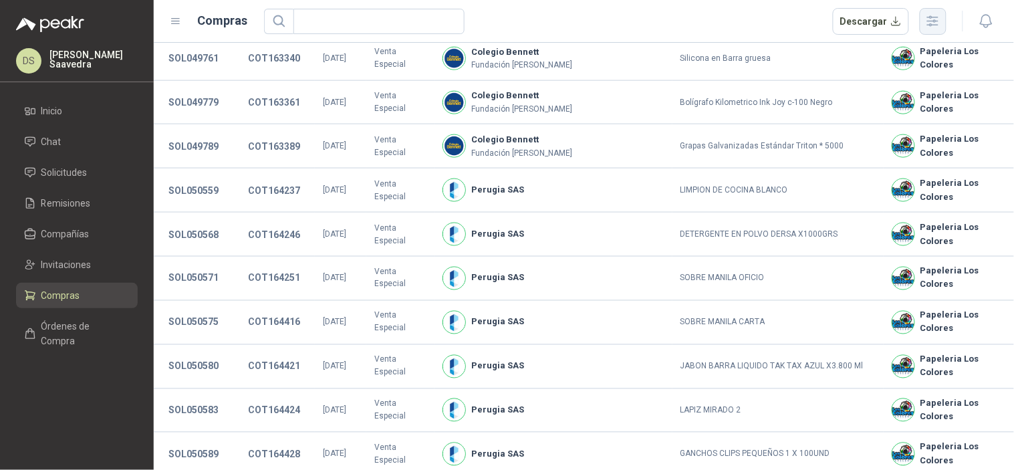
click at [940, 13] on icon "button" at bounding box center [932, 20] width 15 height 15
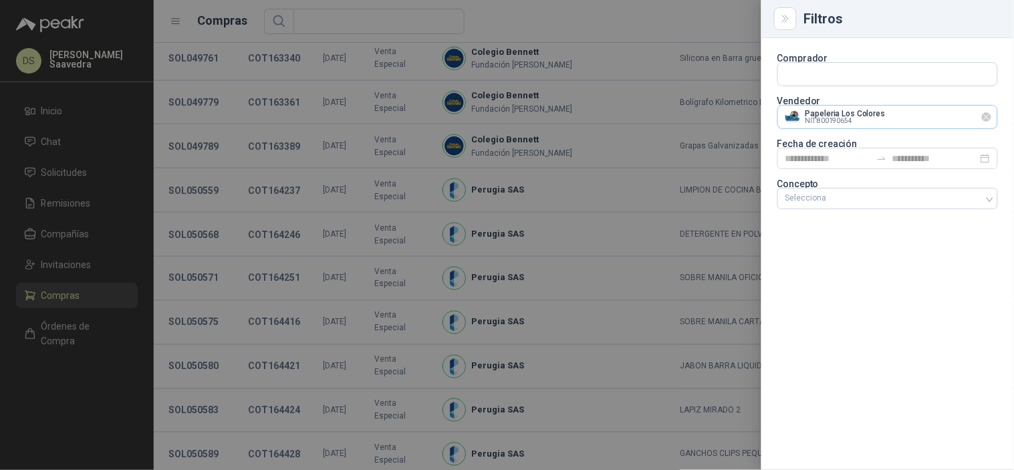
drag, startPoint x: 982, startPoint y: 112, endPoint x: 965, endPoint y: 121, distance: 19.4
click at [983, 112] on icon "Limpiar" at bounding box center [986, 117] width 11 height 11
click at [936, 119] on input "text" at bounding box center [887, 117] width 219 height 23
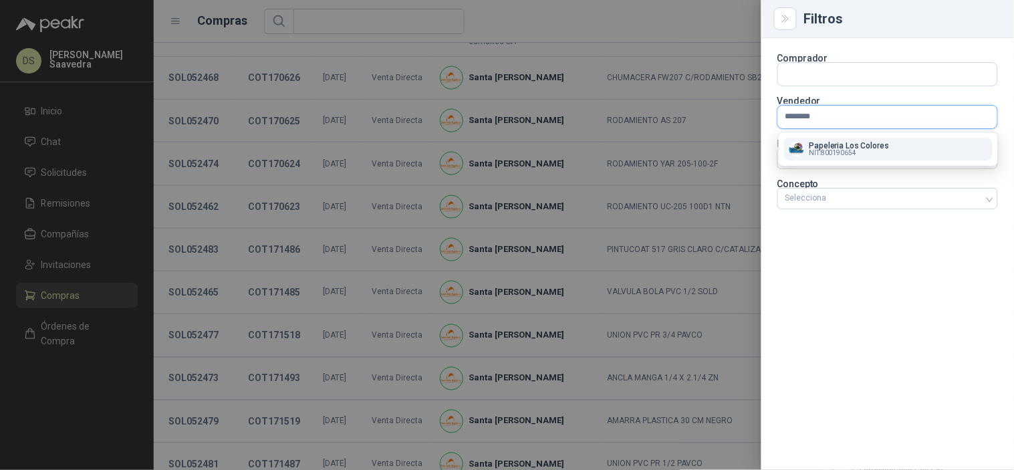
type input "*********"
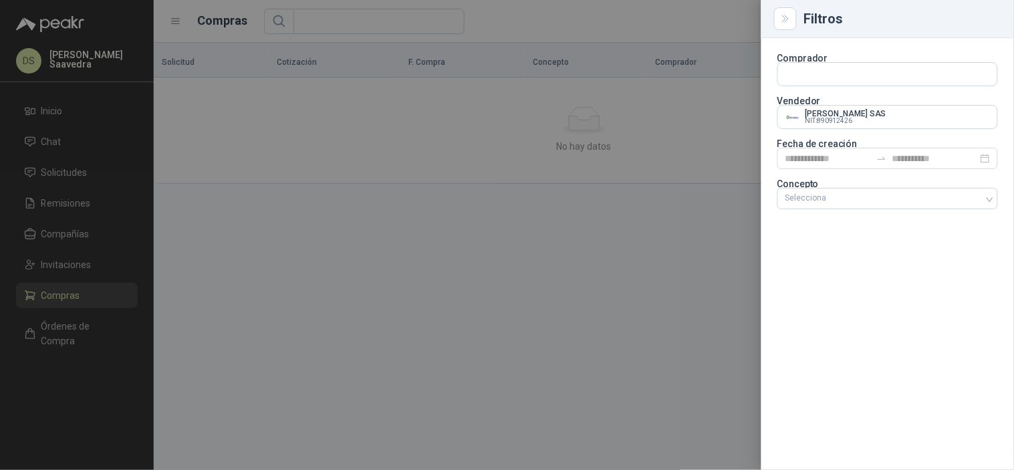
click at [677, 31] on div at bounding box center [507, 235] width 1014 height 470
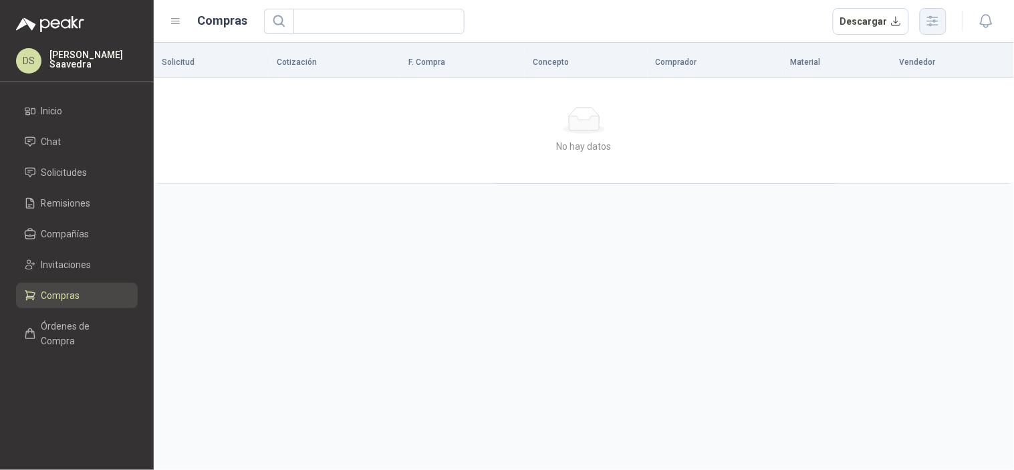
click at [928, 8] on button "button" at bounding box center [933, 21] width 27 height 27
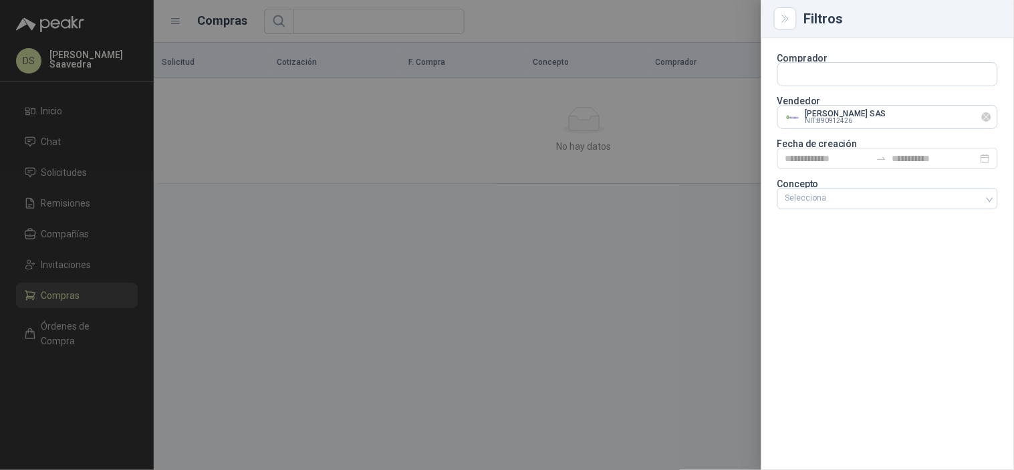
click at [981, 114] on icon "Limpiar" at bounding box center [986, 117] width 11 height 11
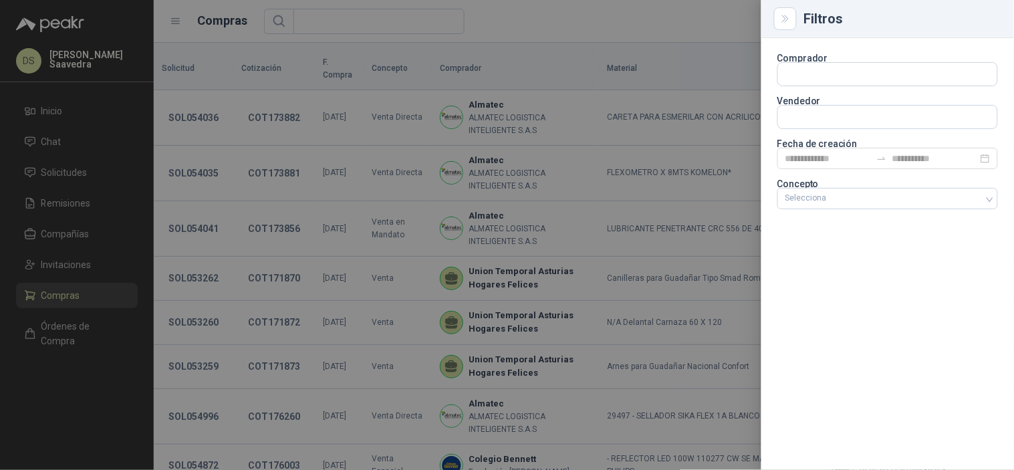
click at [47, 114] on div at bounding box center [507, 235] width 1014 height 470
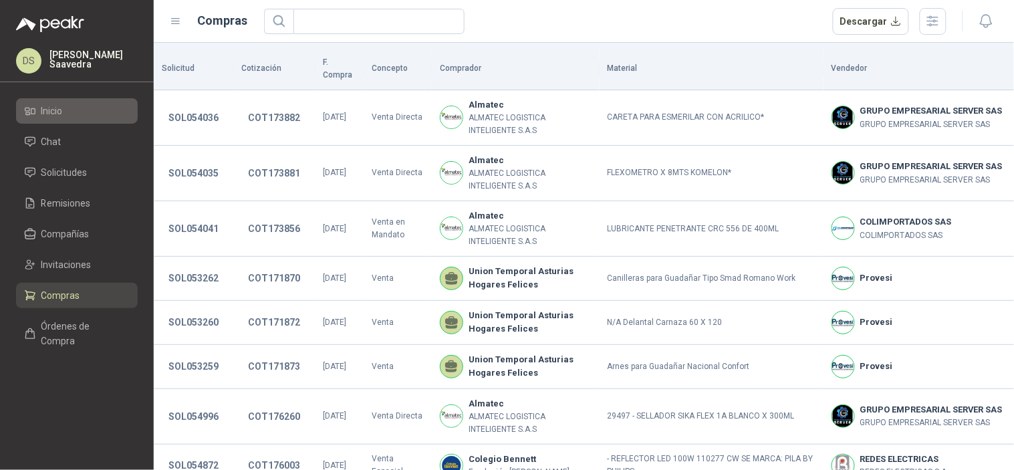
click at [53, 110] on span "Inicio" at bounding box center [51, 111] width 21 height 15
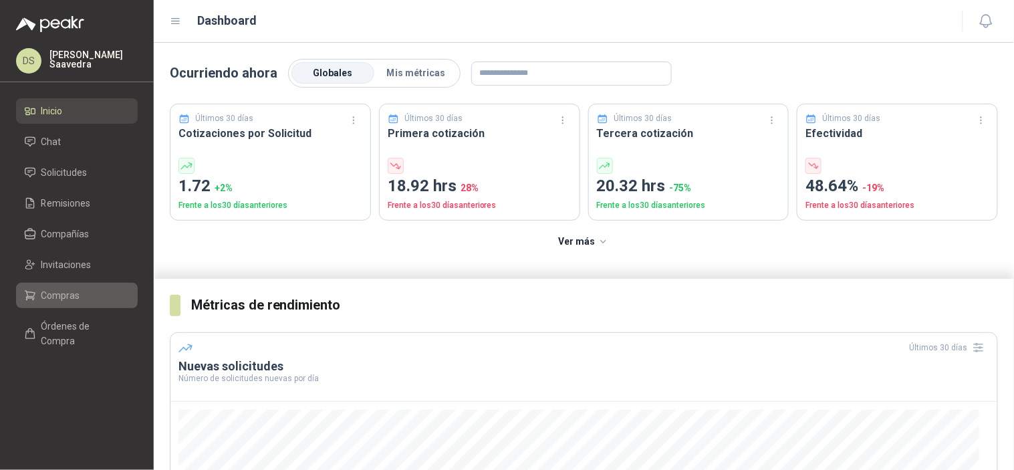
click at [60, 299] on span "Compras" at bounding box center [60, 295] width 39 height 15
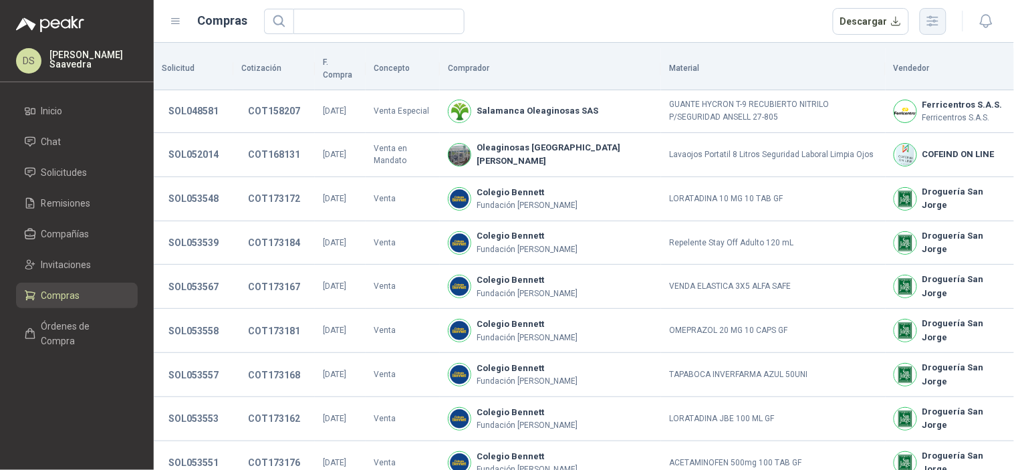
click at [943, 29] on button "button" at bounding box center [933, 21] width 27 height 27
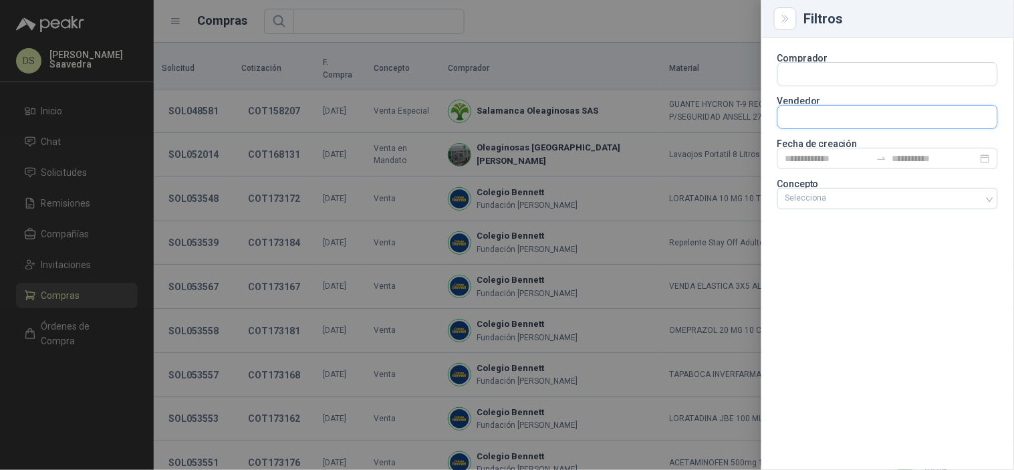
click at [903, 106] on input "text" at bounding box center [887, 117] width 219 height 23
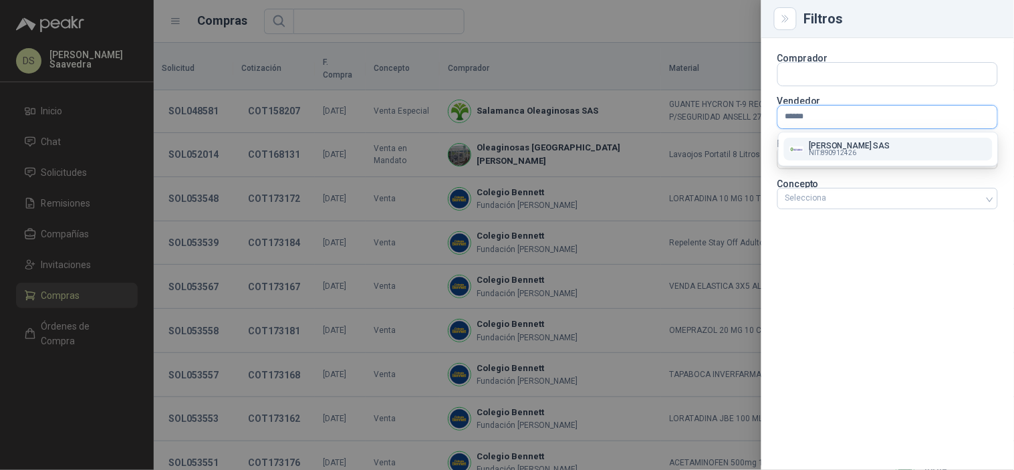
type input "*******"
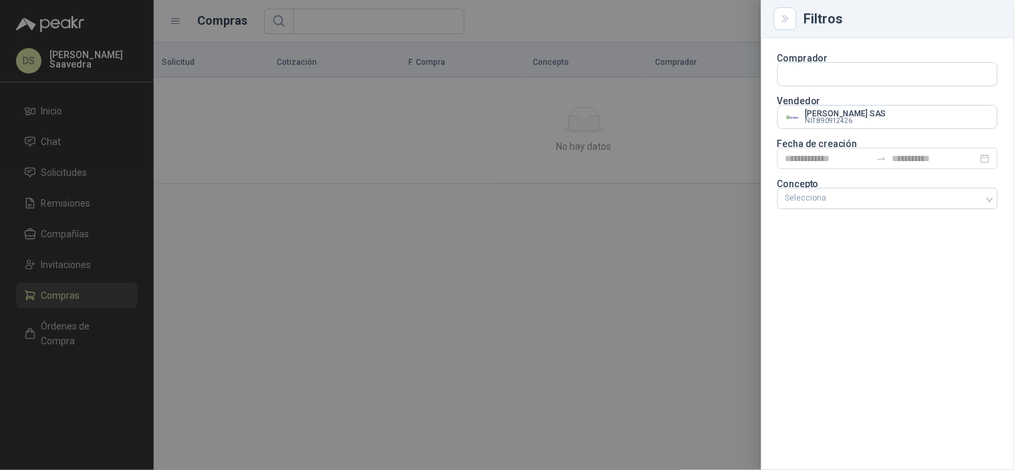
click at [642, 40] on div at bounding box center [507, 235] width 1014 height 470
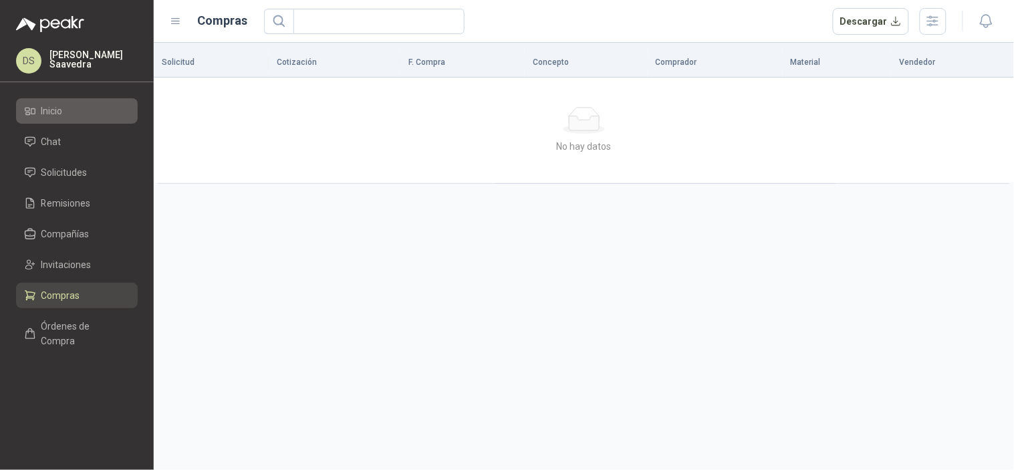
click at [55, 111] on span "Inicio" at bounding box center [51, 111] width 21 height 15
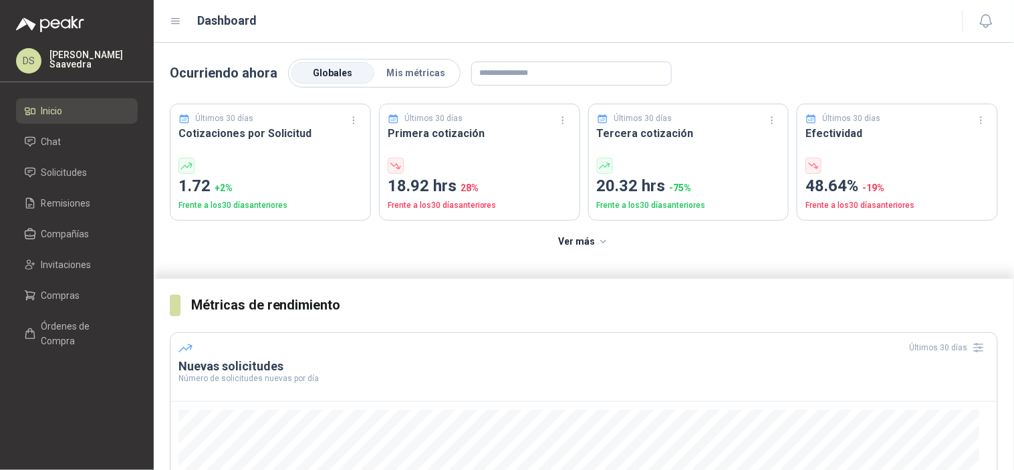
click at [84, 156] on ul "Inicio Chat Solicitudes Remisiones Compañías Invitaciones Compras Órdenes de Co…" at bounding box center [77, 228] width 154 height 261
click at [84, 161] on link "Solicitudes" at bounding box center [77, 172] width 122 height 25
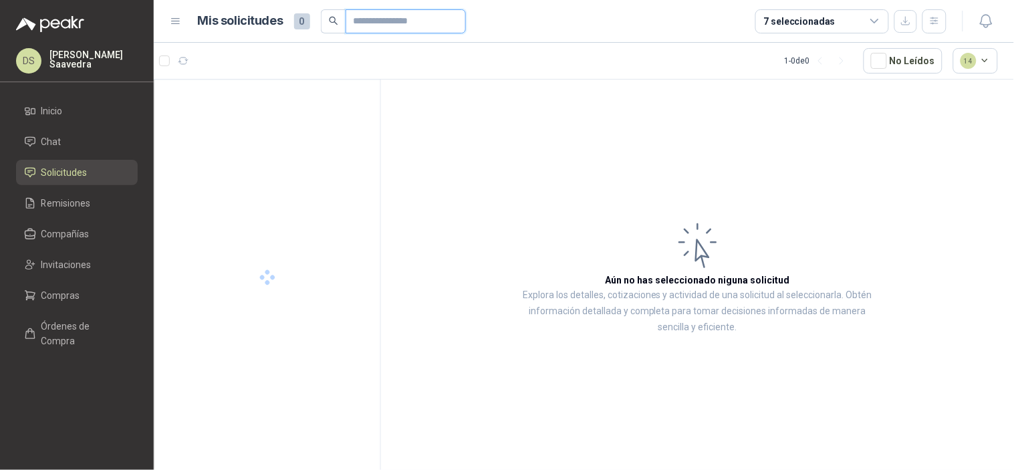
click at [402, 18] on input "text" at bounding box center [401, 21] width 94 height 23
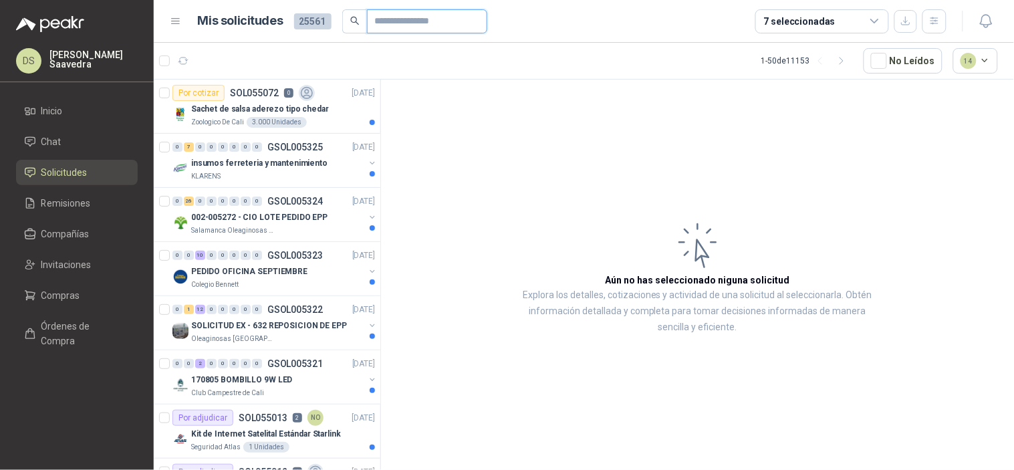
paste input "*********"
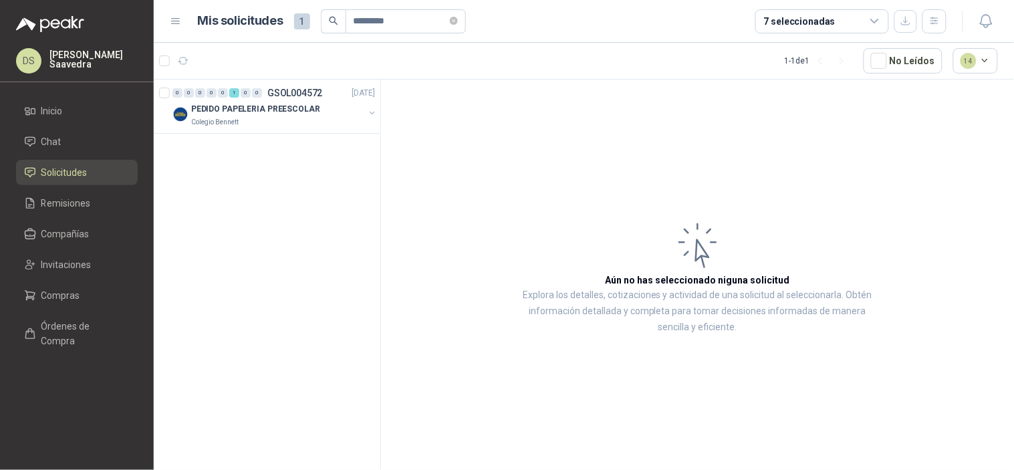
click at [299, 117] on div "Colegio Bennett" at bounding box center [277, 122] width 173 height 11
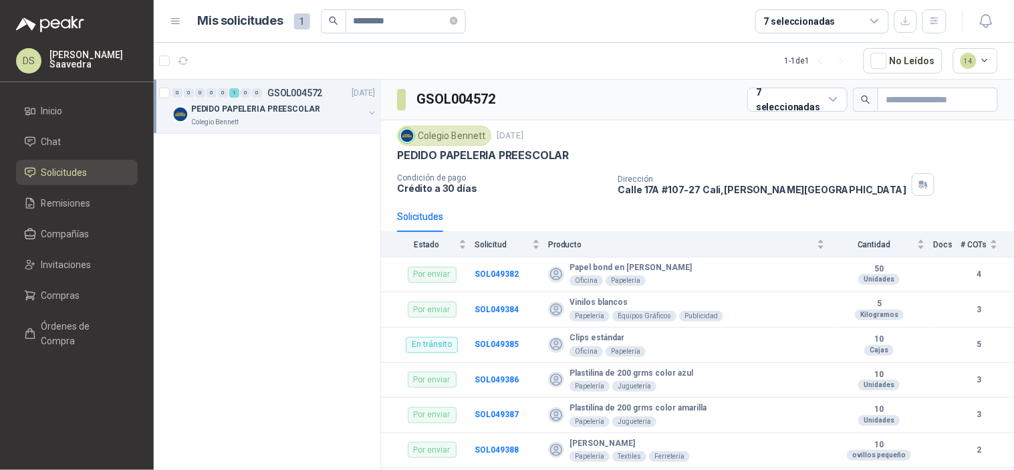
scroll to position [1087, 0]
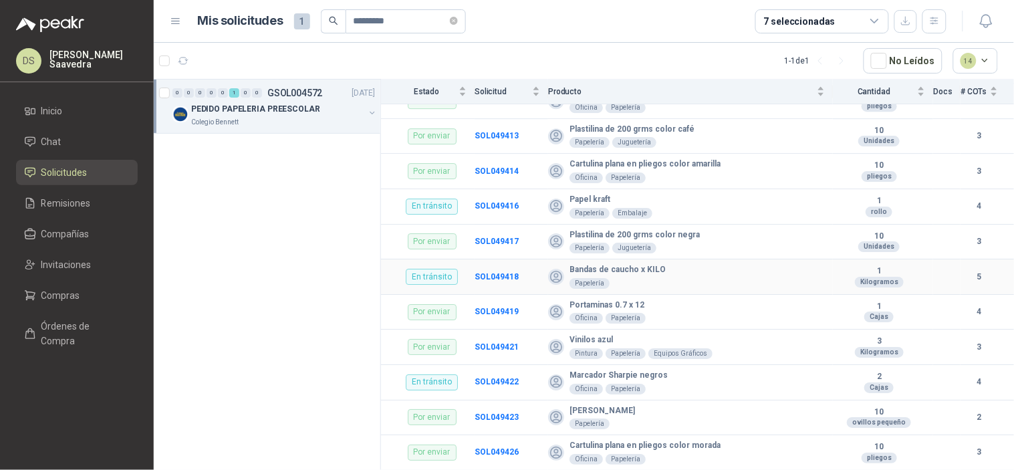
click at [446, 277] on div "En tránsito" at bounding box center [432, 277] width 52 height 16
click at [503, 273] on b "SOL049418" at bounding box center [497, 276] width 44 height 9
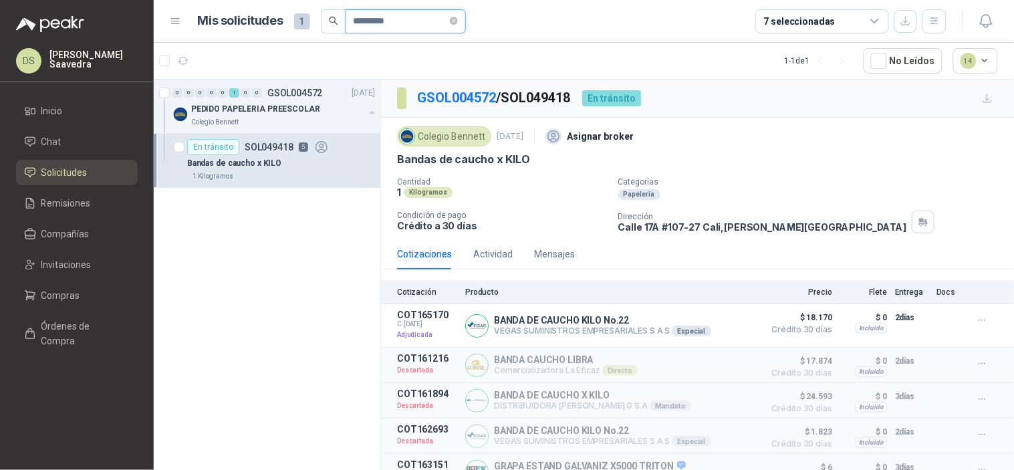
click at [370, 25] on input "*********" at bounding box center [401, 21] width 94 height 23
paste input "text"
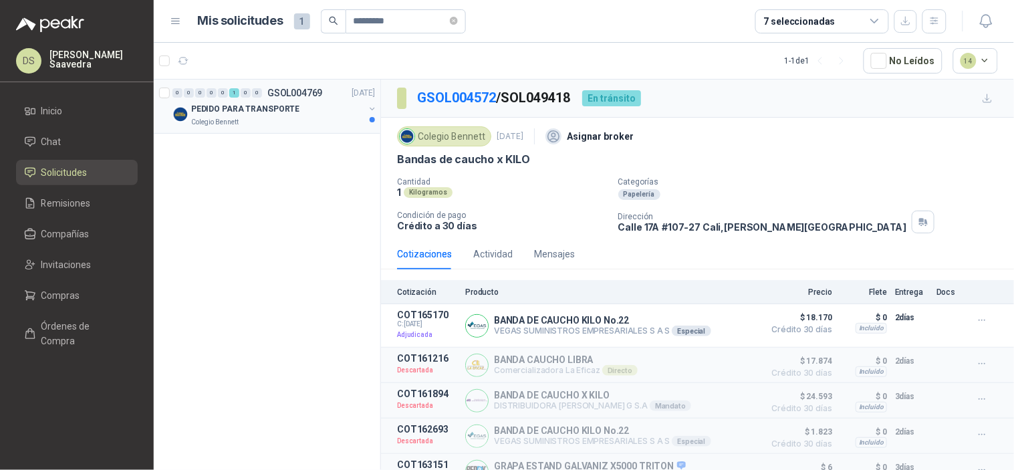
click at [315, 112] on div "PEDIDO PARA TRANSPORTE" at bounding box center [277, 109] width 173 height 16
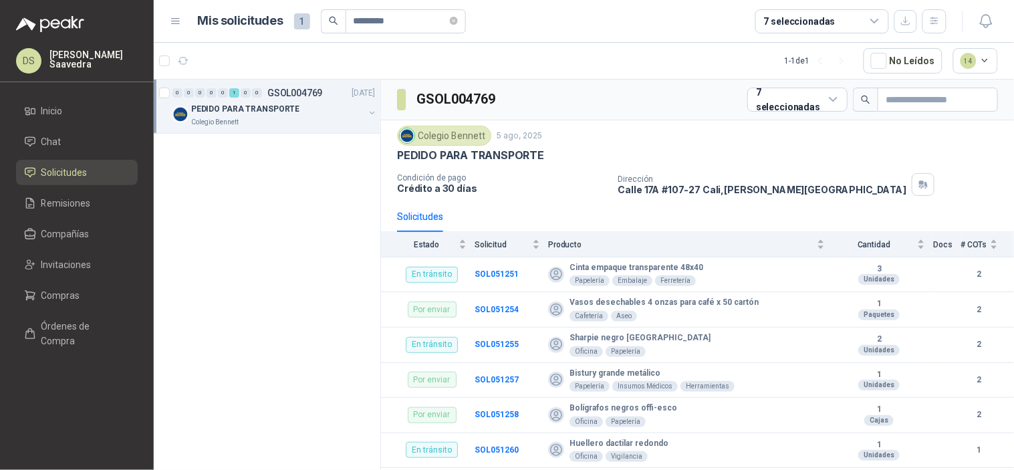
click at [477, 102] on h3 "GSOL004769" at bounding box center [456, 99] width 81 height 21
click at [381, 27] on input "*********" at bounding box center [401, 21] width 94 height 23
paste input "text"
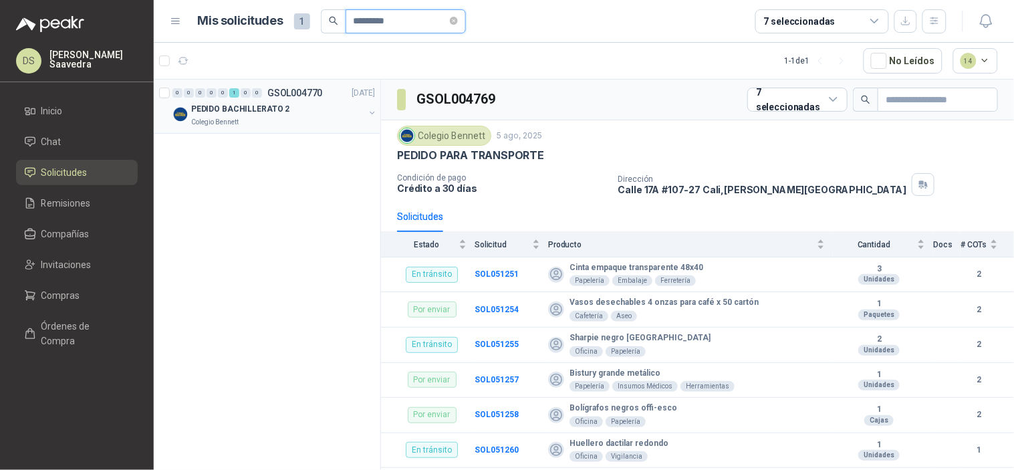
type input "*********"
click at [357, 98] on p "[DATE]" at bounding box center [363, 93] width 23 height 13
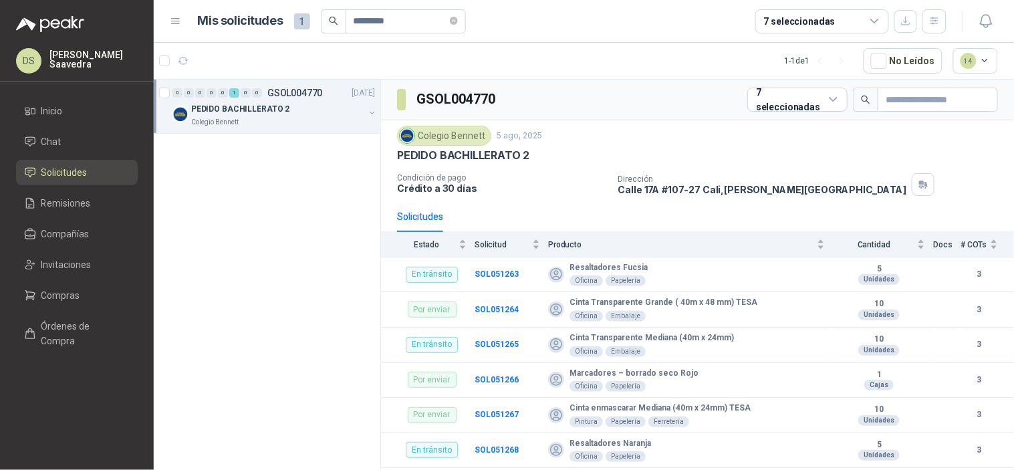
click at [465, 88] on div "GSOL004770" at bounding box center [447, 100] width 100 height 24
click at [464, 87] on div "GSOL004770 7 seleccionadas" at bounding box center [697, 100] width 633 height 41
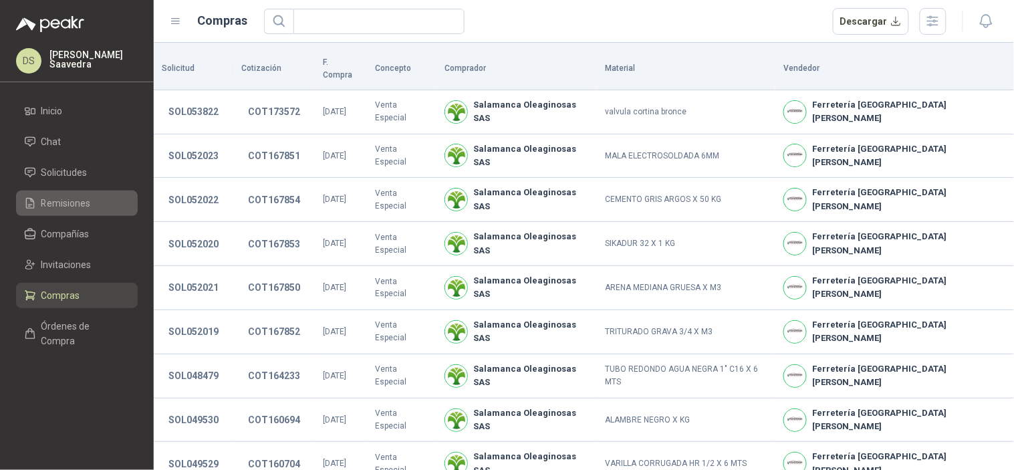
click at [78, 212] on link "Remisiones" at bounding box center [77, 202] width 122 height 25
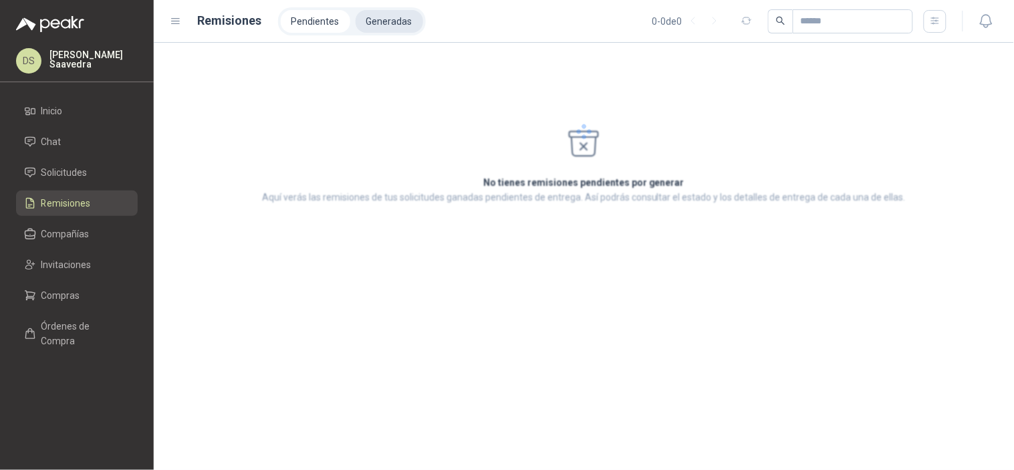
click at [406, 18] on li "Generadas" at bounding box center [390, 21] width 68 height 23
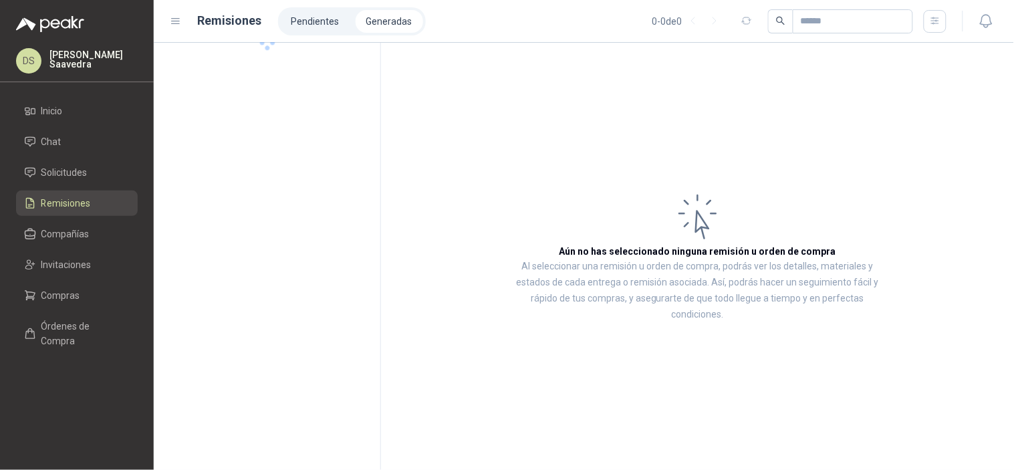
click at [406, 18] on li "Generadas" at bounding box center [390, 21] width 68 height 23
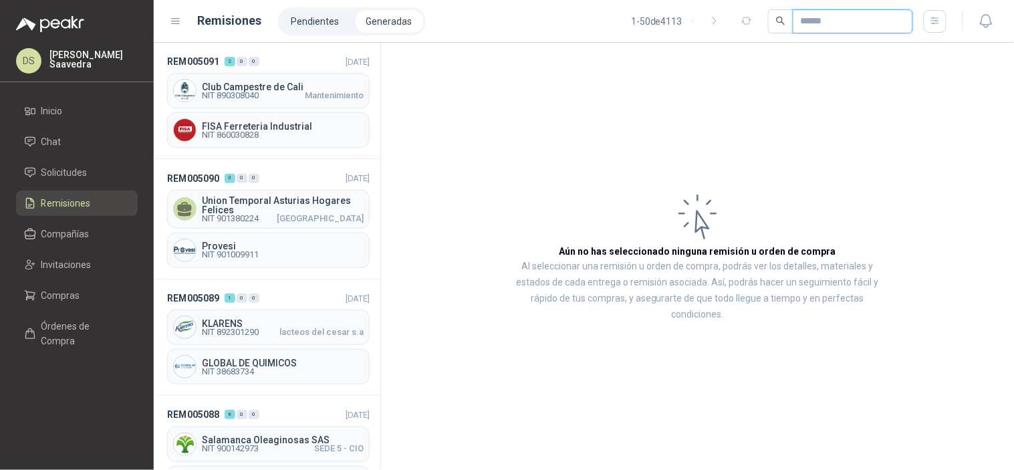
click at [814, 14] on input "text" at bounding box center [848, 21] width 94 height 23
paste input "*********"
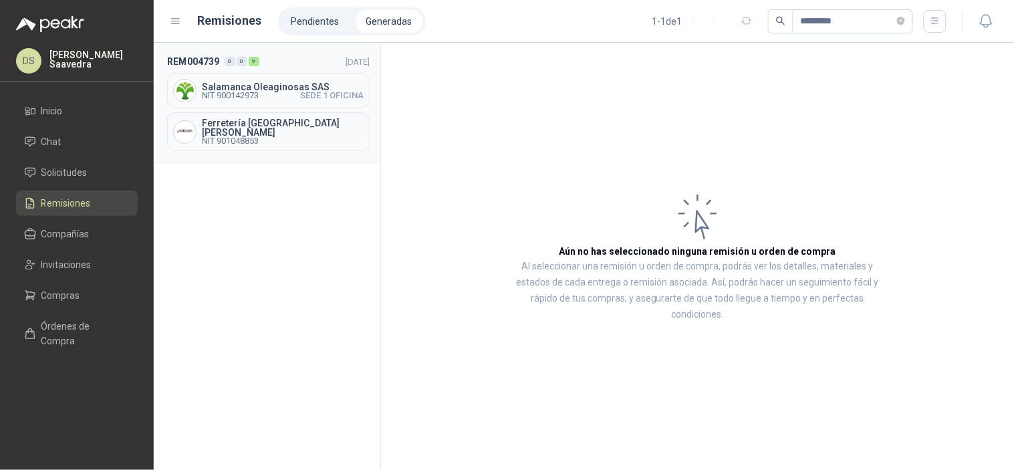
click at [259, 114] on div "Ferretería Industrial del Valle NIT 901048853" at bounding box center [268, 131] width 203 height 39
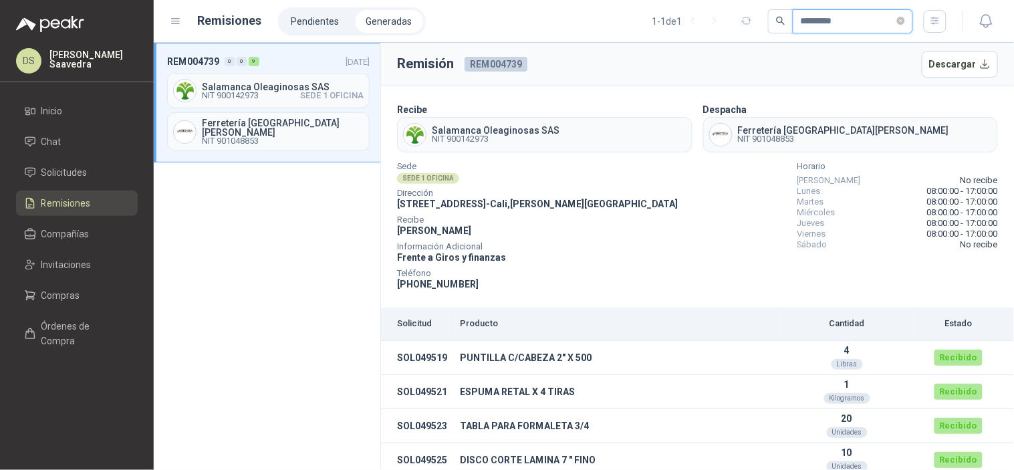
click at [826, 18] on input "*********" at bounding box center [848, 21] width 94 height 23
type input "****"
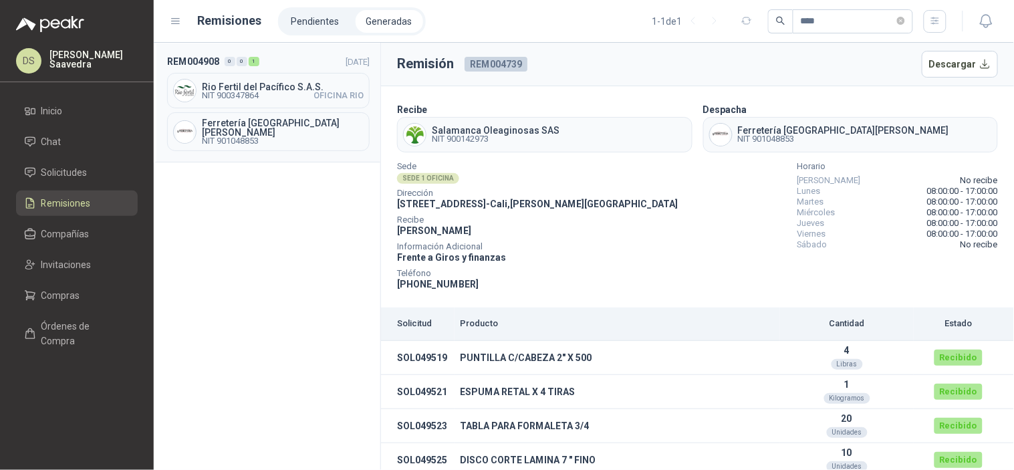
click at [285, 112] on div "Ferretería Industrial del Valle NIT 901048853" at bounding box center [268, 131] width 203 height 39
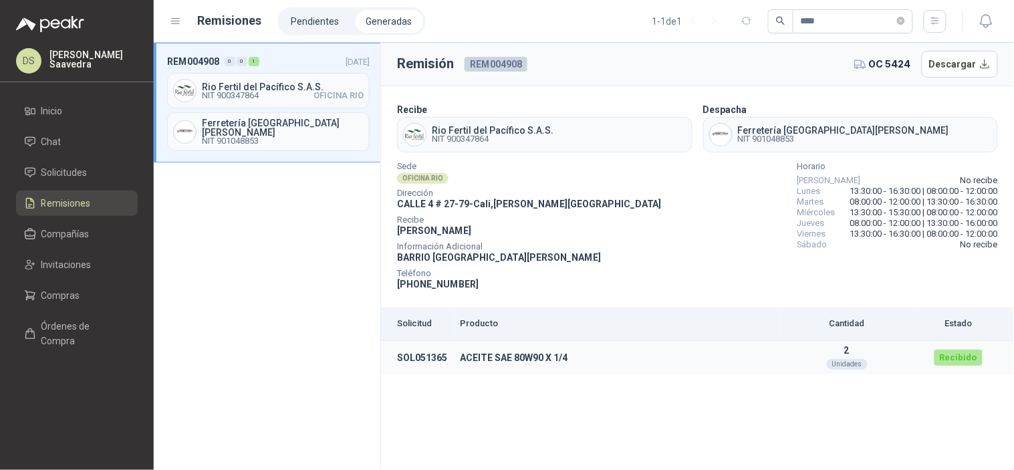
click at [436, 361] on td "SOL051365" at bounding box center [418, 358] width 74 height 34
copy td "SOL051365"
click at [65, 158] on ul "Inicio Chat Solicitudes Remisiones Compañías Invitaciones Compras Órdenes de Co…" at bounding box center [77, 228] width 154 height 261
click at [65, 175] on span "Solicitudes" at bounding box center [64, 172] width 46 height 15
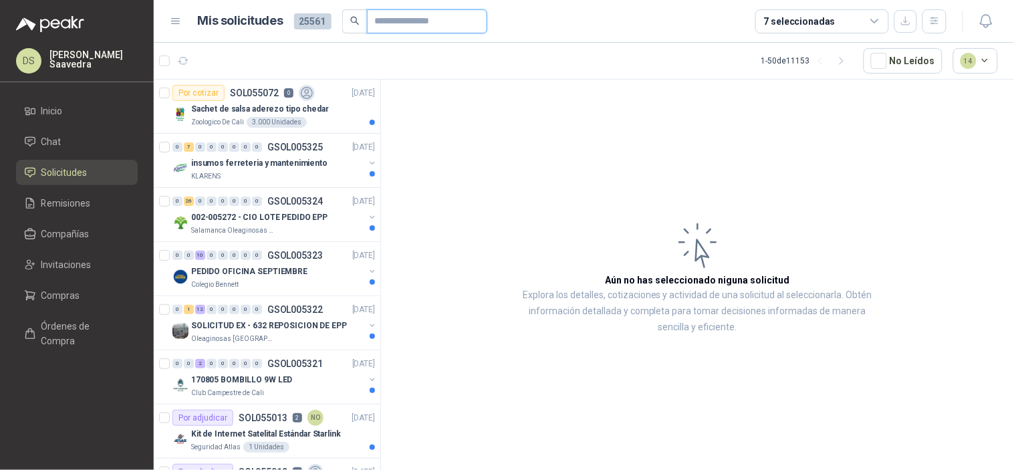
click at [408, 19] on input "text" at bounding box center [422, 21] width 94 height 23
paste input "*********"
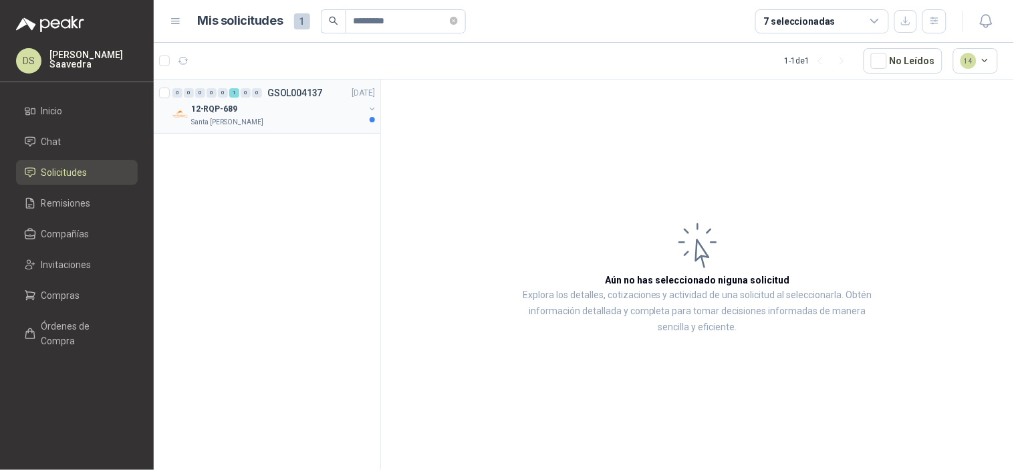
click at [311, 114] on div "12-RQP-689" at bounding box center [277, 109] width 173 height 16
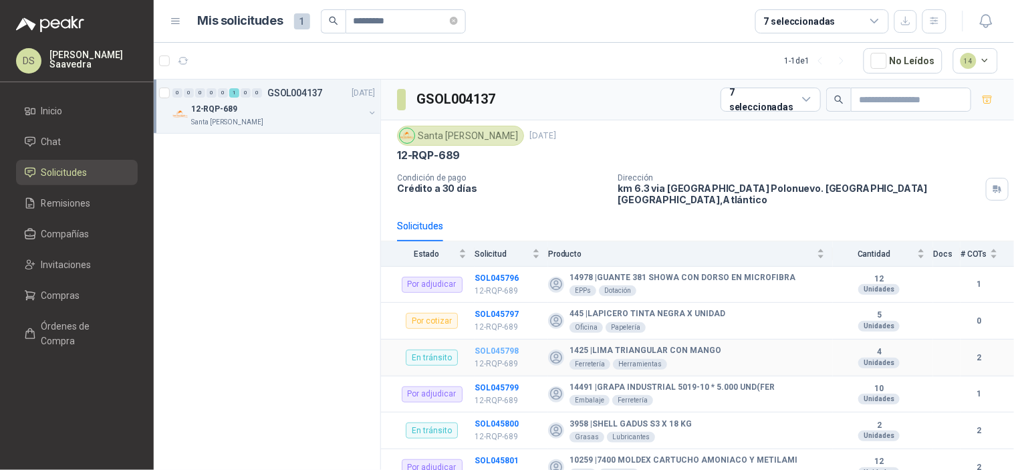
click at [500, 346] on b "SOL045798" at bounding box center [497, 350] width 44 height 9
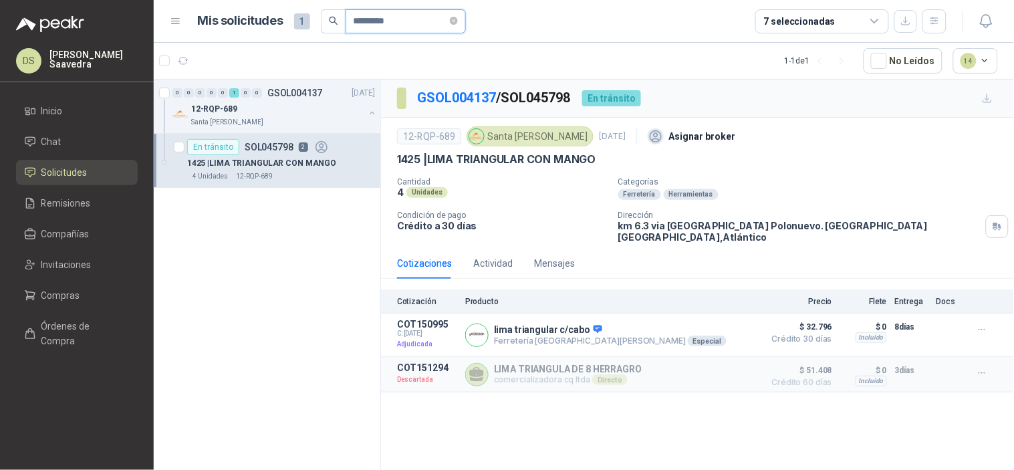
click at [382, 17] on input "*********" at bounding box center [401, 21] width 94 height 23
paste input "text"
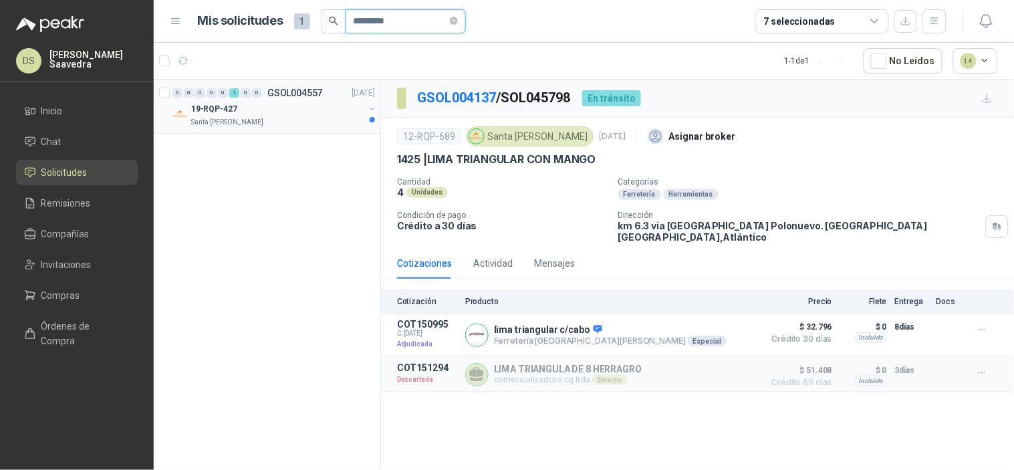
type input "*********"
click at [317, 99] on div "0 0 0 0 0 1 0 0 GSOL004557 22/07/25" at bounding box center [274, 93] width 205 height 16
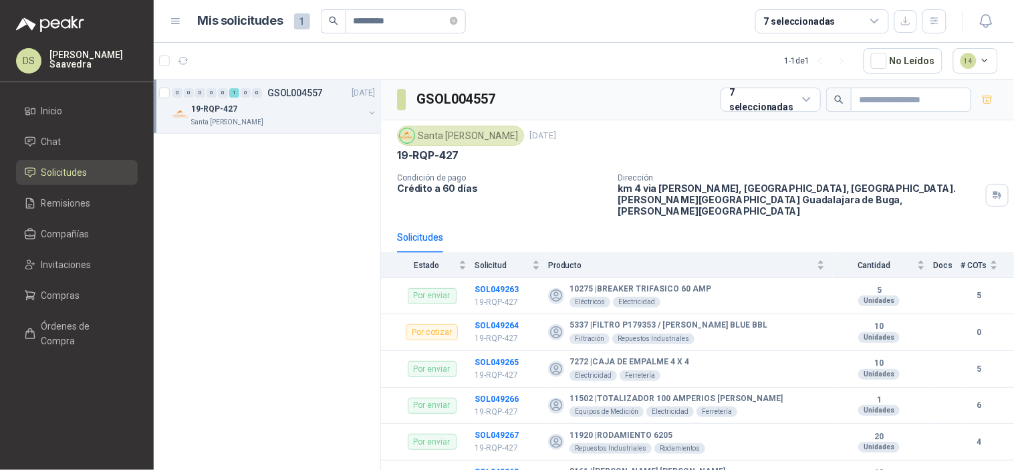
scroll to position [513, 0]
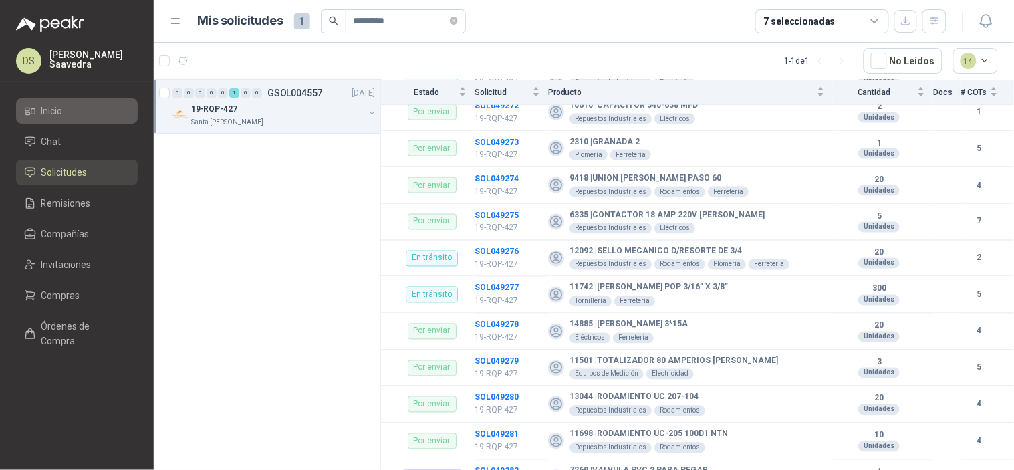
click at [53, 98] on link "Inicio" at bounding box center [77, 110] width 122 height 25
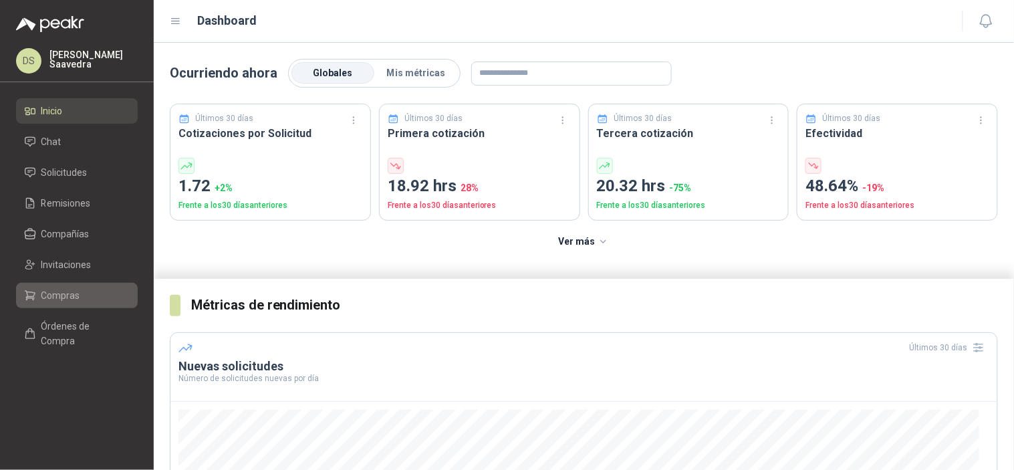
drag, startPoint x: 76, startPoint y: 296, endPoint x: 104, endPoint y: 294, distance: 28.1
click at [76, 296] on span "Compras" at bounding box center [60, 295] width 39 height 15
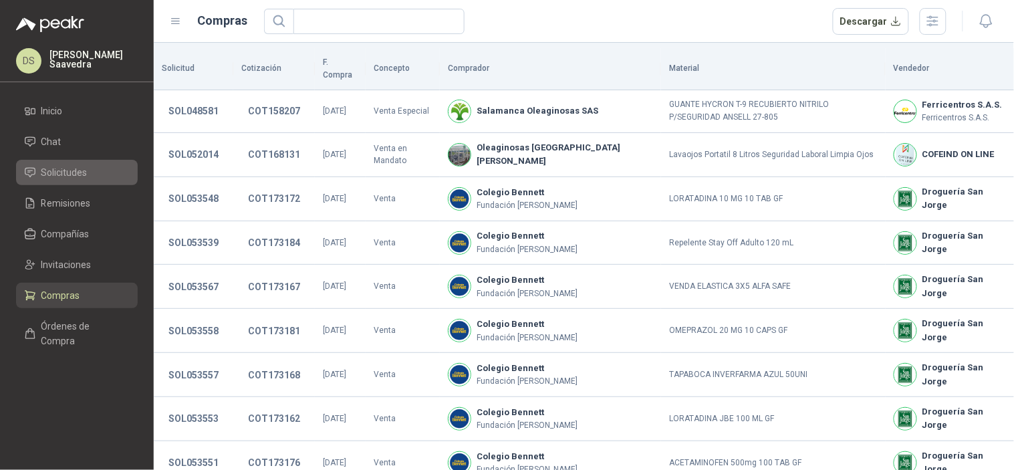
click at [76, 176] on span "Solicitudes" at bounding box center [64, 172] width 46 height 15
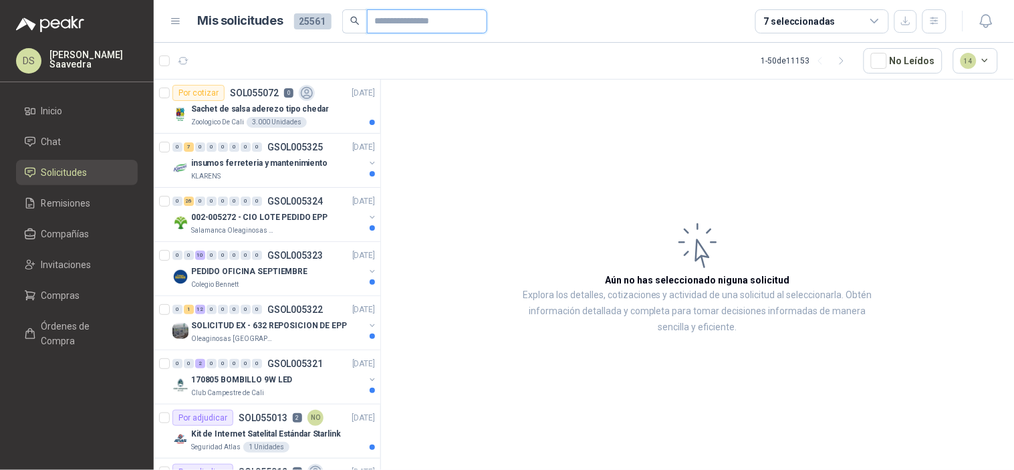
click at [417, 16] on input "text" at bounding box center [422, 21] width 94 height 23
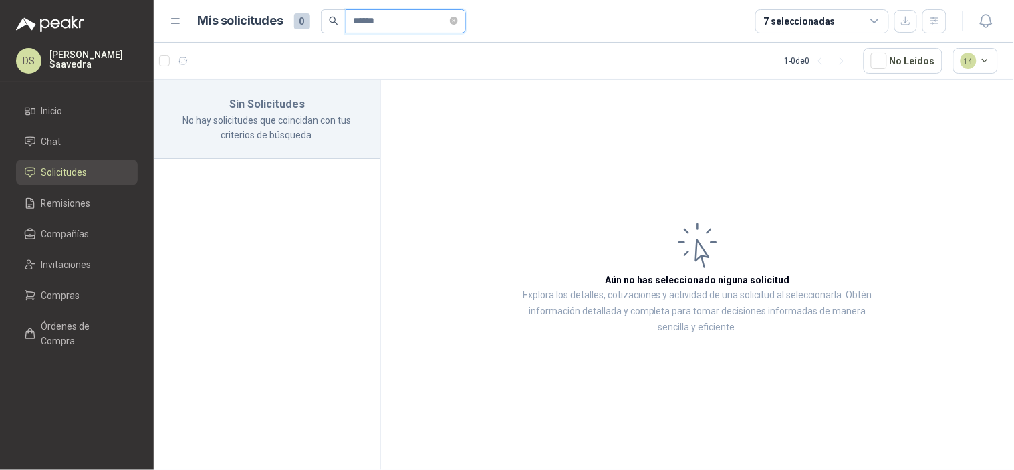
click at [371, 24] on input "******" at bounding box center [401, 21] width 94 height 23
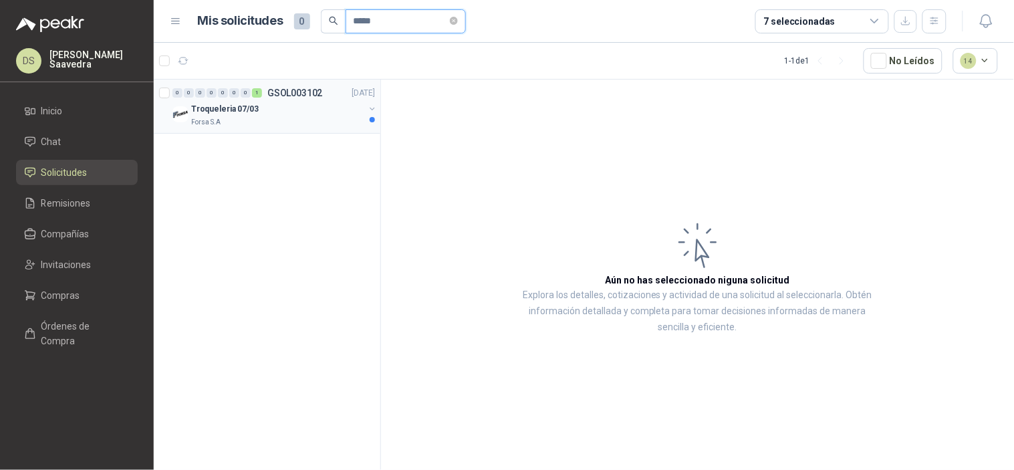
type input "*****"
click at [318, 103] on div "Troqueleria 07/03" at bounding box center [277, 109] width 173 height 16
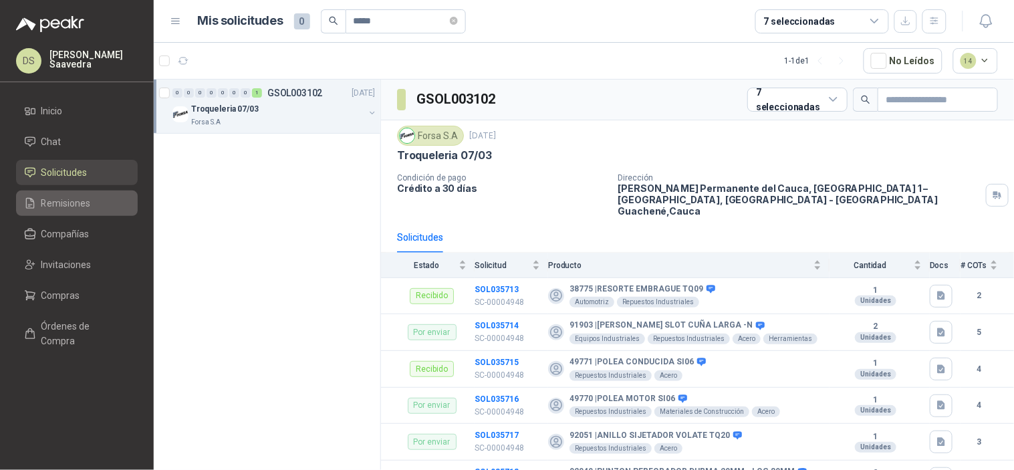
click at [64, 200] on span "Remisiones" at bounding box center [65, 203] width 49 height 15
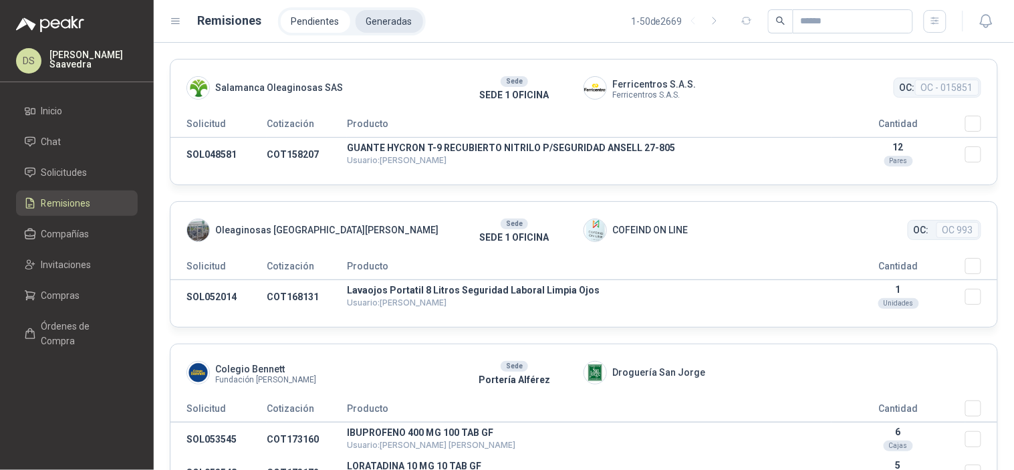
click at [385, 17] on li "Generadas" at bounding box center [390, 21] width 68 height 23
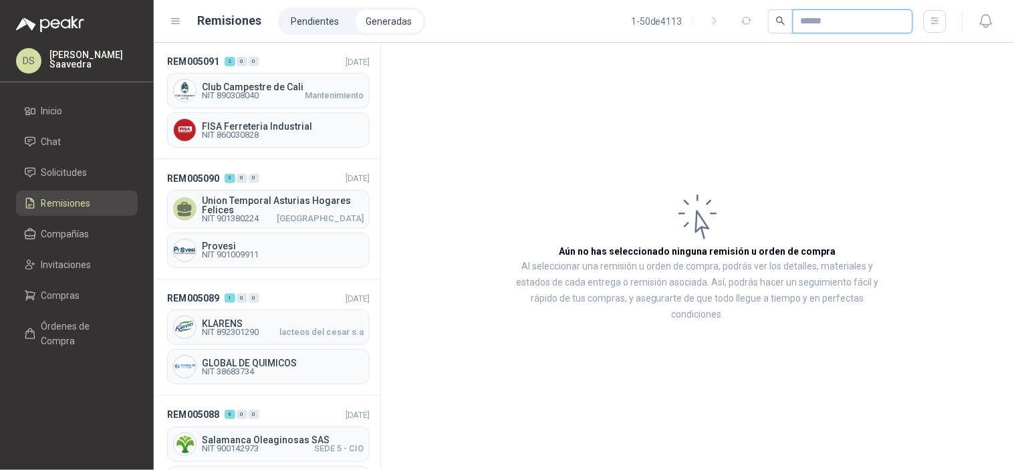
click at [835, 21] on input "text" at bounding box center [848, 21] width 94 height 23
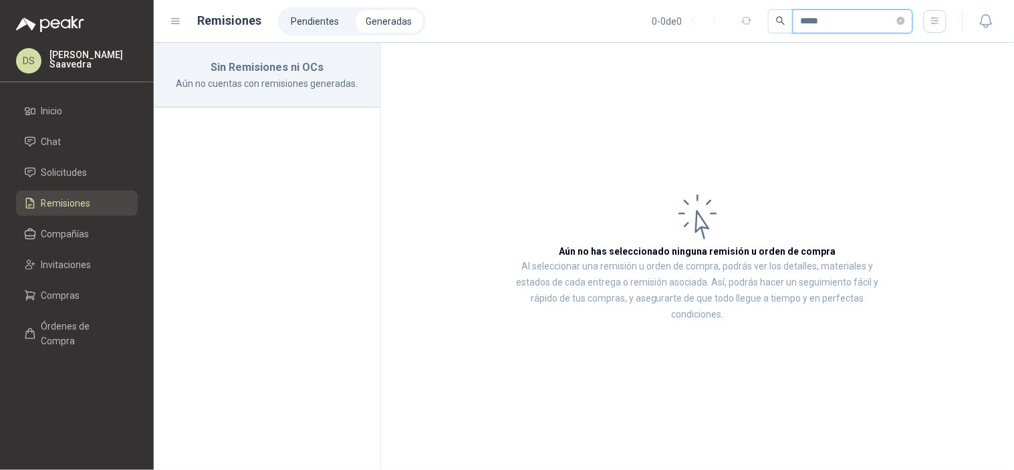
type input "*****"
click at [801, 11] on input "*****" at bounding box center [848, 21] width 94 height 23
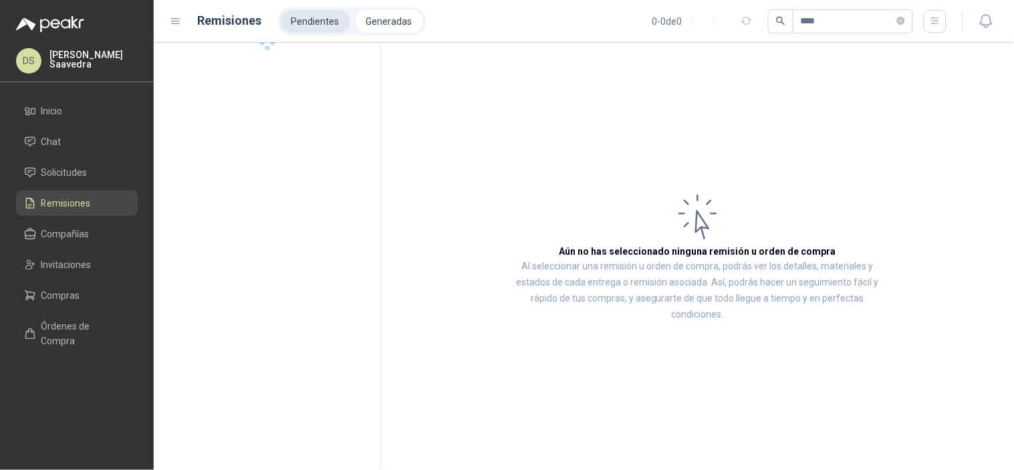
type input "****"
click at [319, 17] on li "Pendientes" at bounding box center [316, 21] width 70 height 23
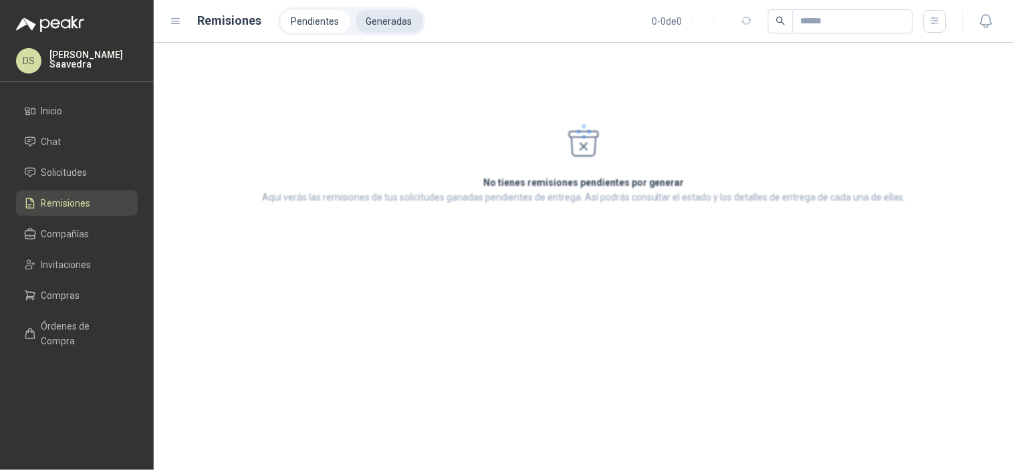
click at [392, 17] on li "Generadas" at bounding box center [390, 21] width 68 height 23
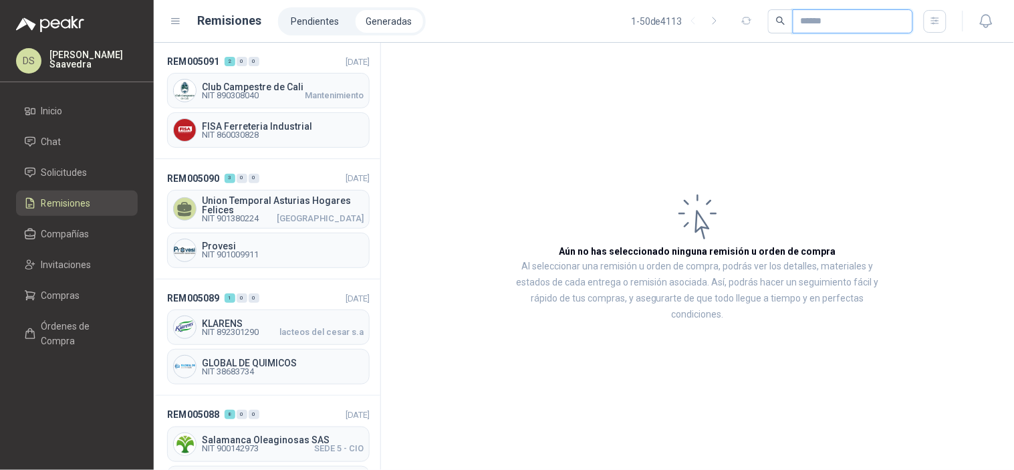
click at [844, 16] on input "text" at bounding box center [848, 21] width 94 height 23
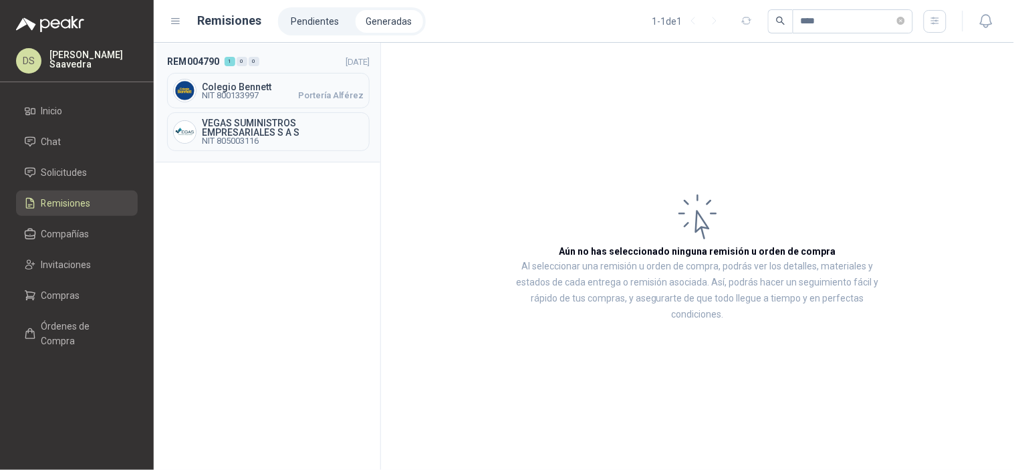
click at [221, 122] on span "VEGAS SUMINISTROS EMPRESARIALES S A S" at bounding box center [283, 127] width 162 height 19
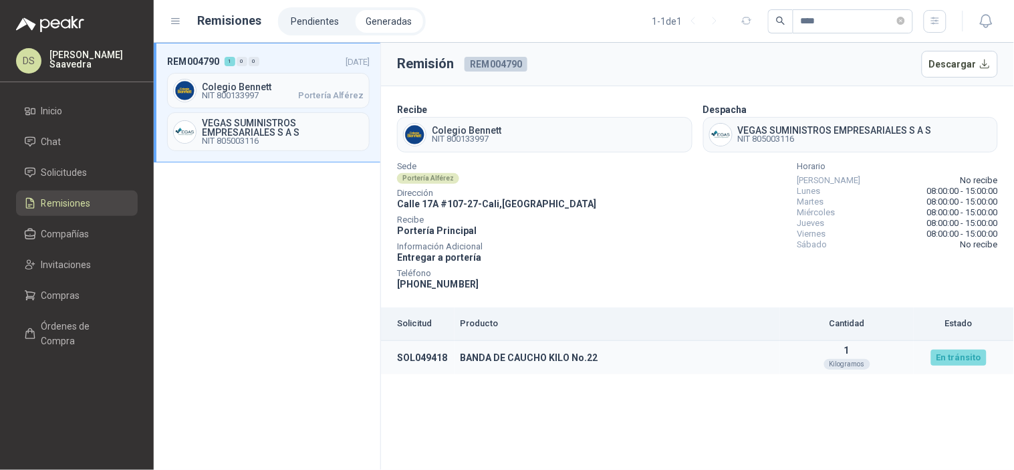
click at [429, 353] on td "SOL049418" at bounding box center [418, 358] width 74 height 34
copy td "SOL049418"
click at [428, 360] on td "SOL049418" at bounding box center [418, 358] width 74 height 34
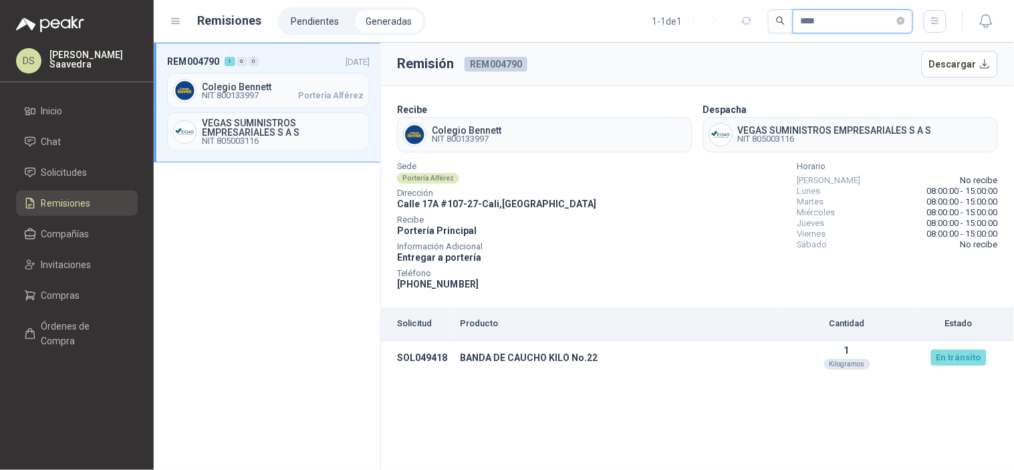
click at [807, 27] on input "****" at bounding box center [848, 21] width 94 height 23
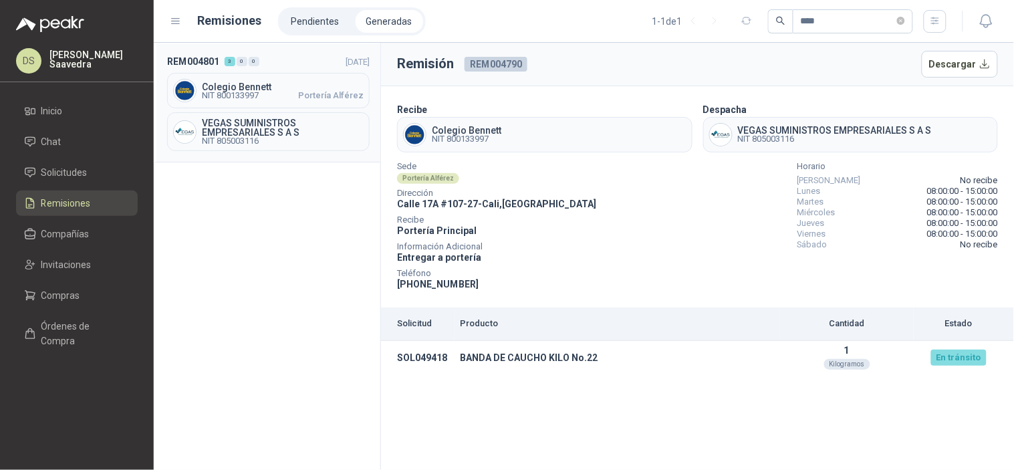
click at [267, 108] on div "Colegio Bennett NIT 800133997 Portería Alférez" at bounding box center [268, 90] width 203 height 35
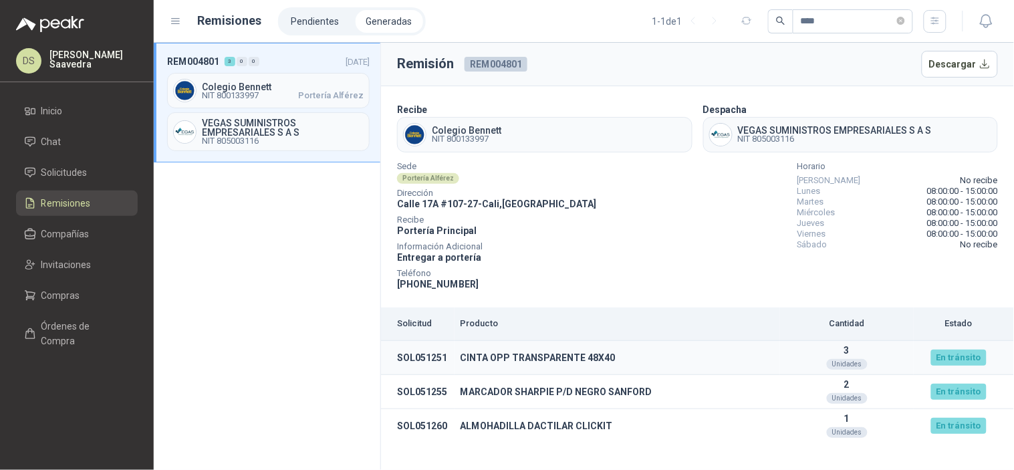
click at [434, 357] on td "SOL051251" at bounding box center [418, 358] width 74 height 34
click at [433, 357] on td "SOL051251" at bounding box center [418, 358] width 74 height 34
copy td "SOL051251"
click at [429, 392] on td "SOL051255" at bounding box center [418, 392] width 74 height 34
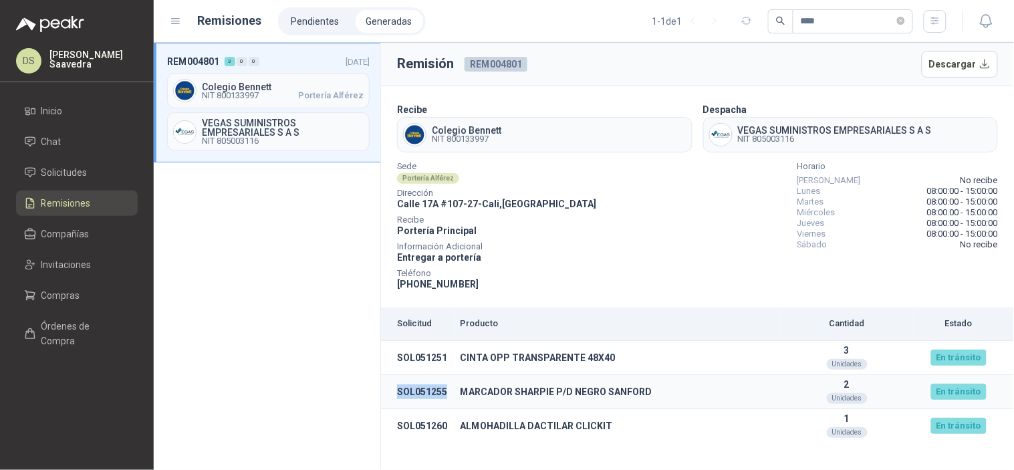
click at [428, 392] on td "SOL051255" at bounding box center [418, 392] width 74 height 34
copy td "SOL051255"
click at [413, 426] on td "SOL051260" at bounding box center [418, 426] width 74 height 34
copy td "SOL051260"
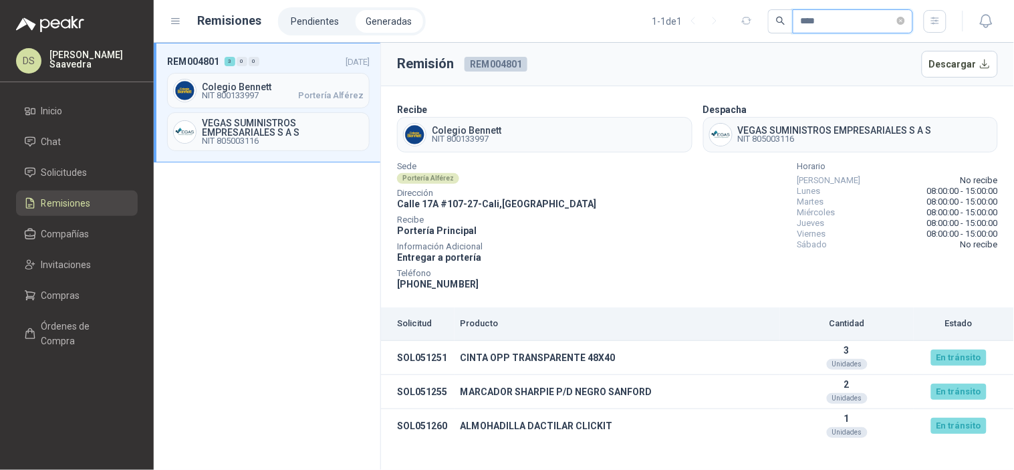
click at [801, 15] on input "****" at bounding box center [848, 21] width 94 height 23
type input "****"
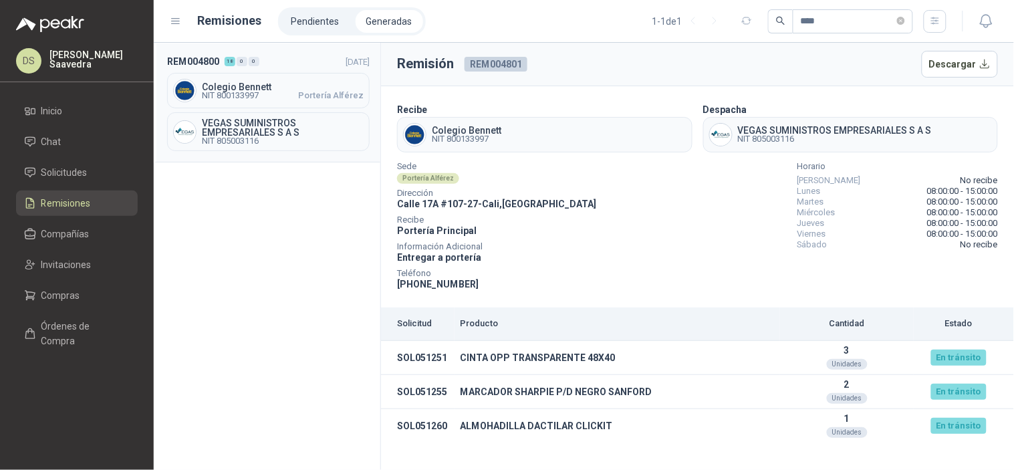
click at [294, 109] on div "REM004800 18 0 0 06/08/2025 Colegio Bennett NIT 800133997 Portería Alférez VEGA…" at bounding box center [267, 103] width 227 height 120
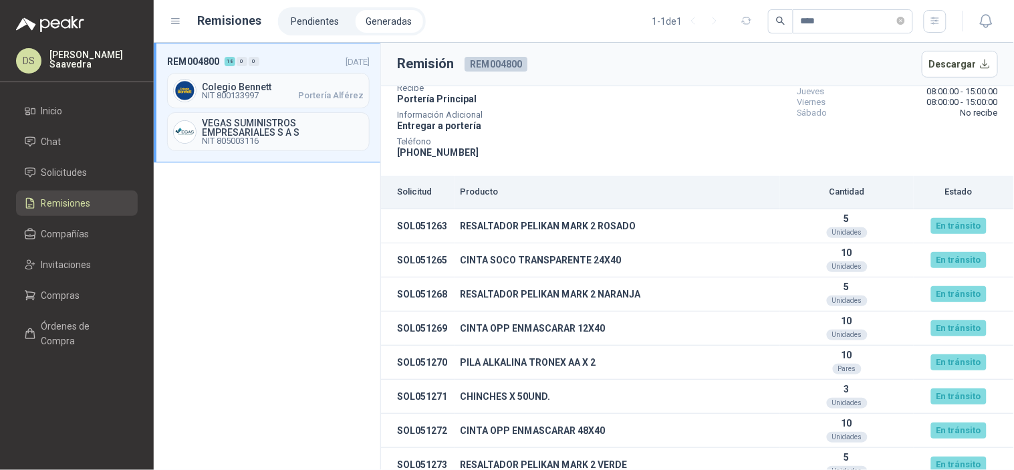
scroll to position [98, 0]
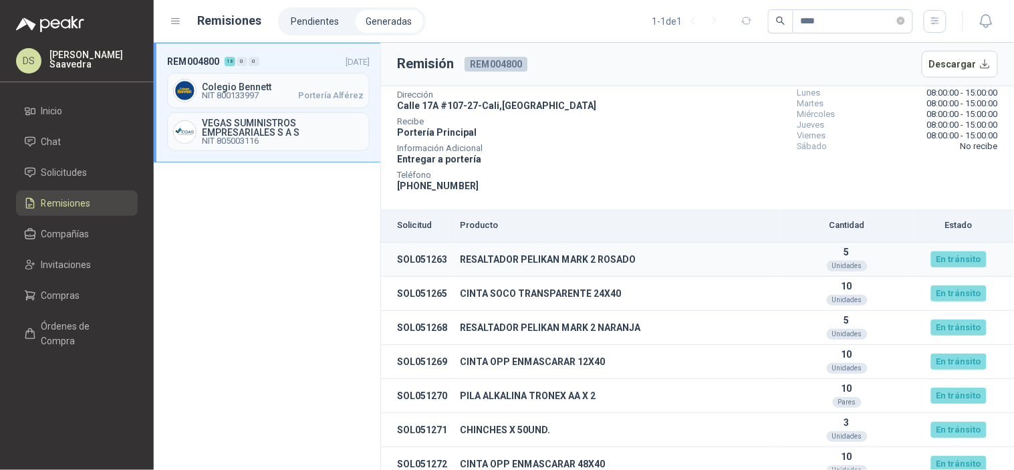
click at [433, 257] on td "SOL051263" at bounding box center [418, 260] width 74 height 34
copy td "SOL051263"
